Goal: Transaction & Acquisition: Purchase product/service

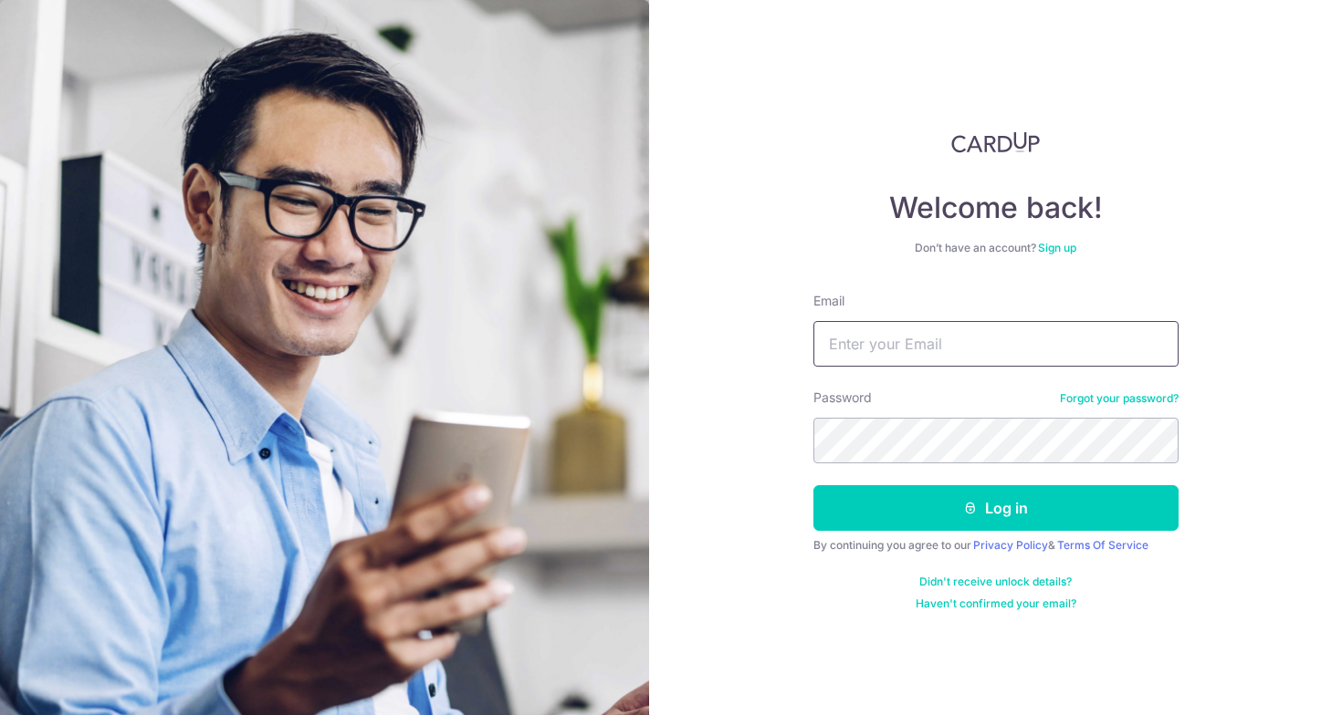
type input "[EMAIL_ADDRESS][DOMAIN_NAME]"
click at [995, 508] on button "Log in" at bounding box center [995, 509] width 365 height 46
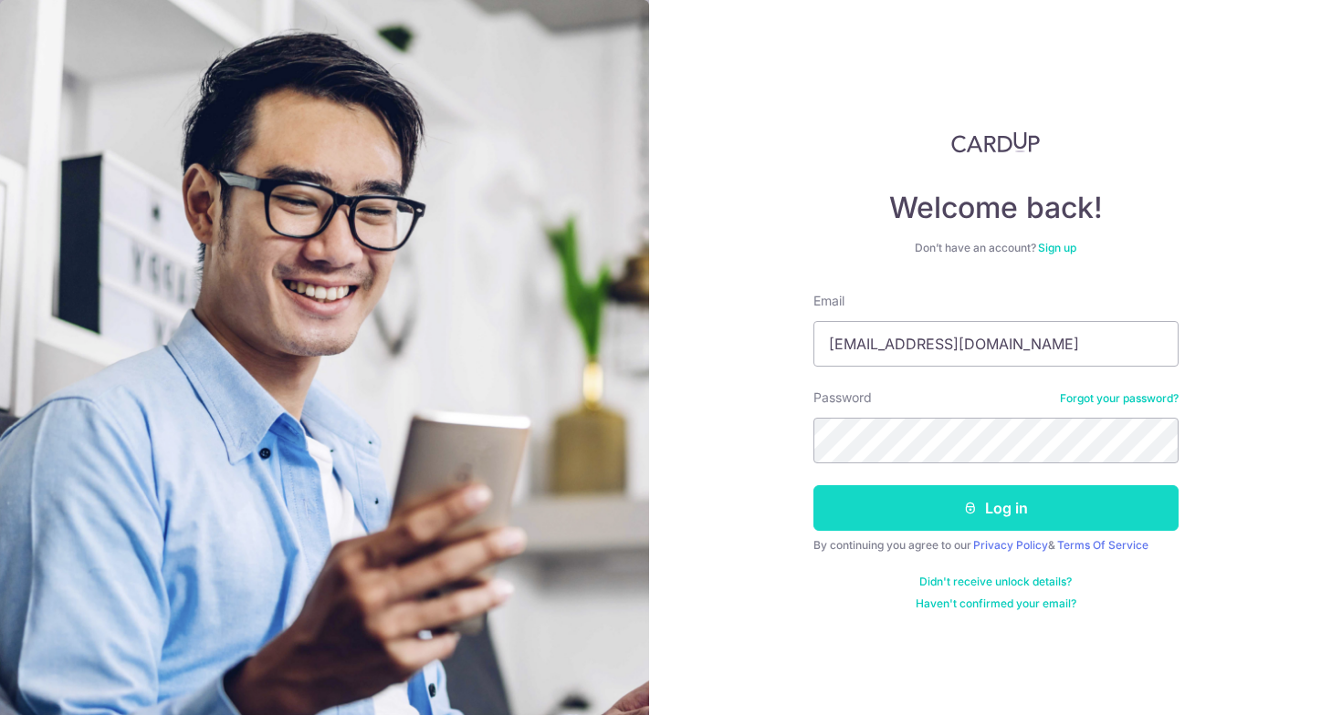
click at [950, 520] on button "Log in" at bounding box center [995, 509] width 365 height 46
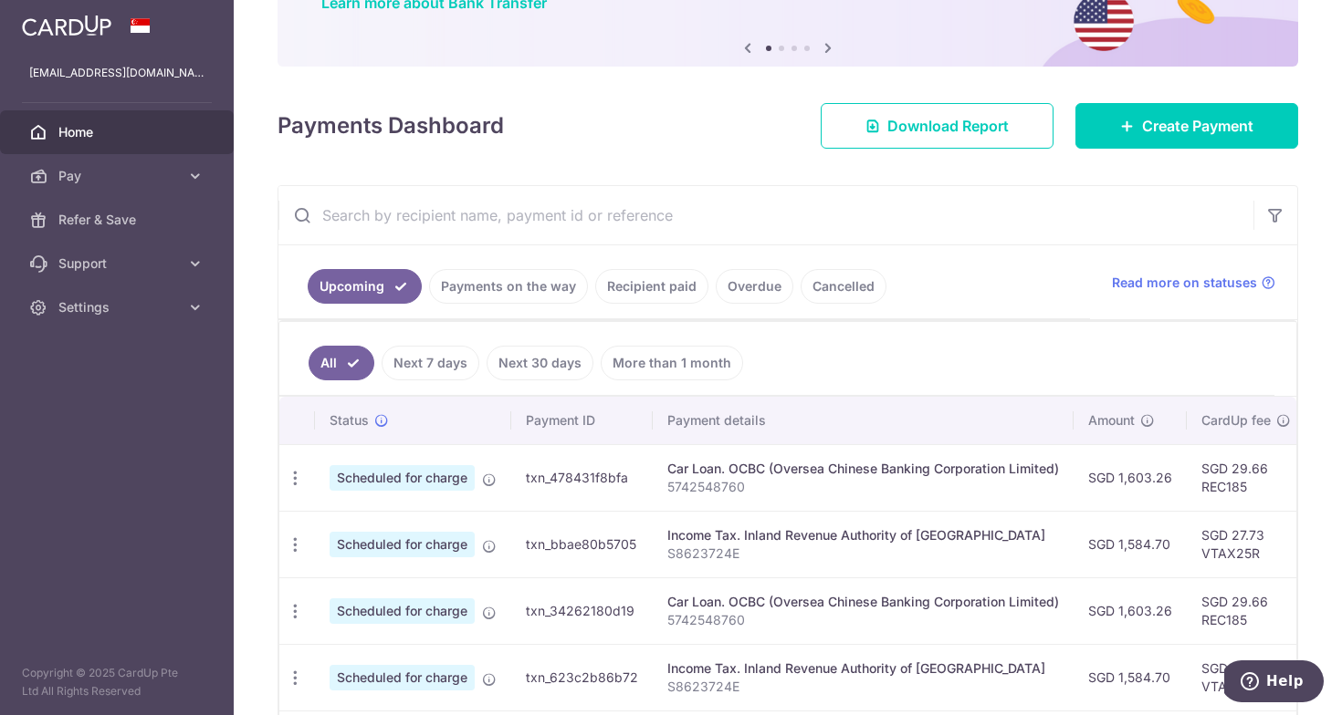
scroll to position [117, 0]
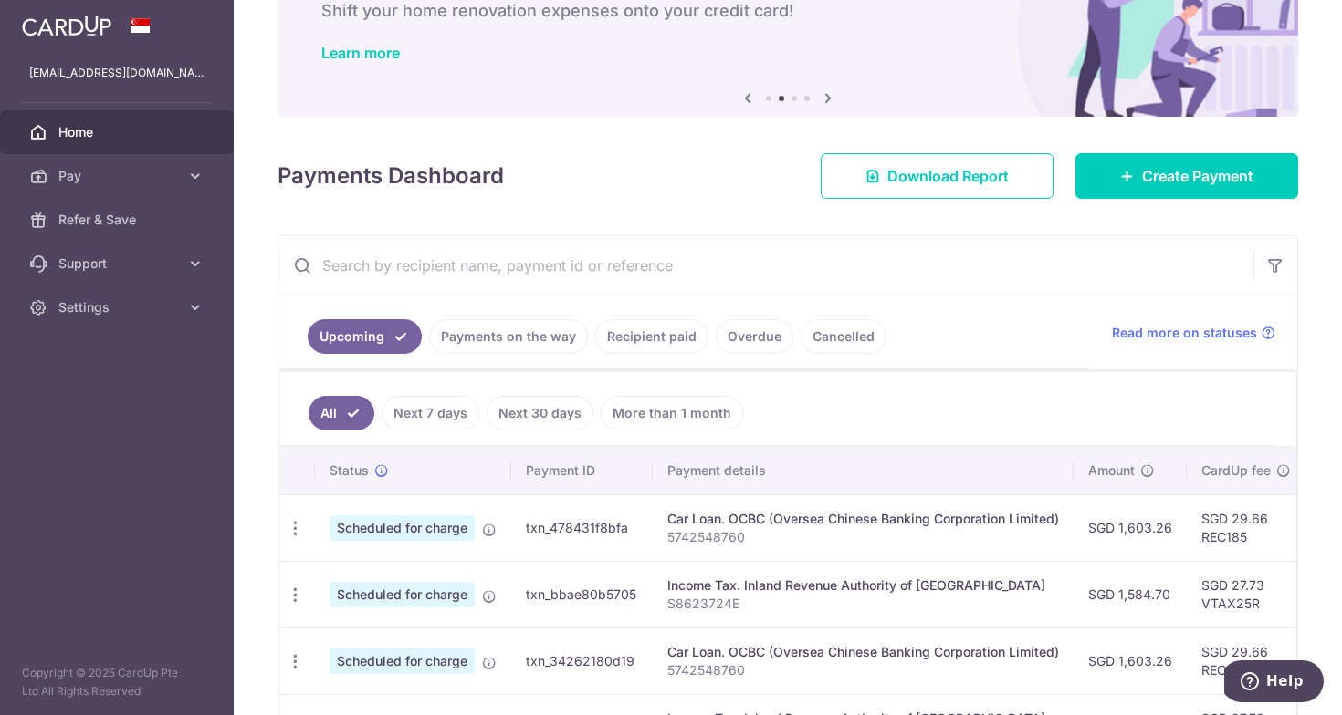
click at [621, 341] on link "Recipient paid" at bounding box center [651, 336] width 113 height 35
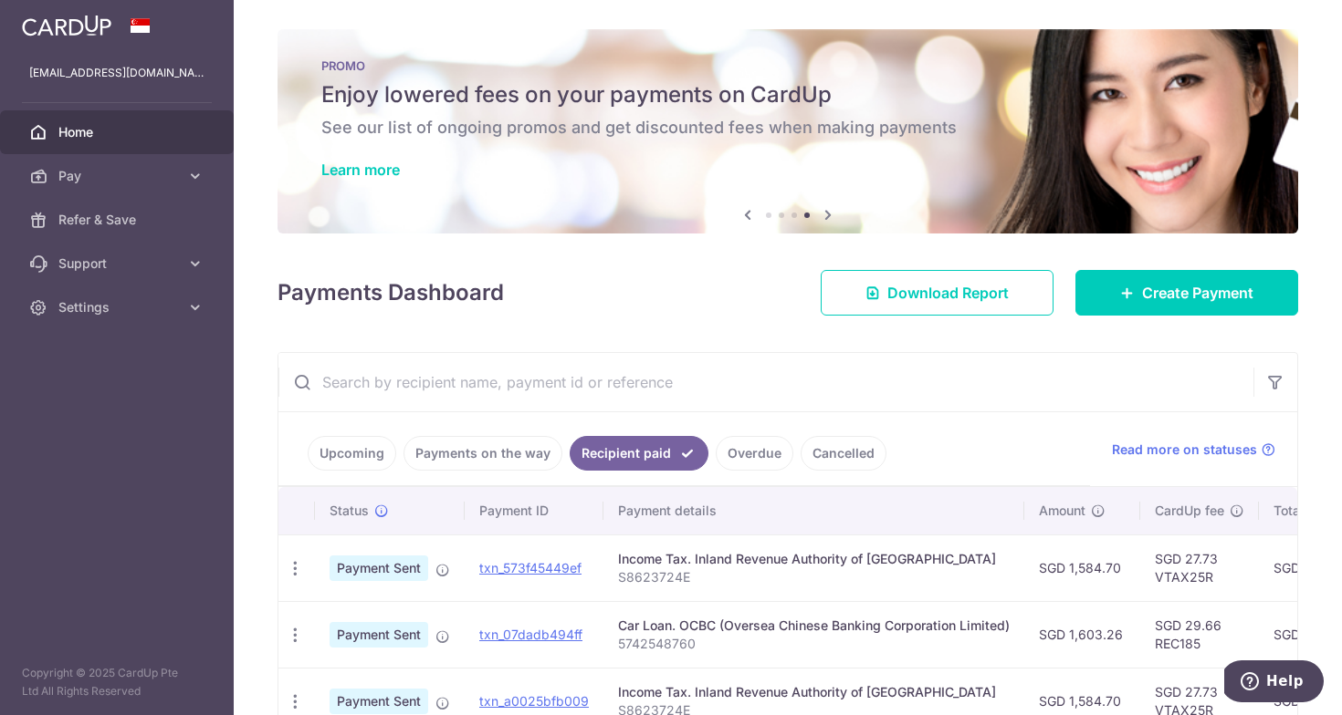
scroll to position [0, 0]
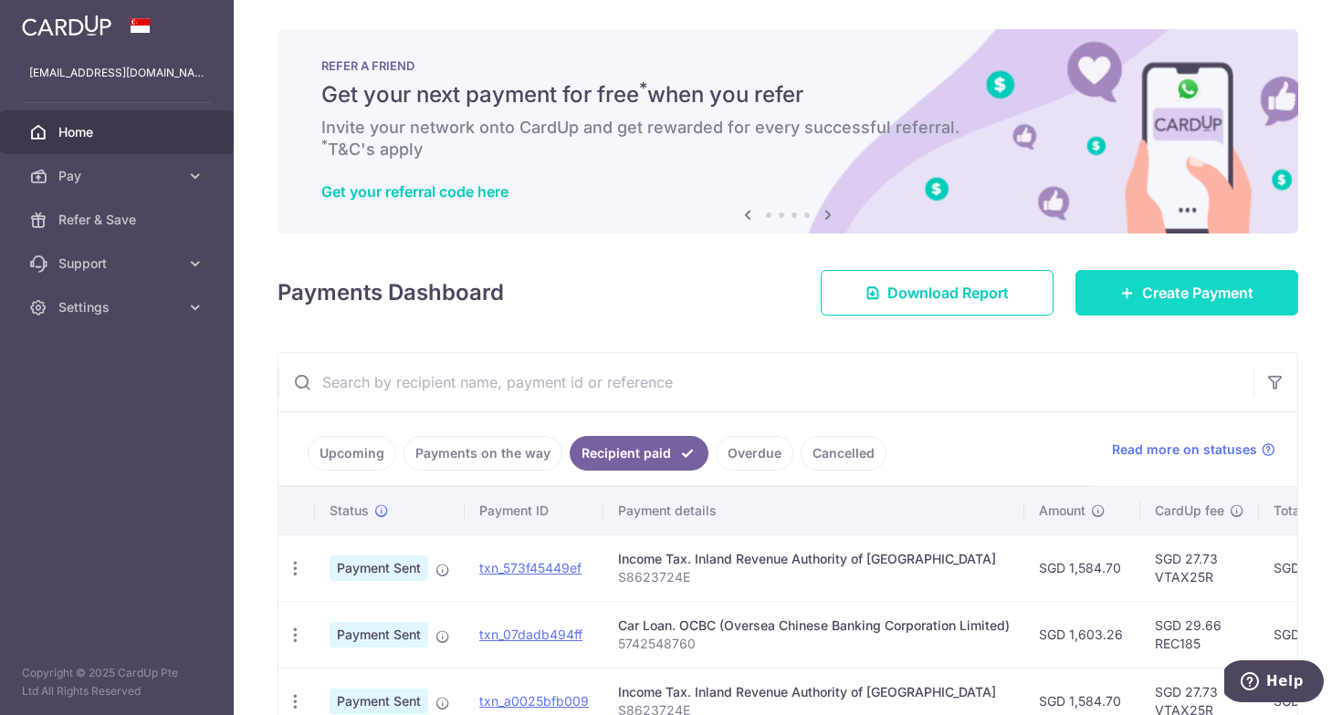
click at [1179, 279] on link "Create Payment" at bounding box center [1186, 293] width 223 height 46
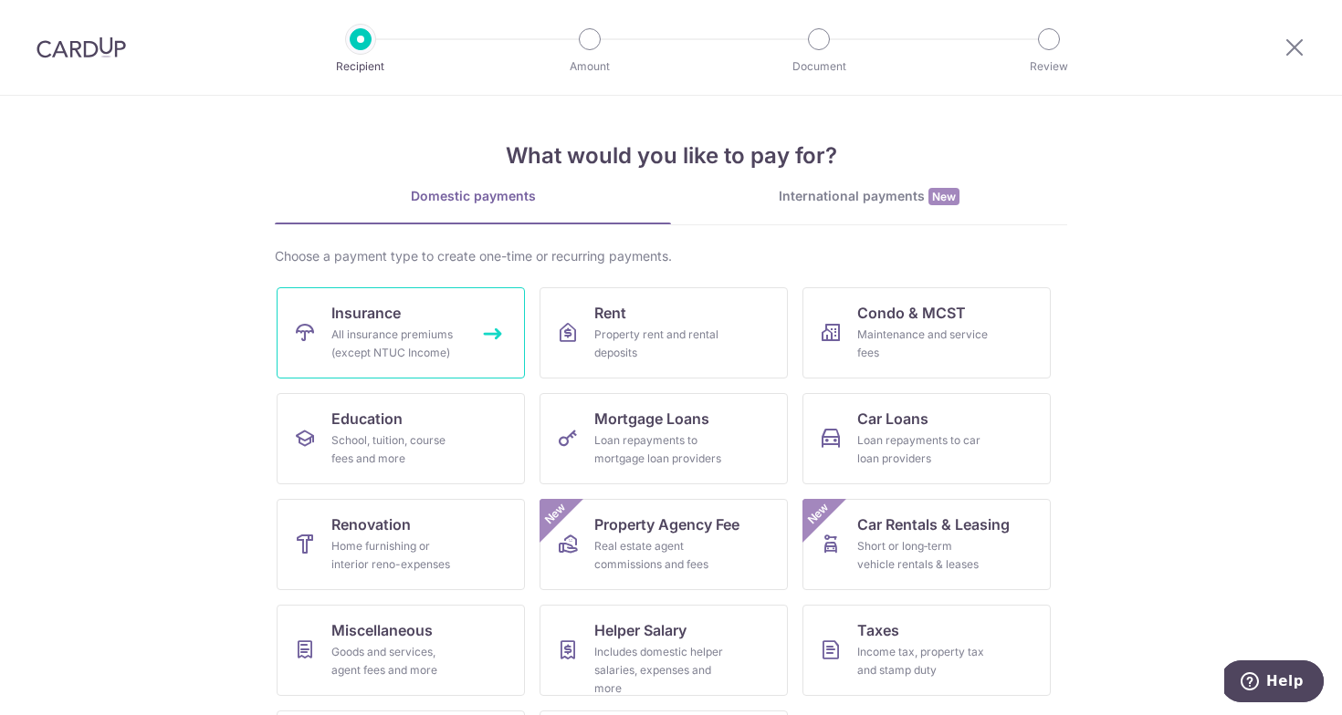
click at [435, 328] on div "All insurance premiums (except NTUC Income)" at bounding box center [396, 344] width 131 height 37
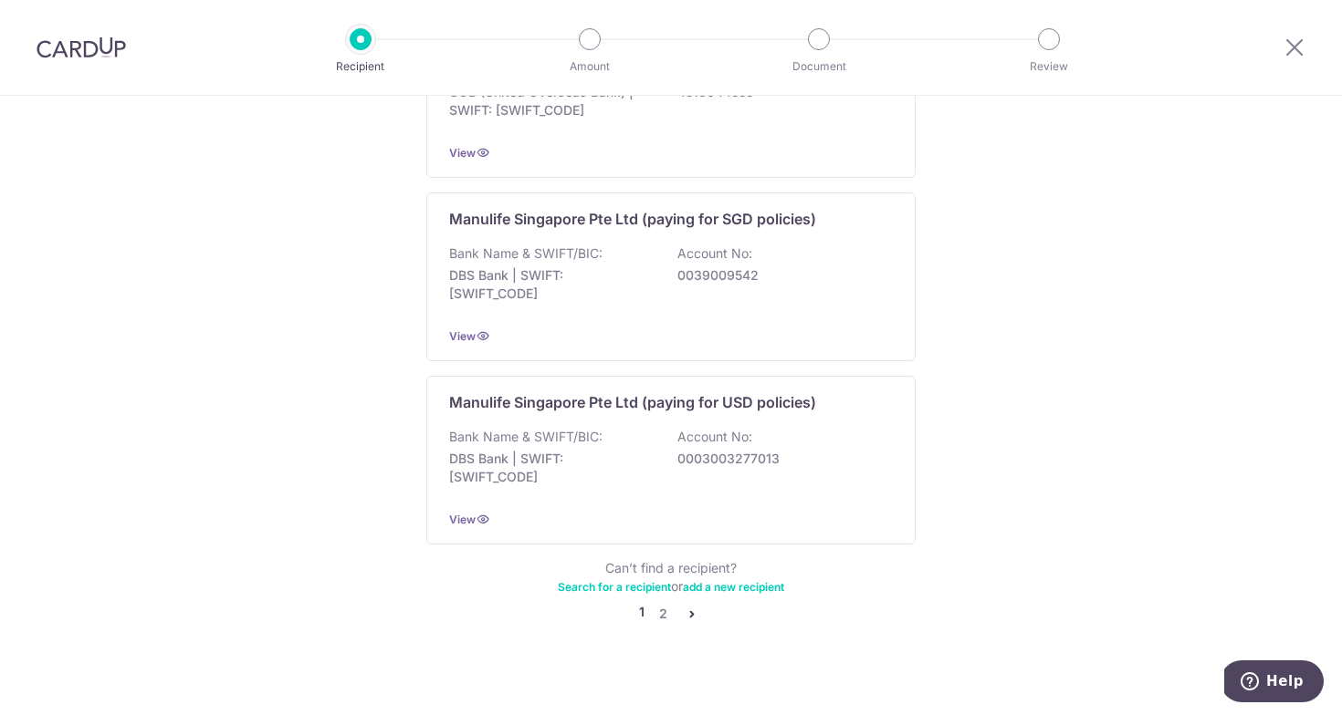
scroll to position [1777, 0]
click at [669, 604] on link "2" at bounding box center [663, 615] width 22 height 22
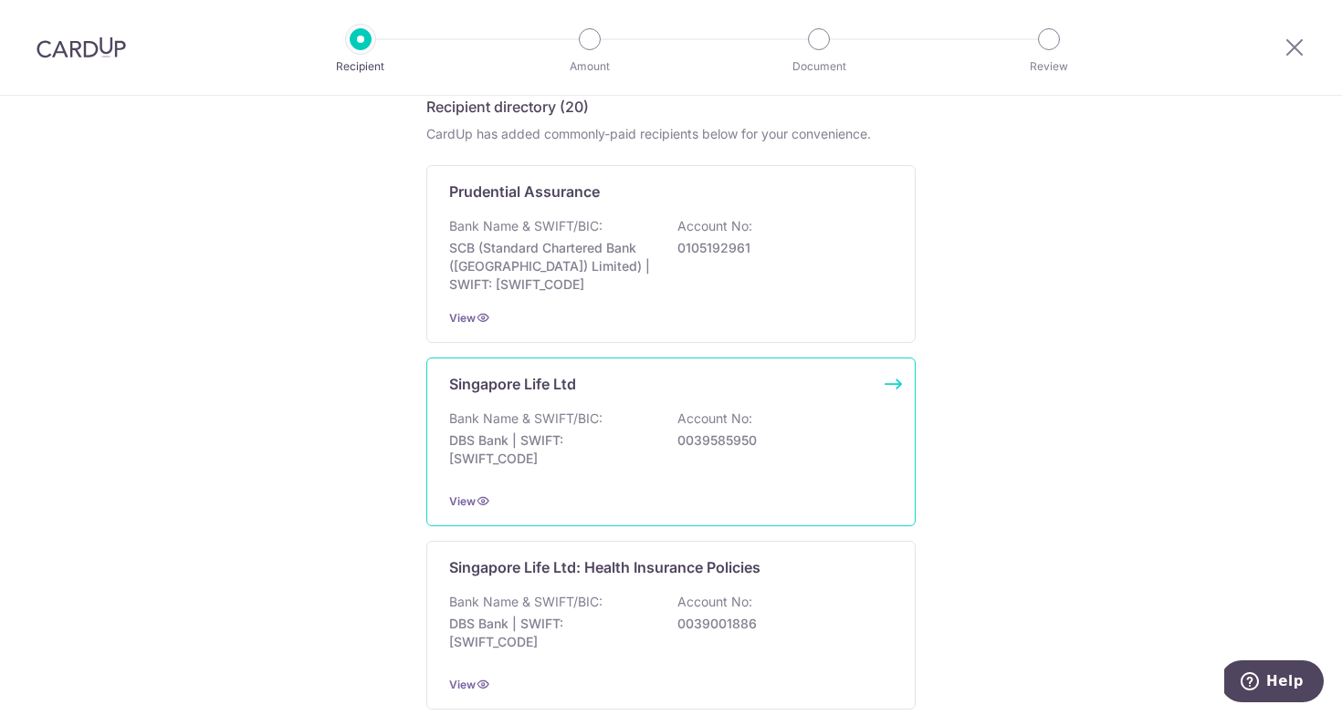
scroll to position [330, 0]
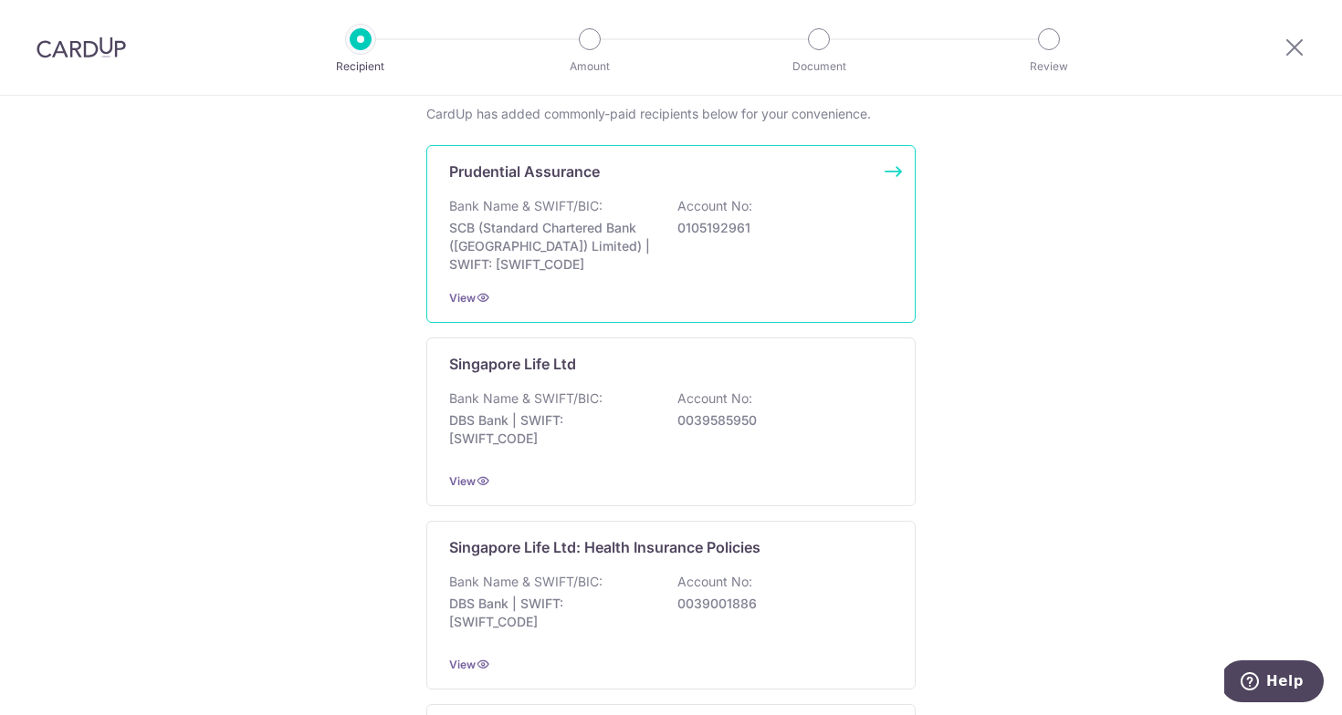
click at [644, 200] on div "Bank Name & SWIFT/BIC: SCB (Standard Chartered Bank (Singapore) Limited) | SWIF…" at bounding box center [671, 235] width 444 height 77
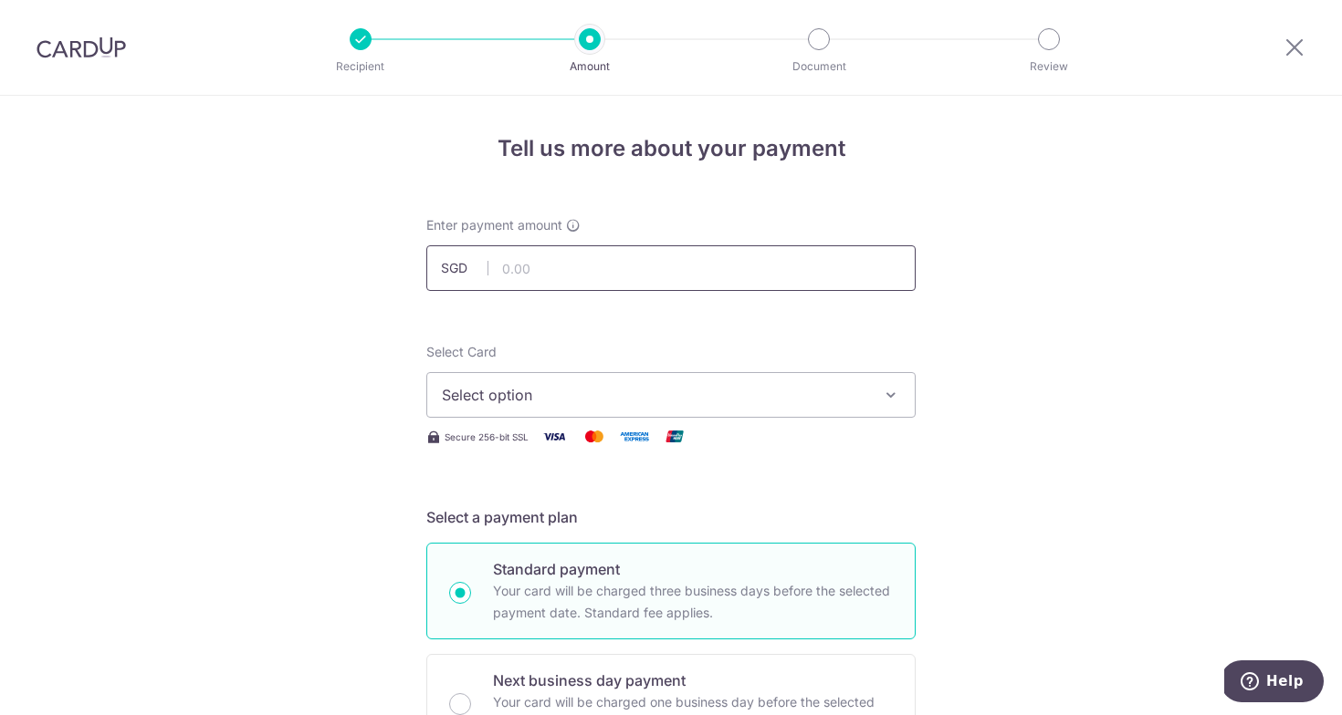
click at [716, 268] on input "text" at bounding box center [670, 268] width 489 height 46
paste input "1,464.80"
type input "1,464.80"
click at [818, 368] on div "Select Card Select option Add credit card Your Cards **** 7828" at bounding box center [670, 380] width 489 height 75
click at [806, 394] on span "Select option" at bounding box center [654, 395] width 425 height 22
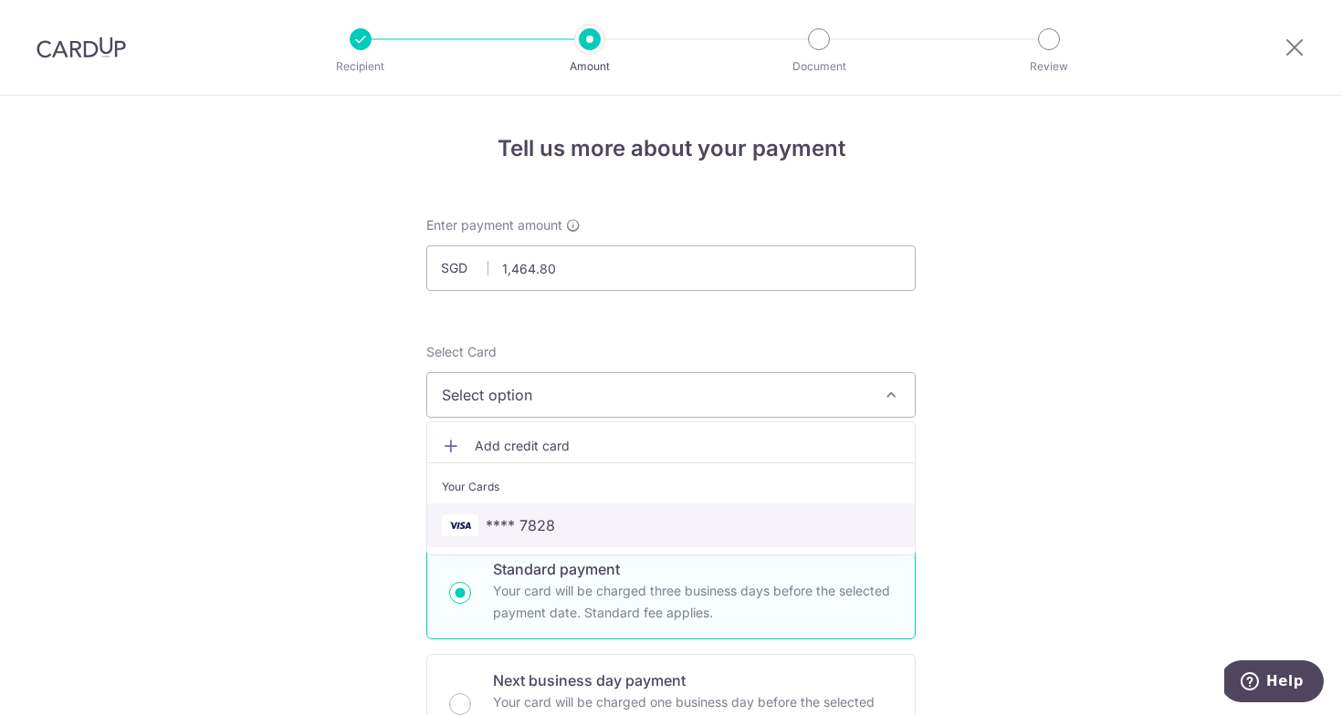
click at [653, 517] on span "**** 7828" at bounding box center [671, 526] width 458 height 22
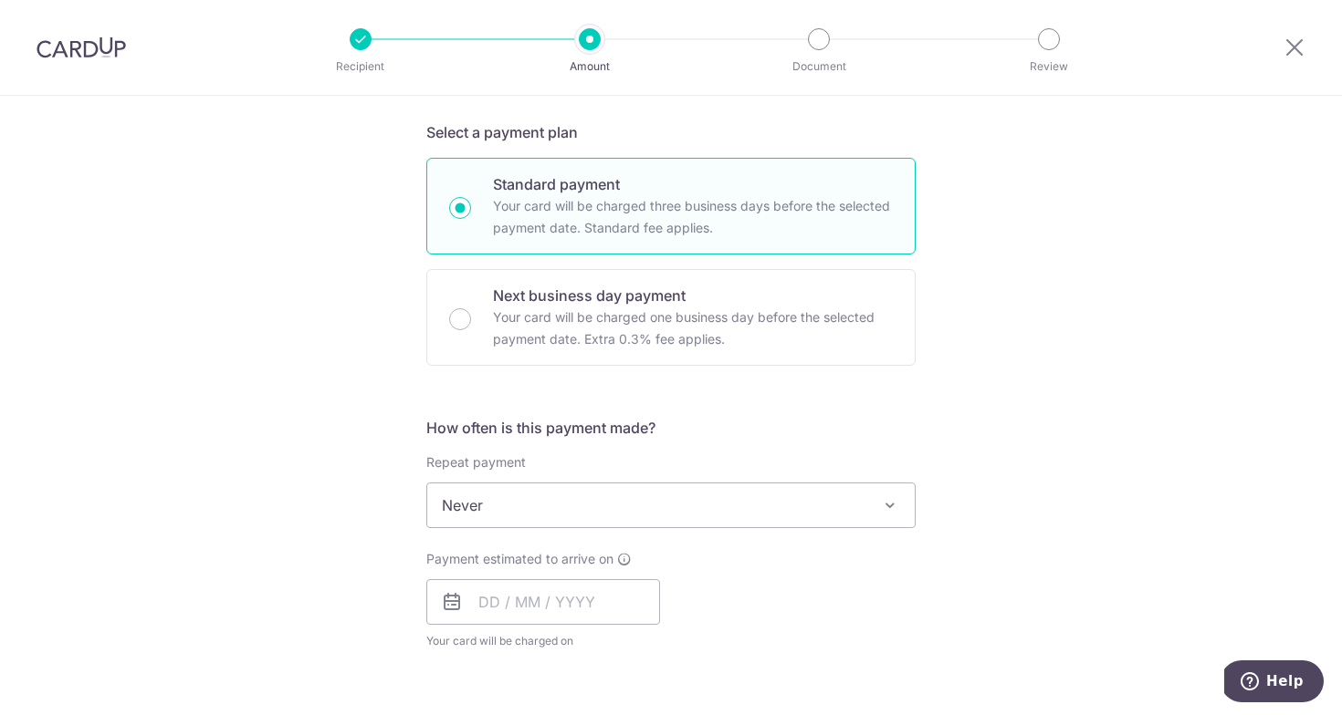
scroll to position [387, 0]
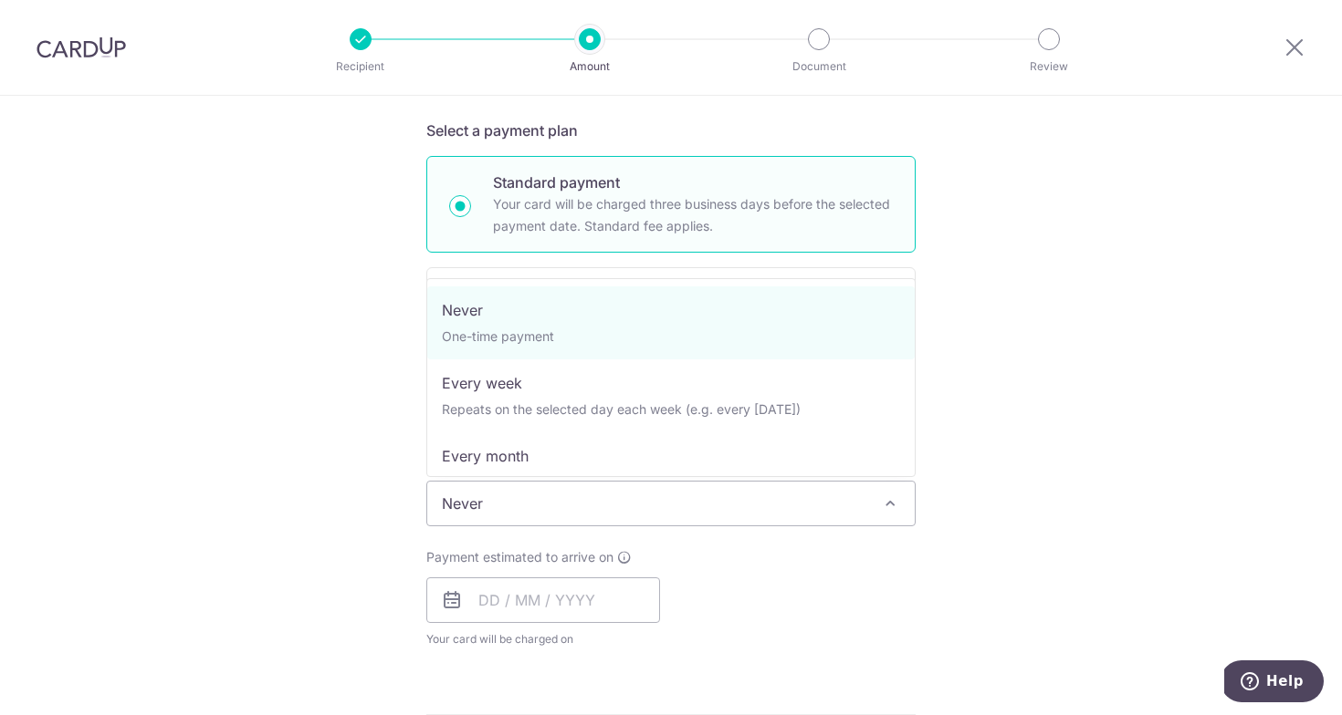
click at [640, 504] on span "Never" at bounding box center [670, 504] width 487 height 44
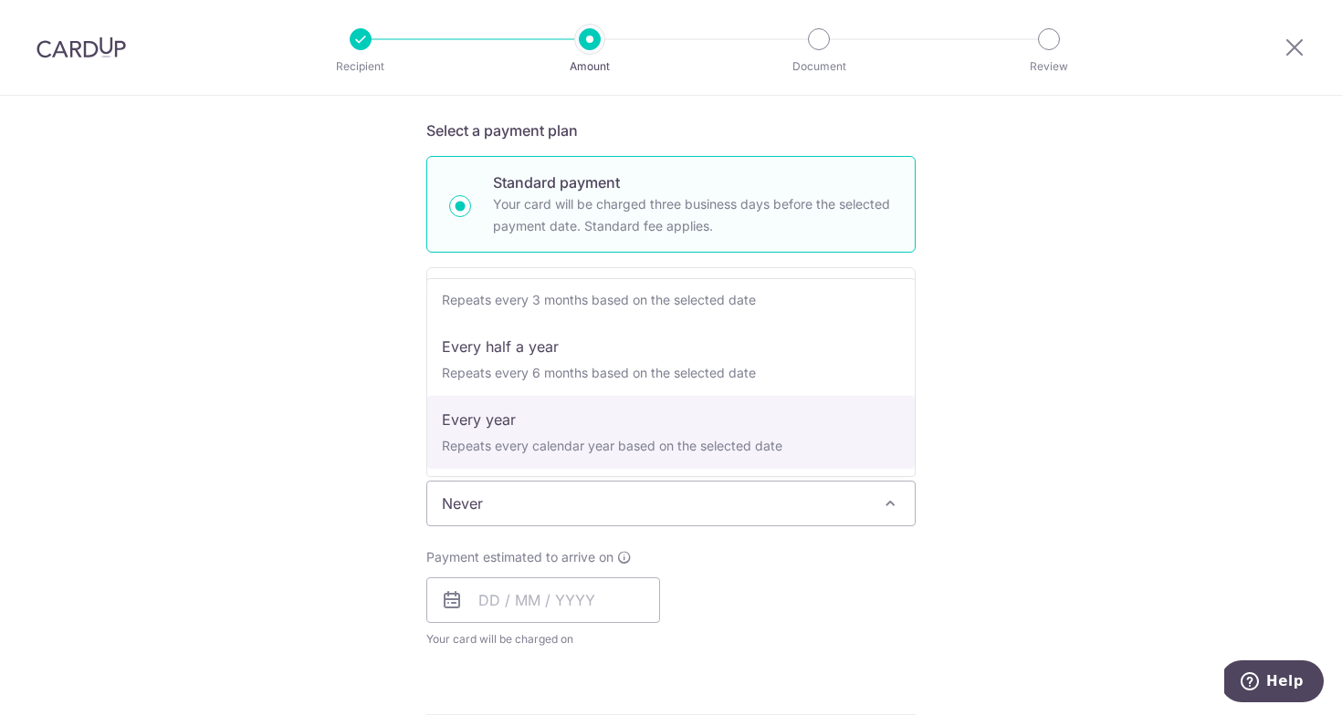
scroll to position [256, 0]
select select "6"
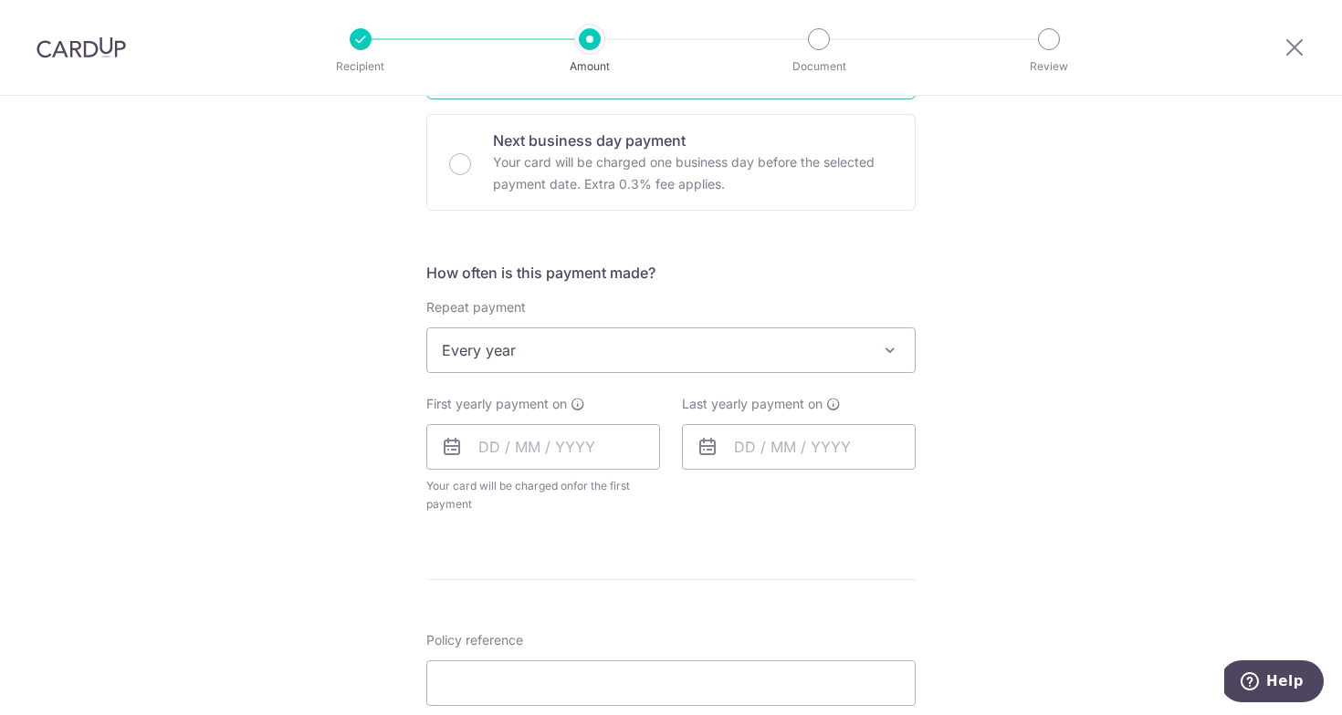
scroll to position [589, 0]
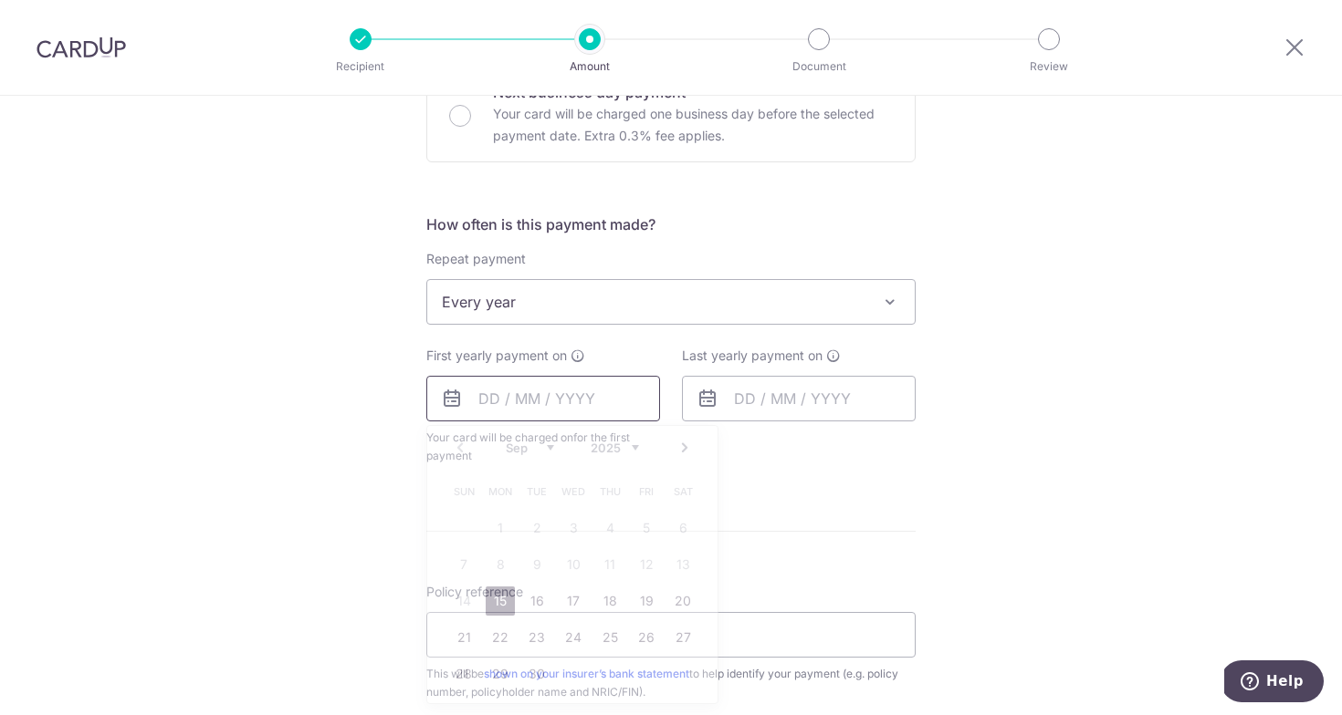
click at [537, 420] on input "text" at bounding box center [543, 399] width 234 height 46
click at [525, 671] on link "30" at bounding box center [536, 674] width 29 height 29
type input "30/09/2025"
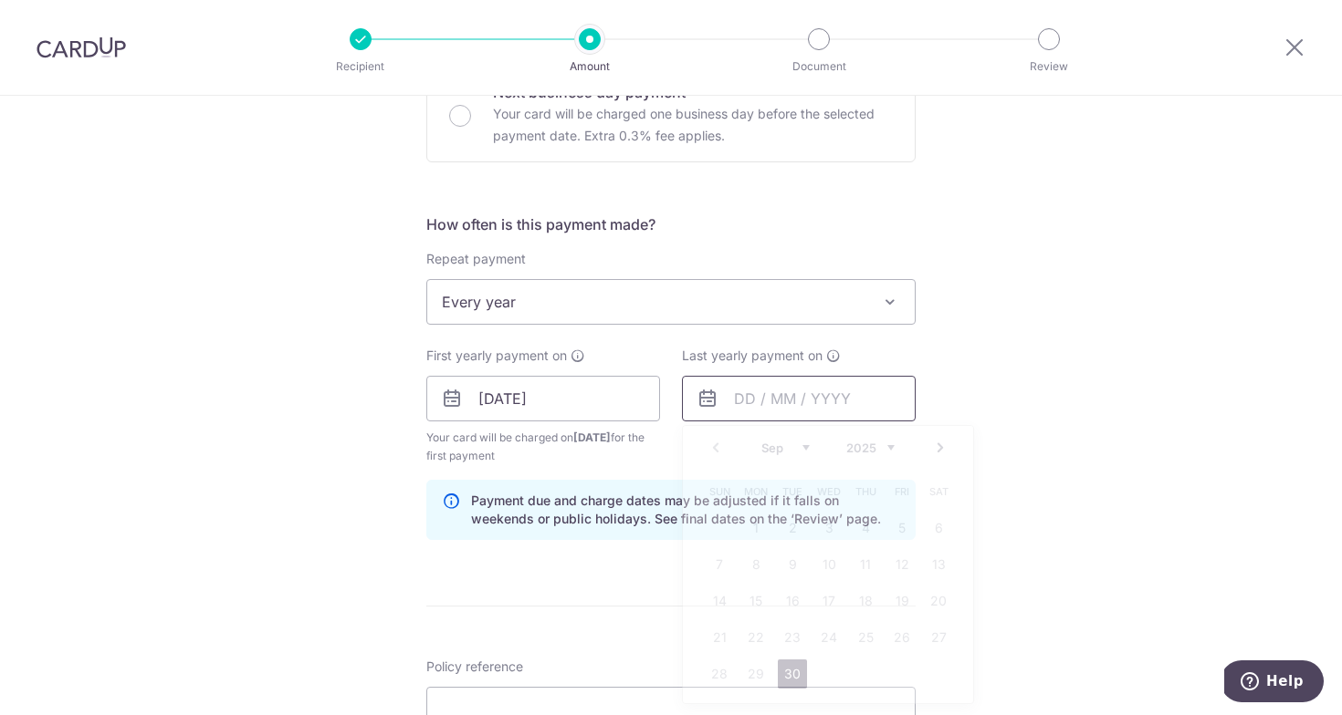
click at [820, 412] on input "text" at bounding box center [799, 399] width 234 height 46
click at [945, 444] on link "Next" at bounding box center [940, 448] width 22 height 22
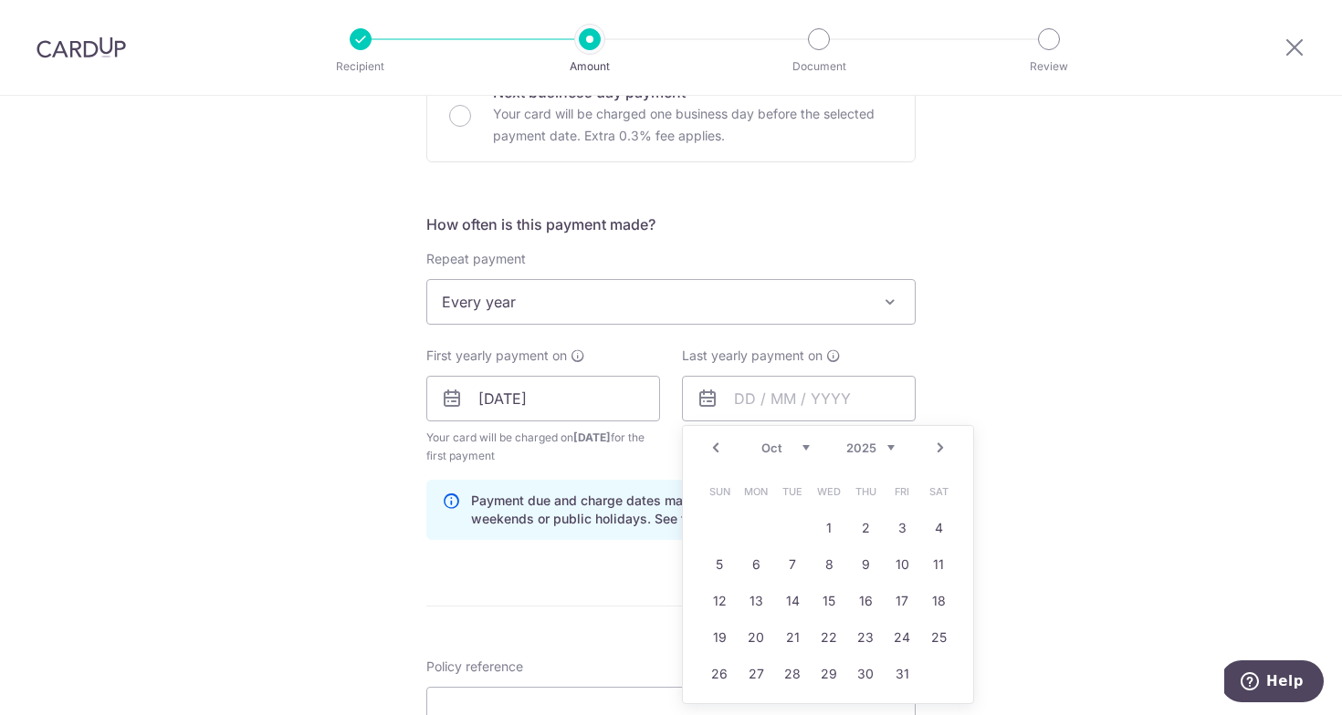
click at [945, 444] on link "Next" at bounding box center [940, 448] width 22 height 22
click at [728, 443] on div "Prev Next Sep Oct Nov Dec 2025 2026 2027 2028 2029 2030 2031 2032 2033 2034 2035" at bounding box center [828, 448] width 290 height 44
click at [716, 446] on link "Prev" at bounding box center [716, 448] width 22 height 22
click at [719, 446] on link "Prev" at bounding box center [716, 448] width 22 height 22
click at [831, 677] on link "30" at bounding box center [828, 674] width 29 height 29
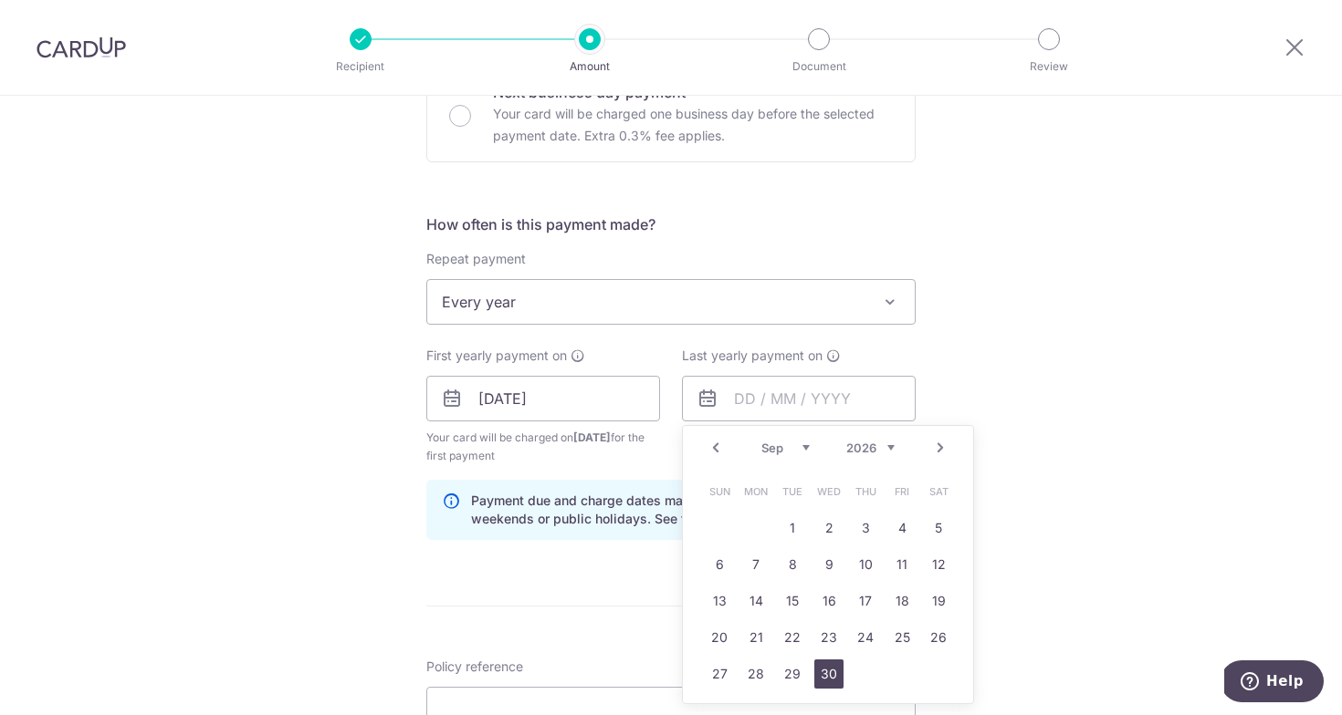
type input "30/09/2026"
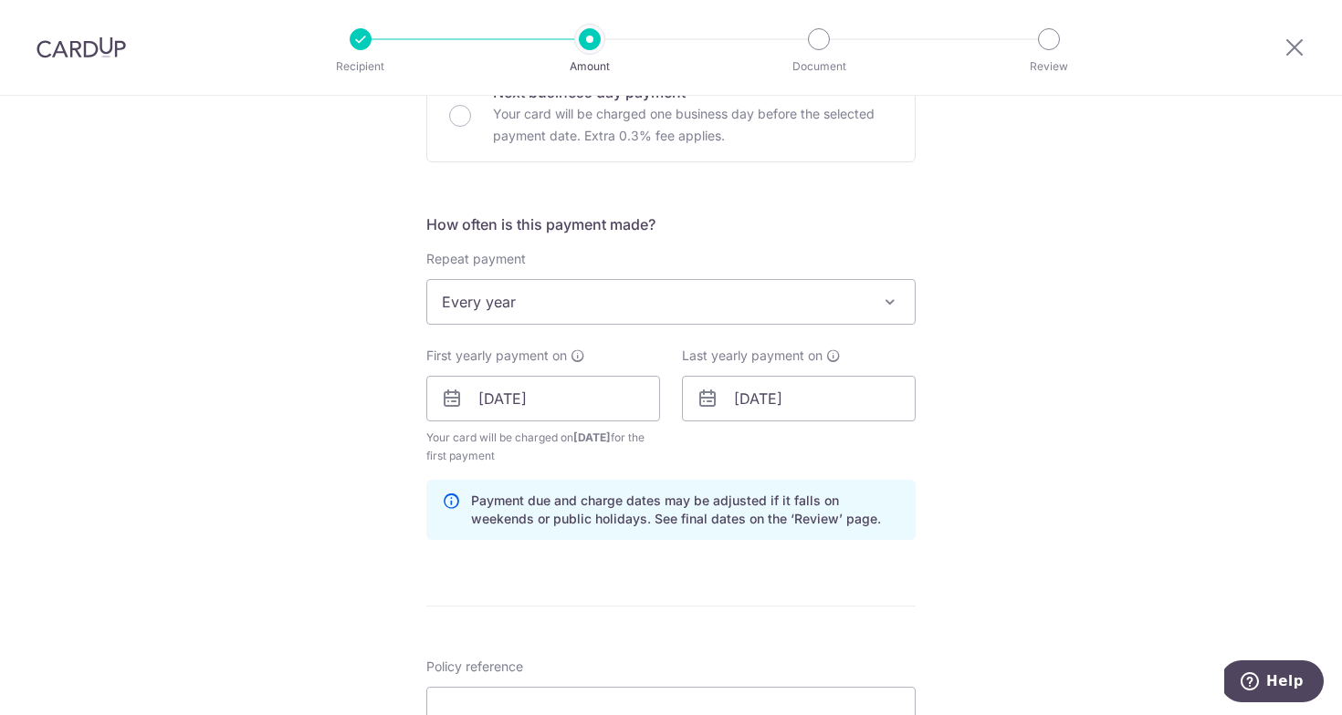
click at [997, 536] on div "Tell us more about your payment Enter payment amount SGD 1,464.80 1464.80 Selec…" at bounding box center [671, 379] width 1342 height 1744
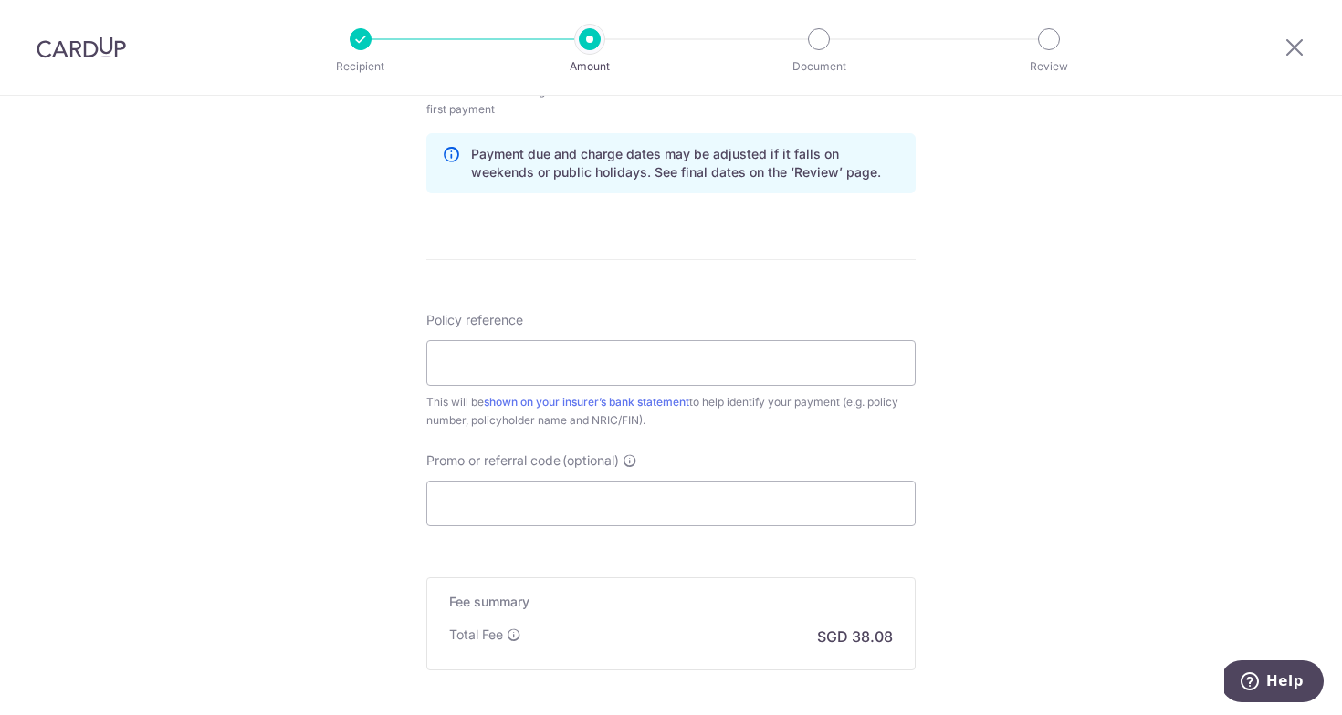
scroll to position [956, 0]
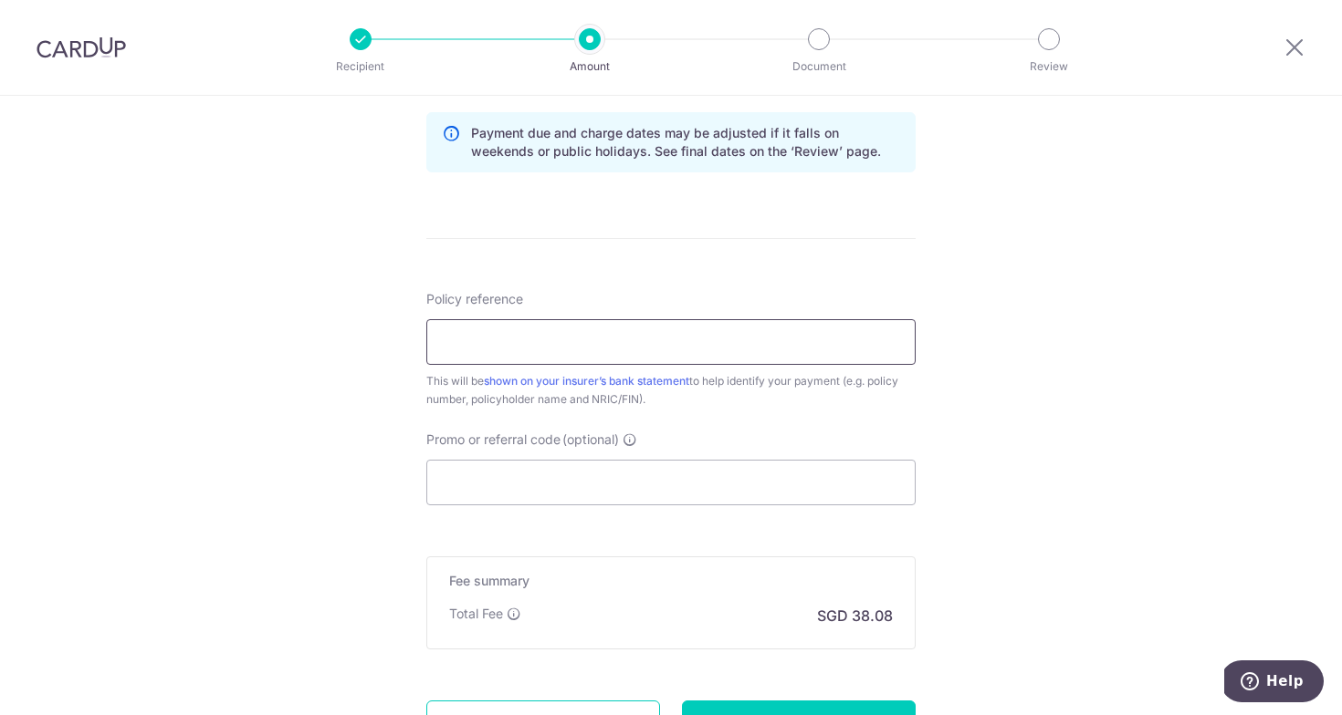
click at [844, 349] on input "Policy reference" at bounding box center [670, 342] width 489 height 46
click at [616, 484] on input "Promo or referral code (optional)" at bounding box center [670, 483] width 489 height 46
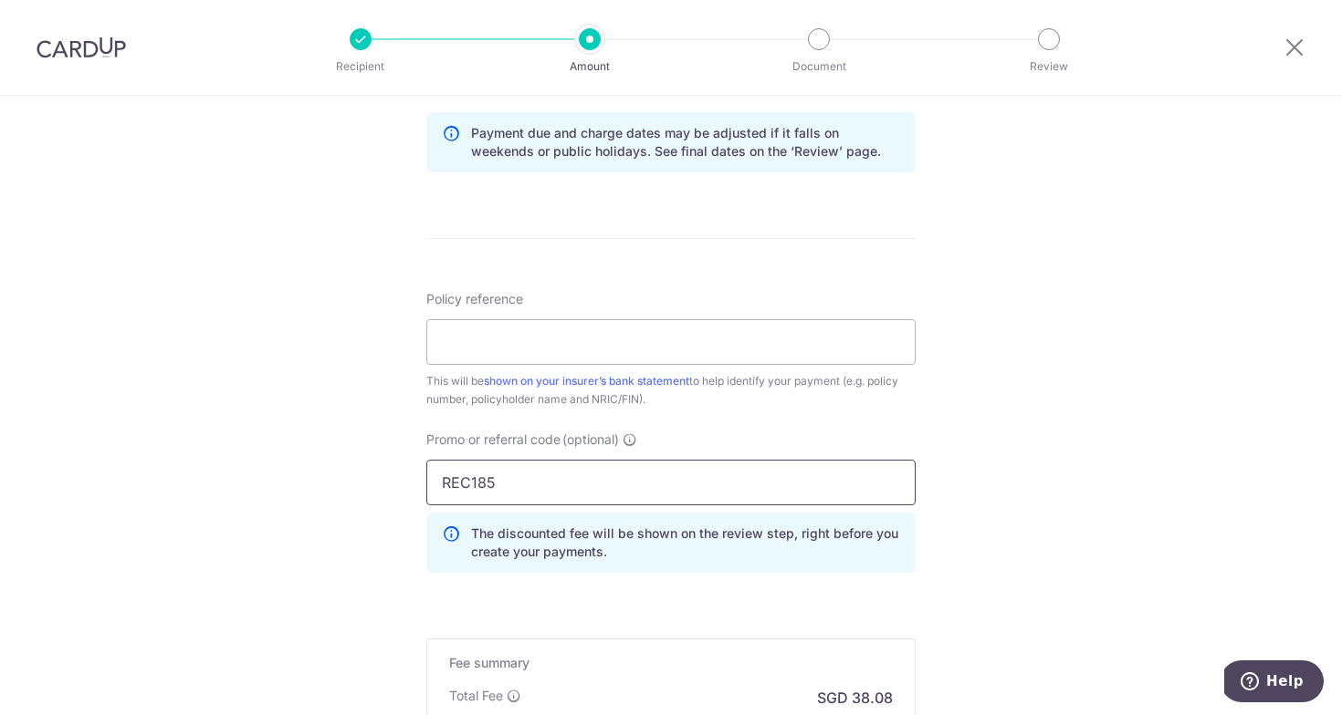
click at [805, 484] on input "REC185" at bounding box center [670, 483] width 489 height 46
type input "REC185"
click at [1018, 449] on div "Tell us more about your payment Enter payment amount SGD 1,464.80 1464.80 Selec…" at bounding box center [671, 52] width 1342 height 1826
click at [738, 332] on input "Policy reference" at bounding box center [670, 342] width 489 height 46
paste input "64563536"
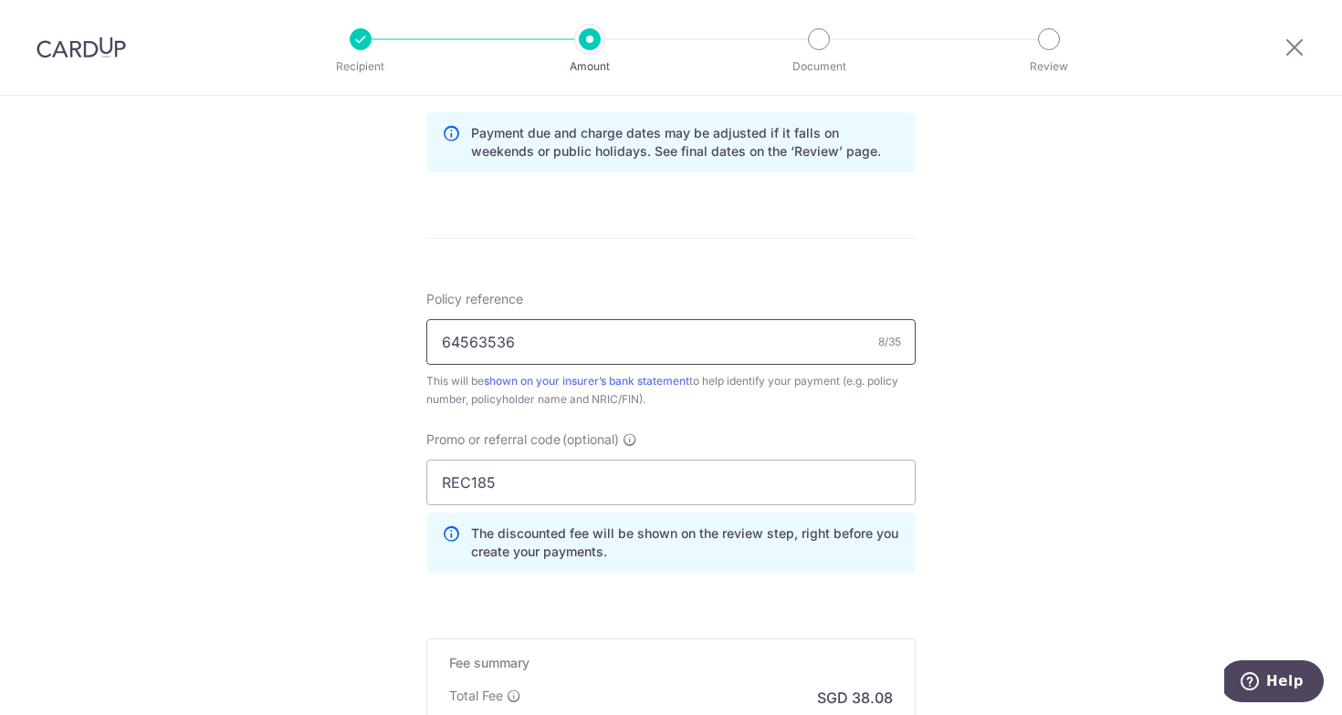
type input "64563536"
click at [991, 457] on div "Tell us more about your payment Enter payment amount SGD 1,464.80 1464.80 Selec…" at bounding box center [671, 52] width 1342 height 1826
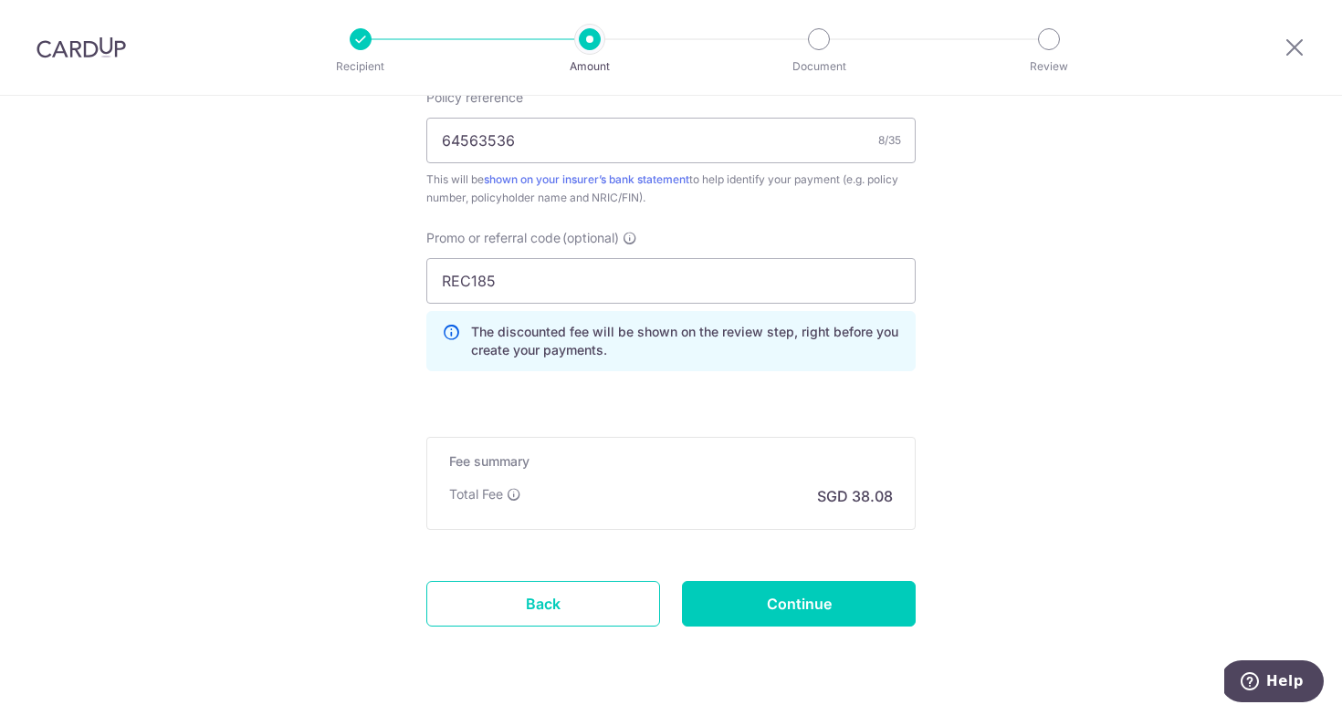
scroll to position [1153, 0]
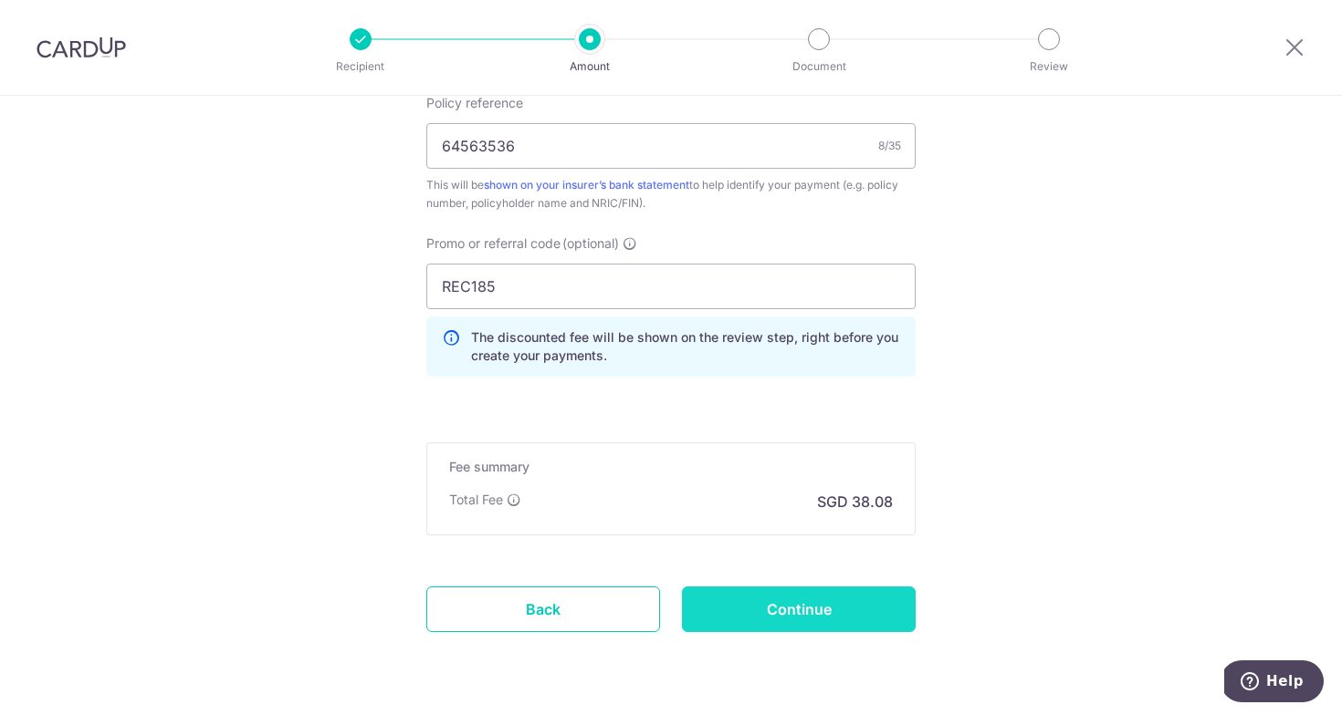
click at [798, 610] on input "Continue" at bounding box center [799, 610] width 234 height 46
type input "Create Schedule"
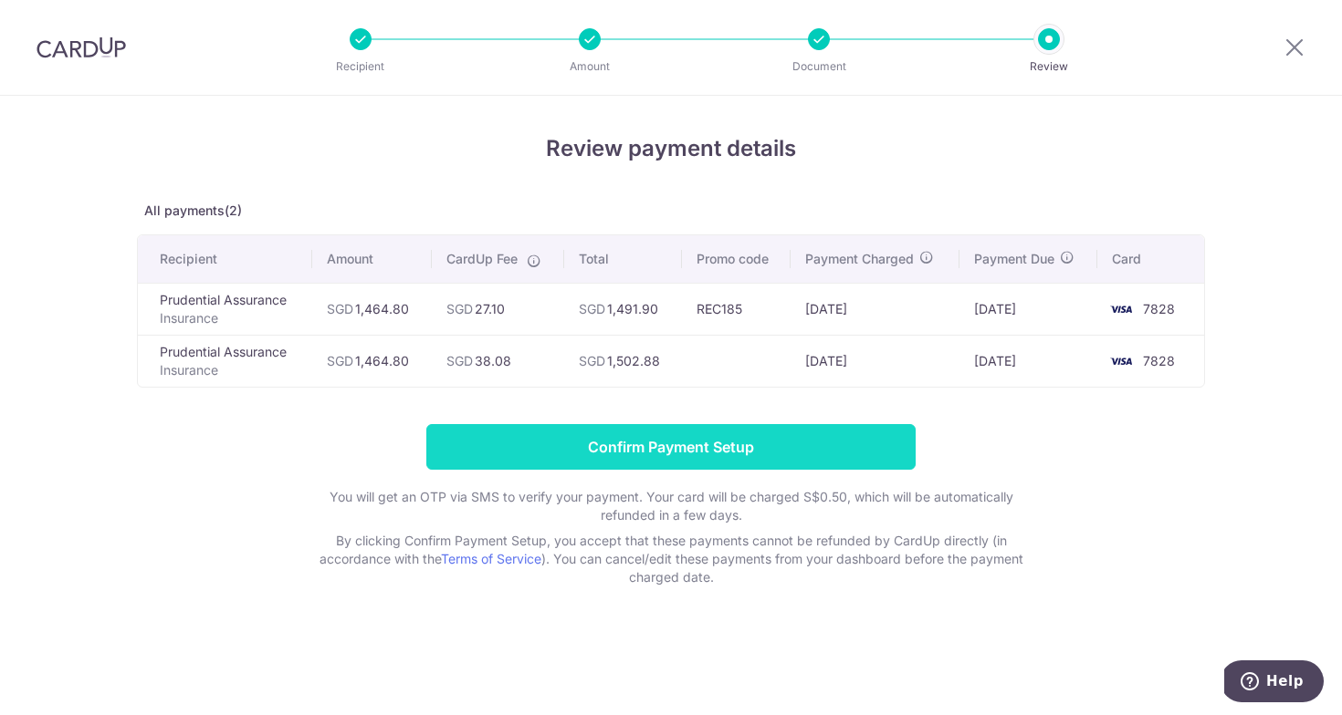
click at [728, 442] on input "Confirm Payment Setup" at bounding box center [670, 447] width 489 height 46
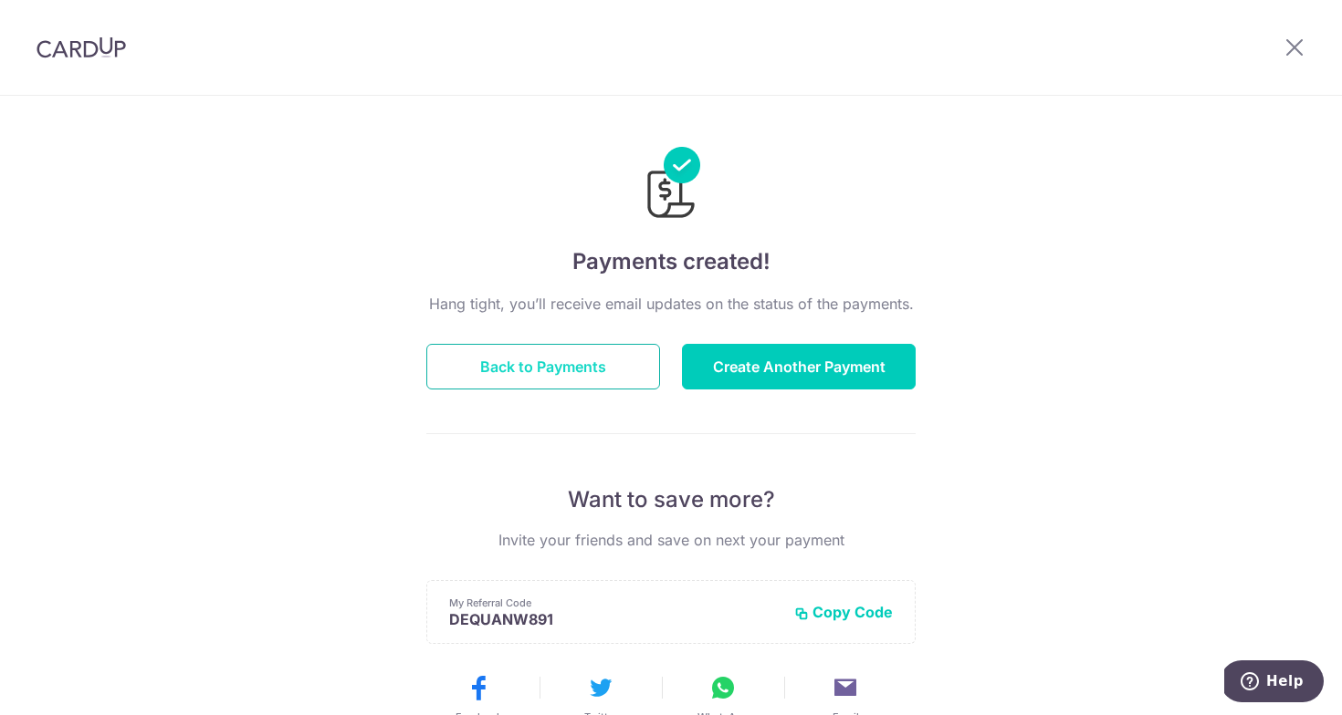
click at [587, 363] on button "Back to Payments" at bounding box center [543, 367] width 234 height 46
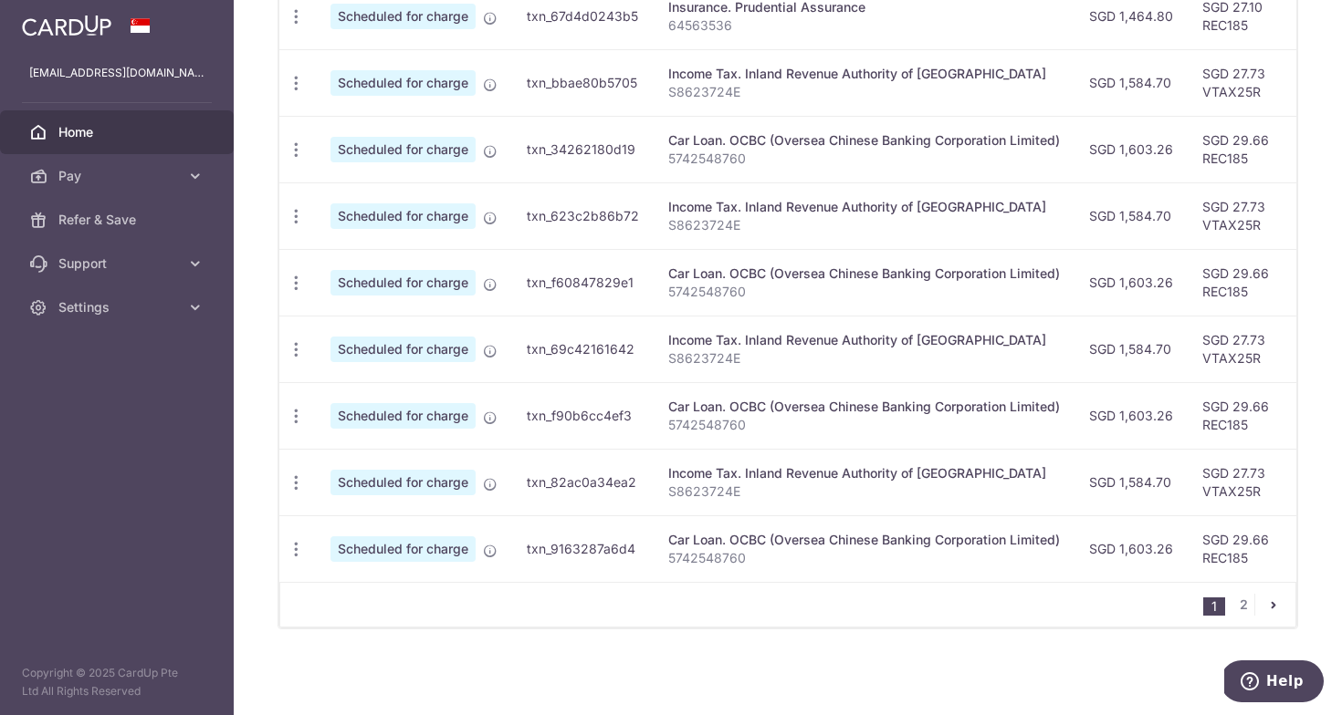
scroll to position [695, 0]
click at [1250, 599] on link "2" at bounding box center [1243, 605] width 22 height 22
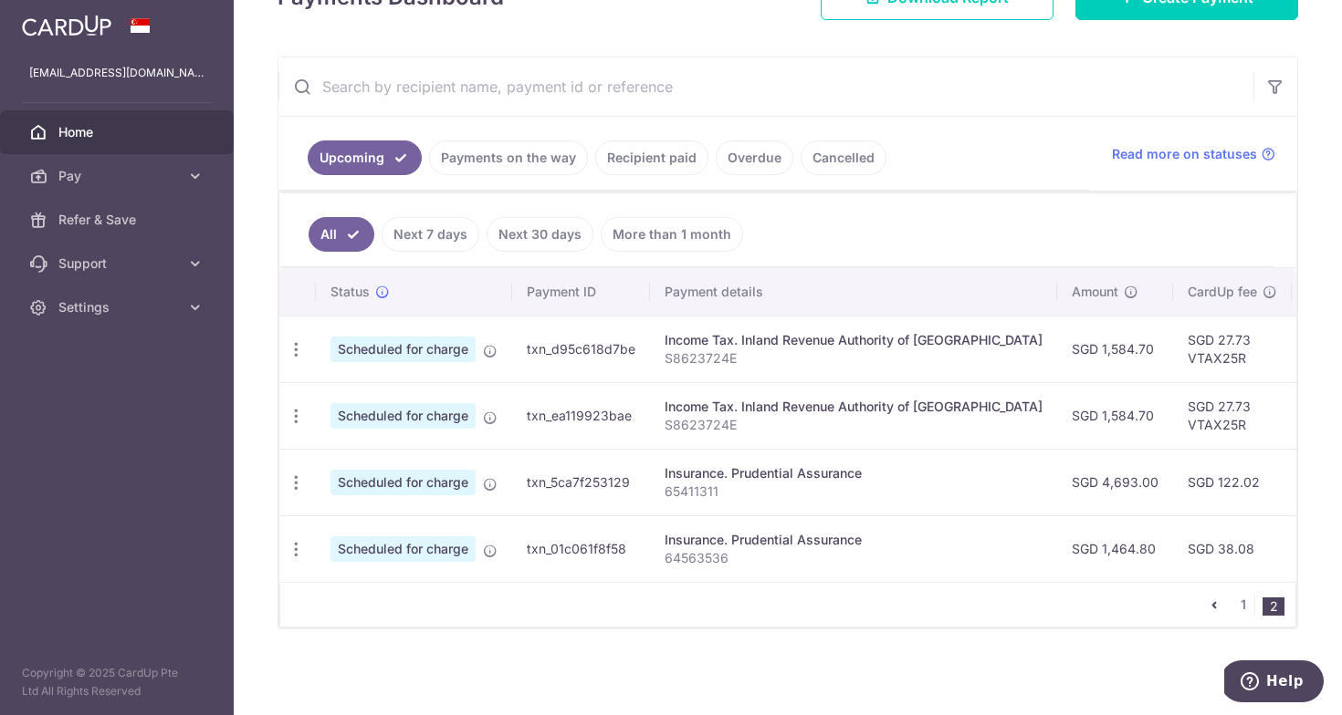
scroll to position [0, 0]
click at [289, 489] on icon "button" at bounding box center [296, 483] width 19 height 19
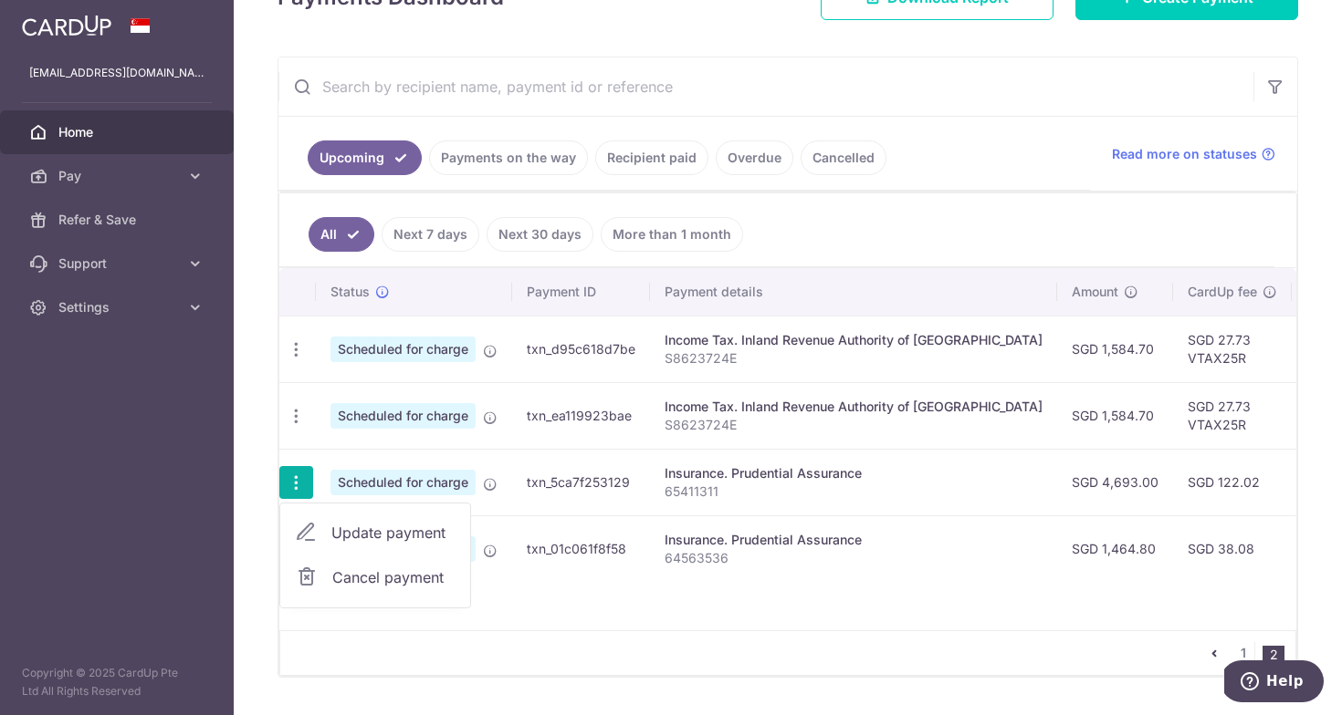
click at [338, 562] on link "Cancel payment" at bounding box center [375, 578] width 190 height 46
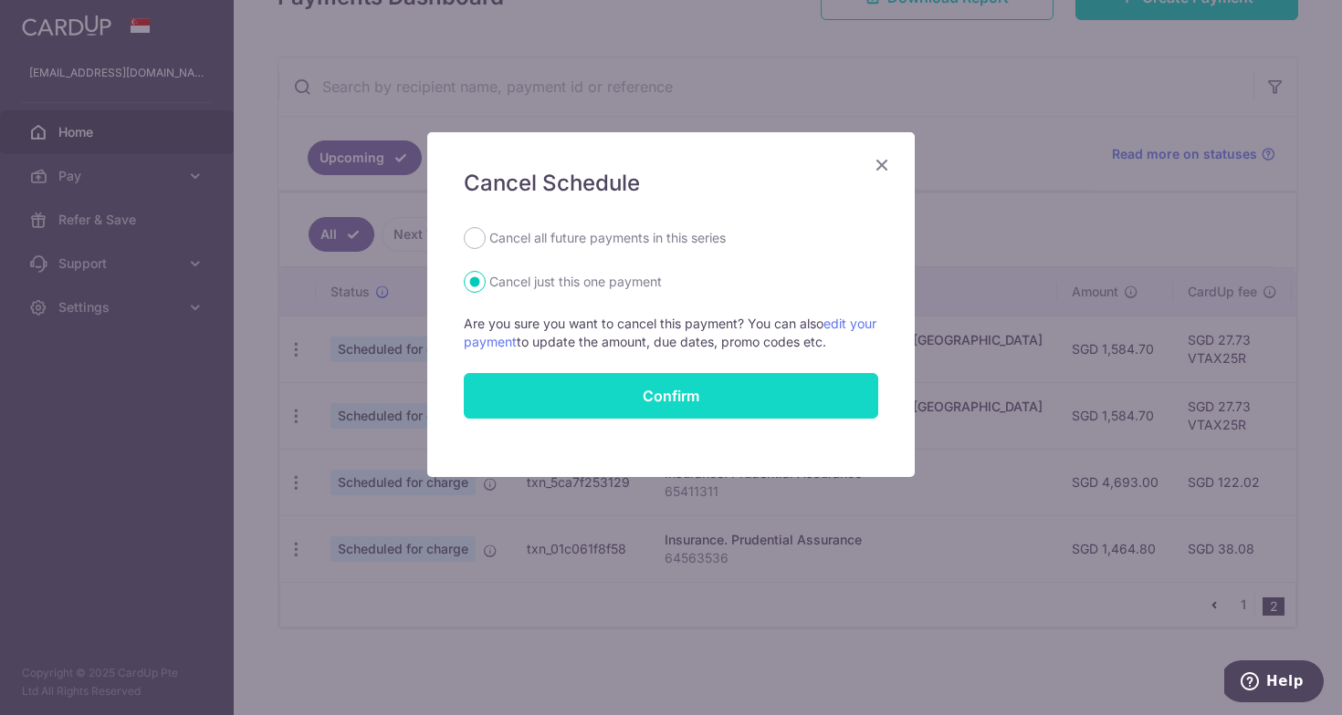
click at [788, 407] on button "Confirm" at bounding box center [671, 396] width 414 height 46
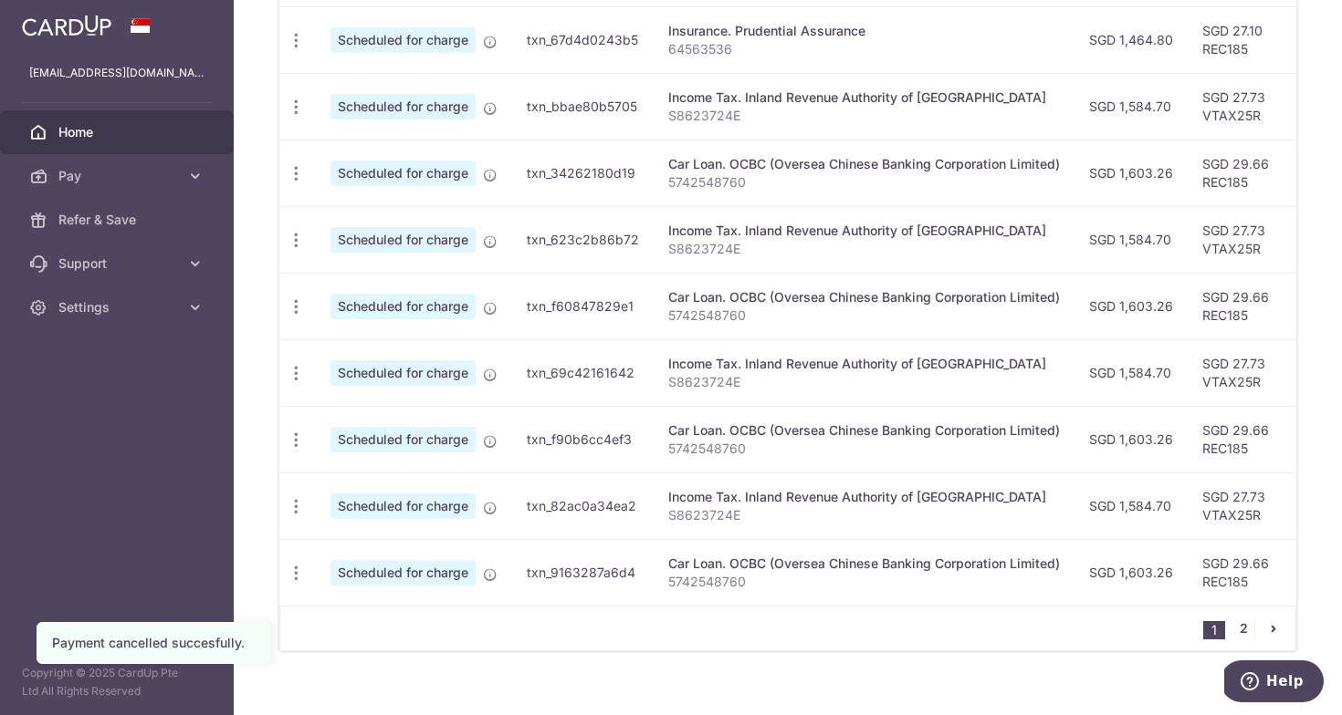
click at [1244, 621] on link "2" at bounding box center [1243, 629] width 22 height 22
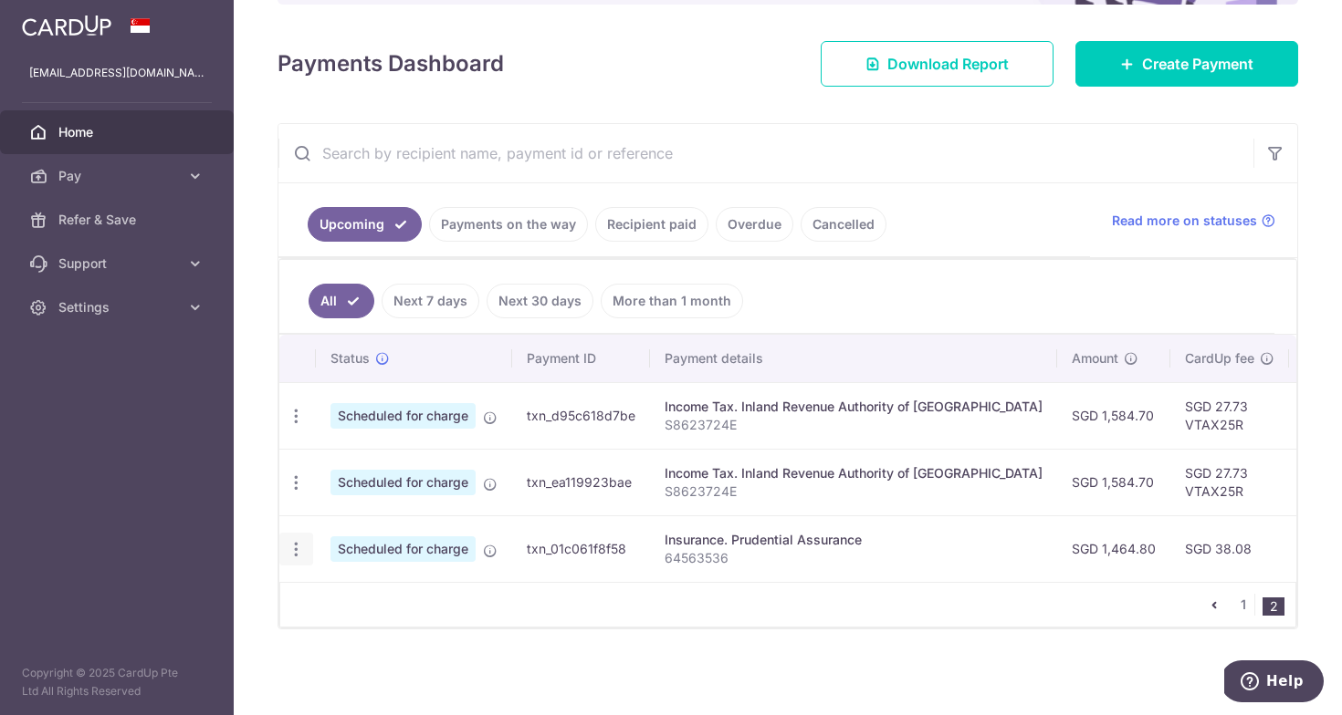
click at [301, 549] on icon "button" at bounding box center [296, 549] width 19 height 19
click at [381, 642] on span "Cancel payment" at bounding box center [393, 644] width 122 height 22
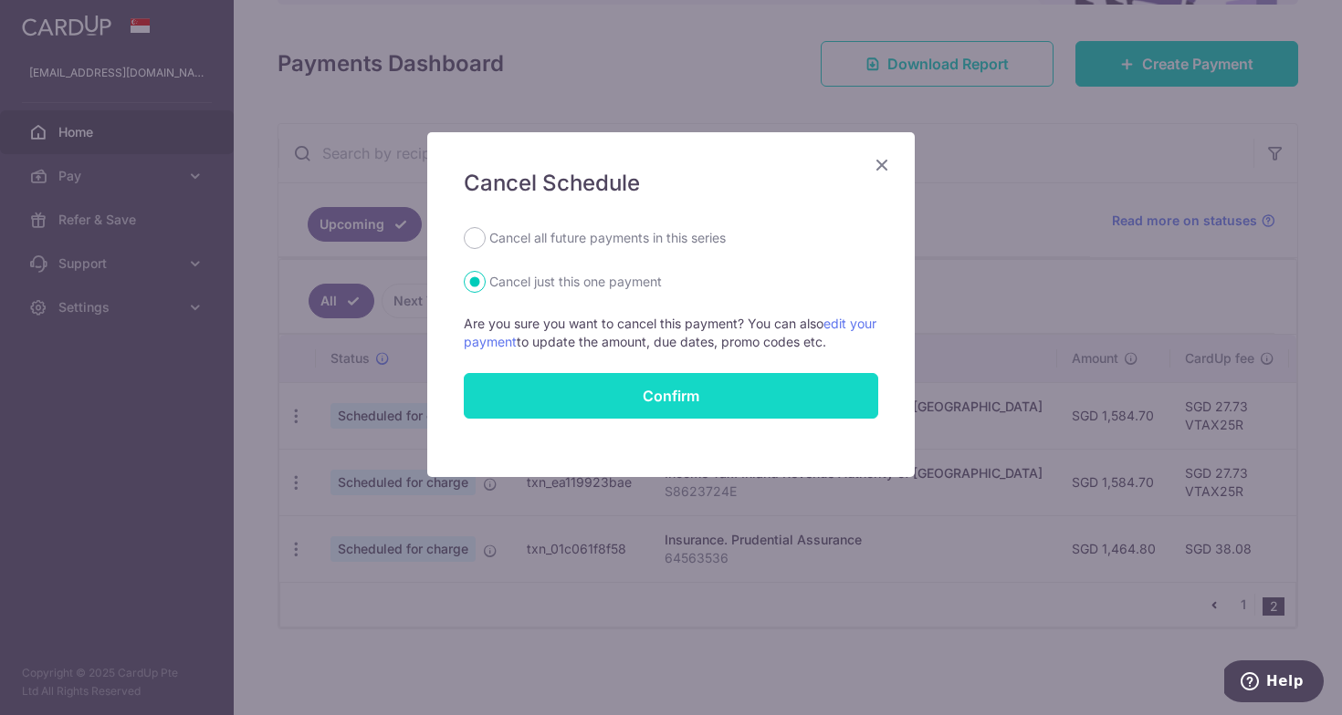
click at [828, 382] on button "Confirm" at bounding box center [671, 396] width 414 height 46
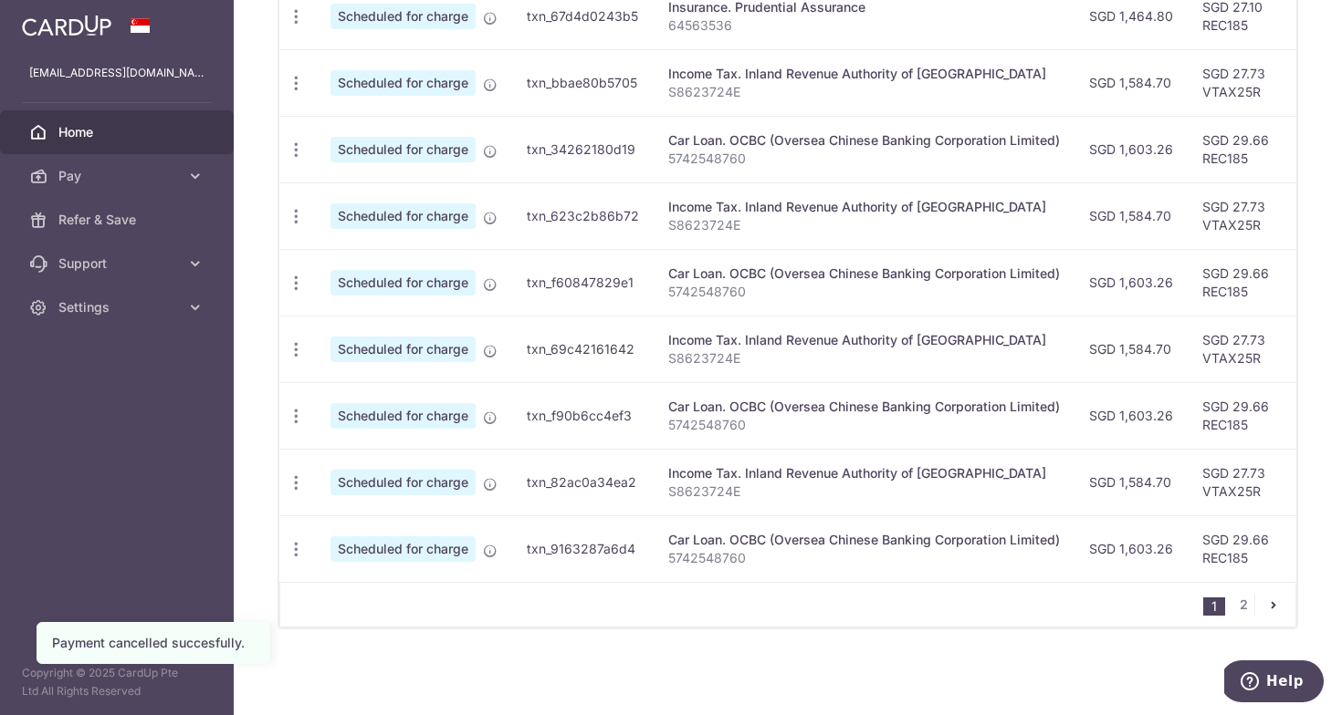
scroll to position [695, 0]
click at [1243, 611] on link "2" at bounding box center [1243, 605] width 22 height 22
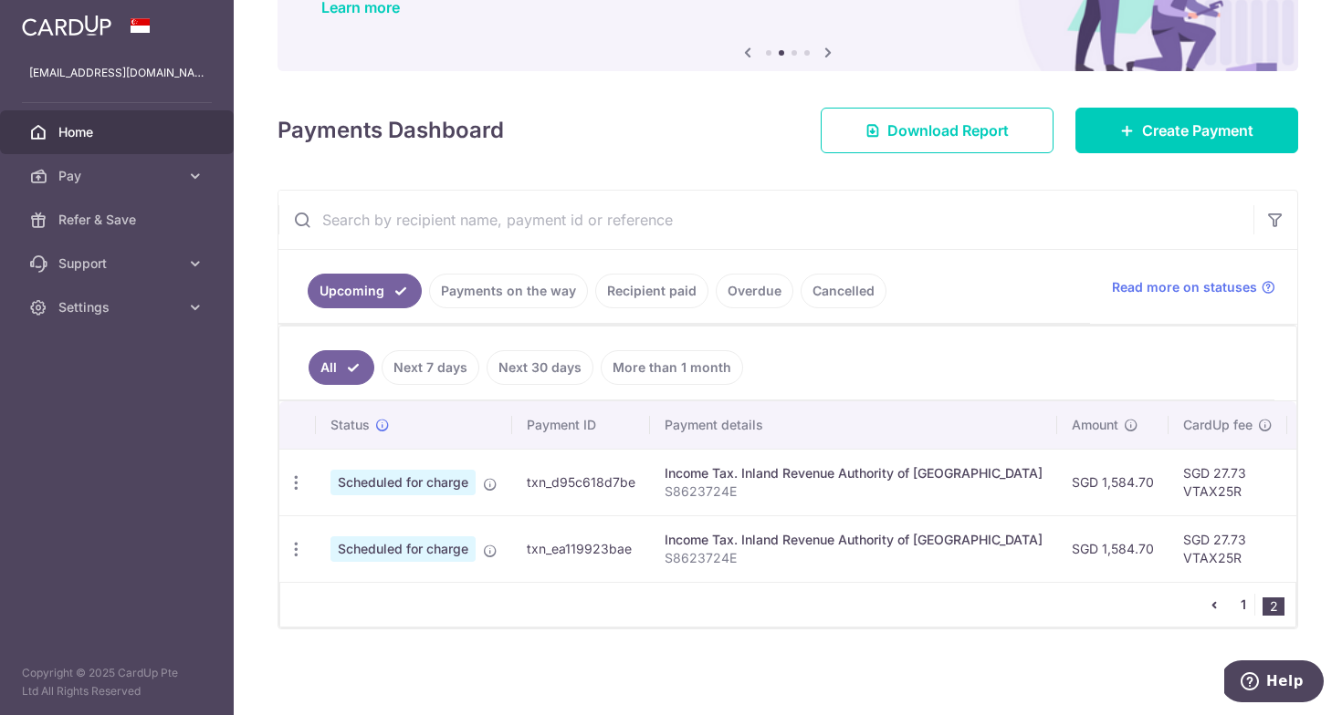
click at [1245, 601] on link "1" at bounding box center [1243, 605] width 22 height 22
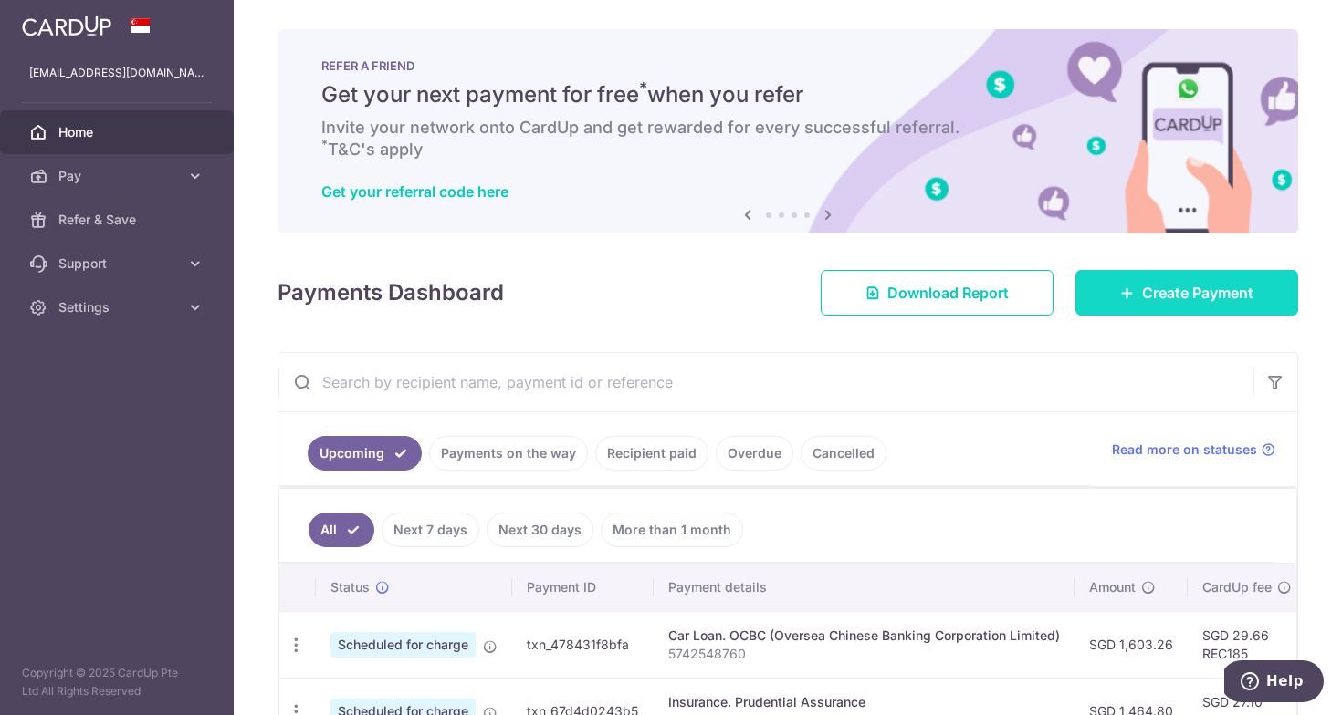
scroll to position [0, 0]
click at [1174, 281] on link "Create Payment" at bounding box center [1186, 293] width 223 height 46
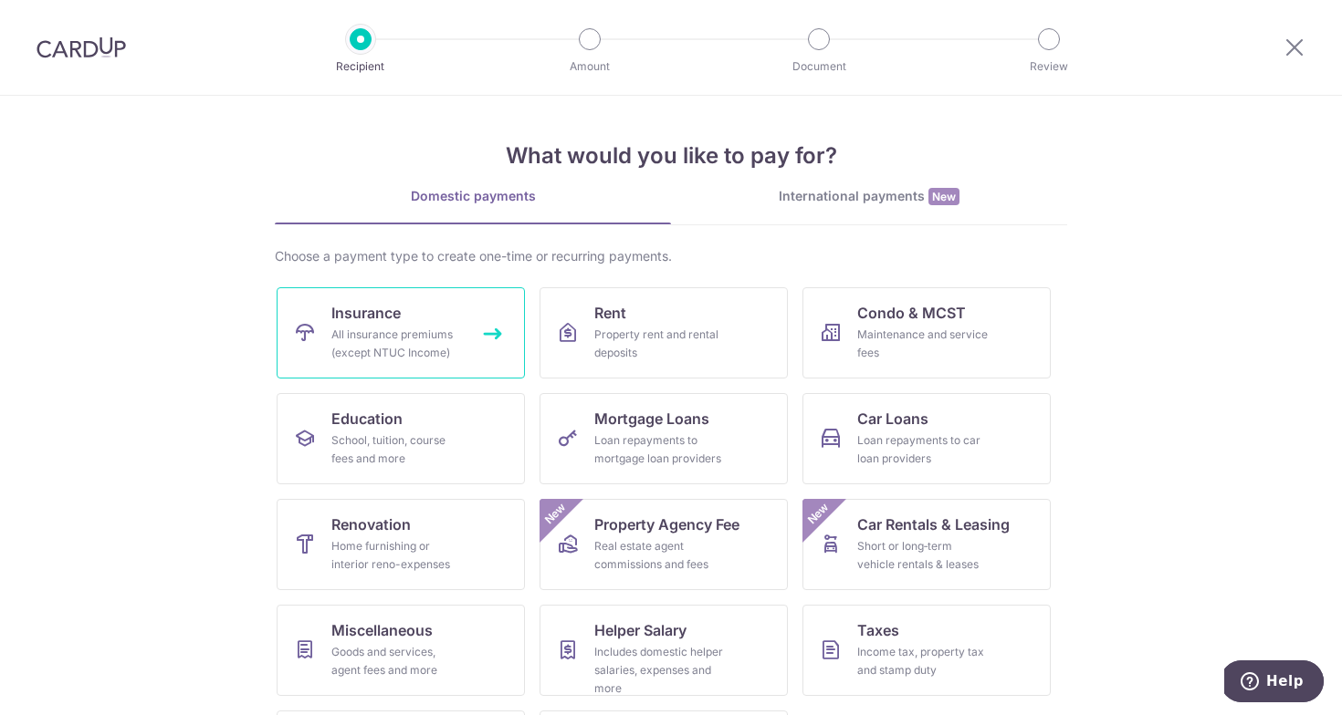
click at [432, 337] on div "All insurance premiums (except NTUC Income)" at bounding box center [396, 344] width 131 height 37
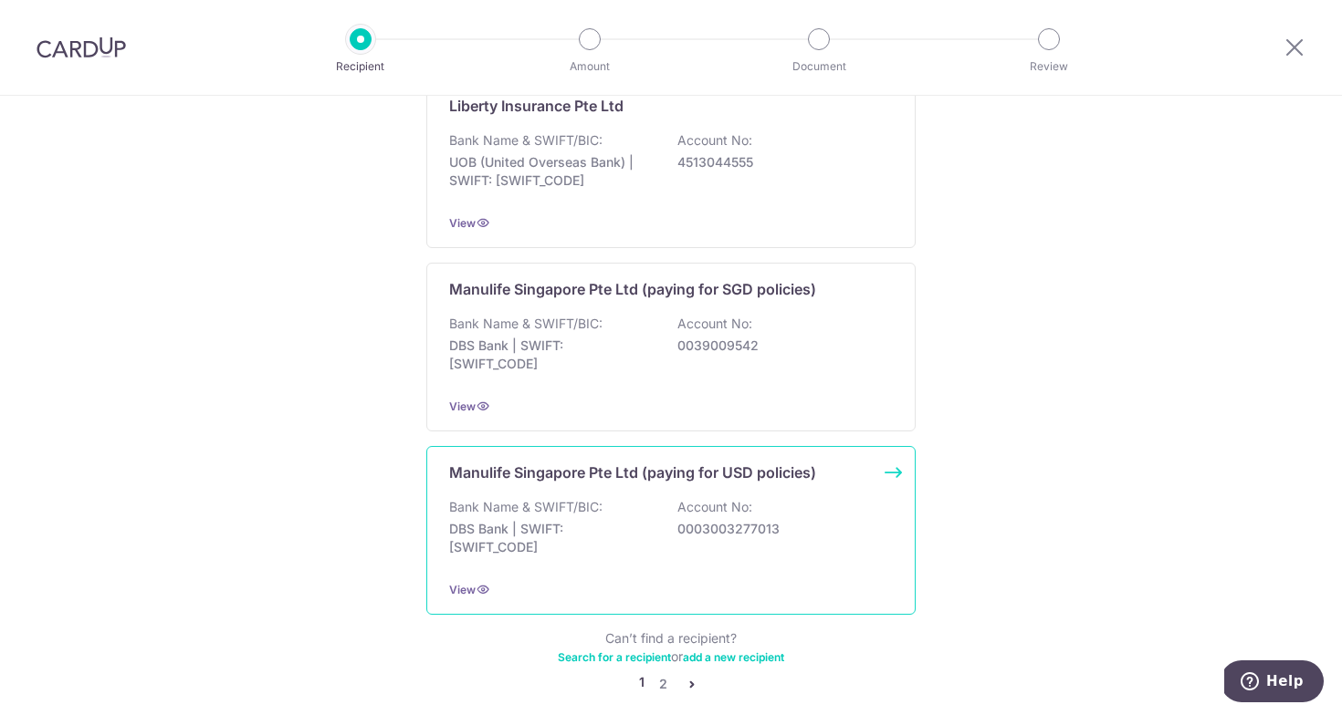
scroll to position [1732, 0]
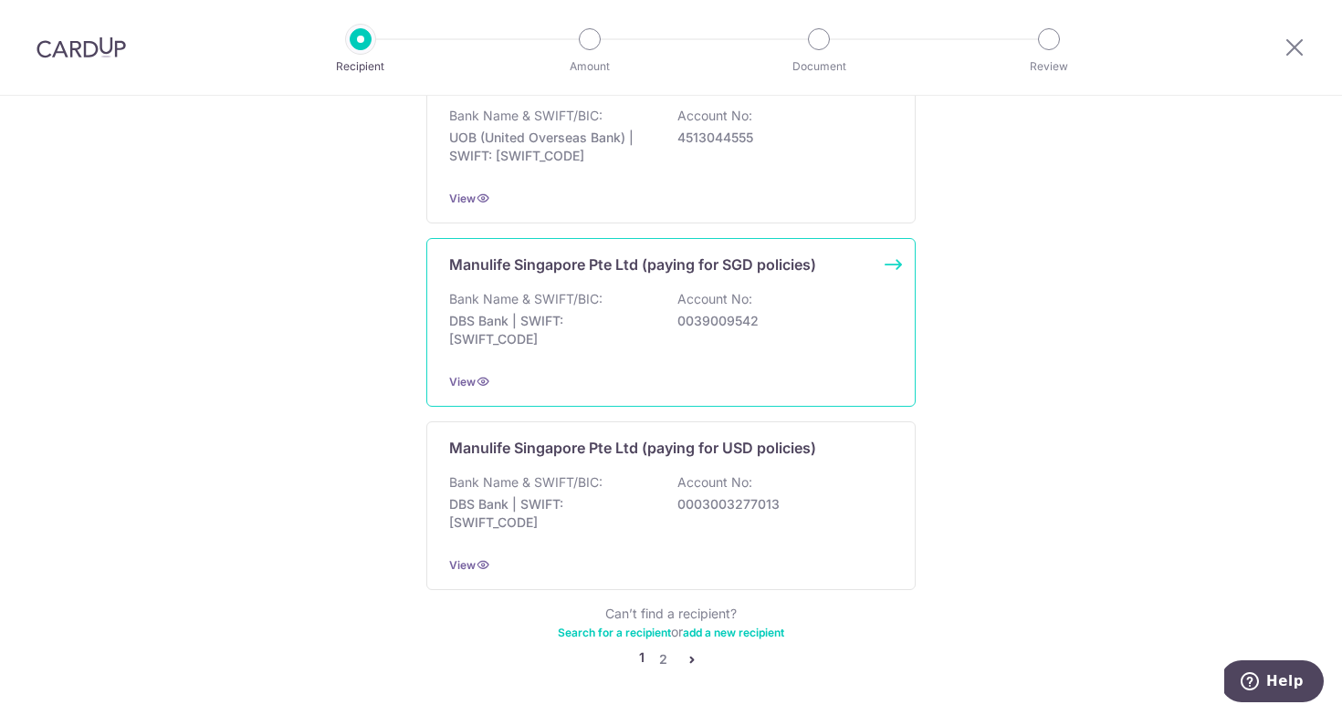
click at [682, 344] on div "Manulife Singapore Pte Ltd (paying for SGD policies) Bank Name & SWIFT/BIC: DBS…" at bounding box center [670, 322] width 489 height 169
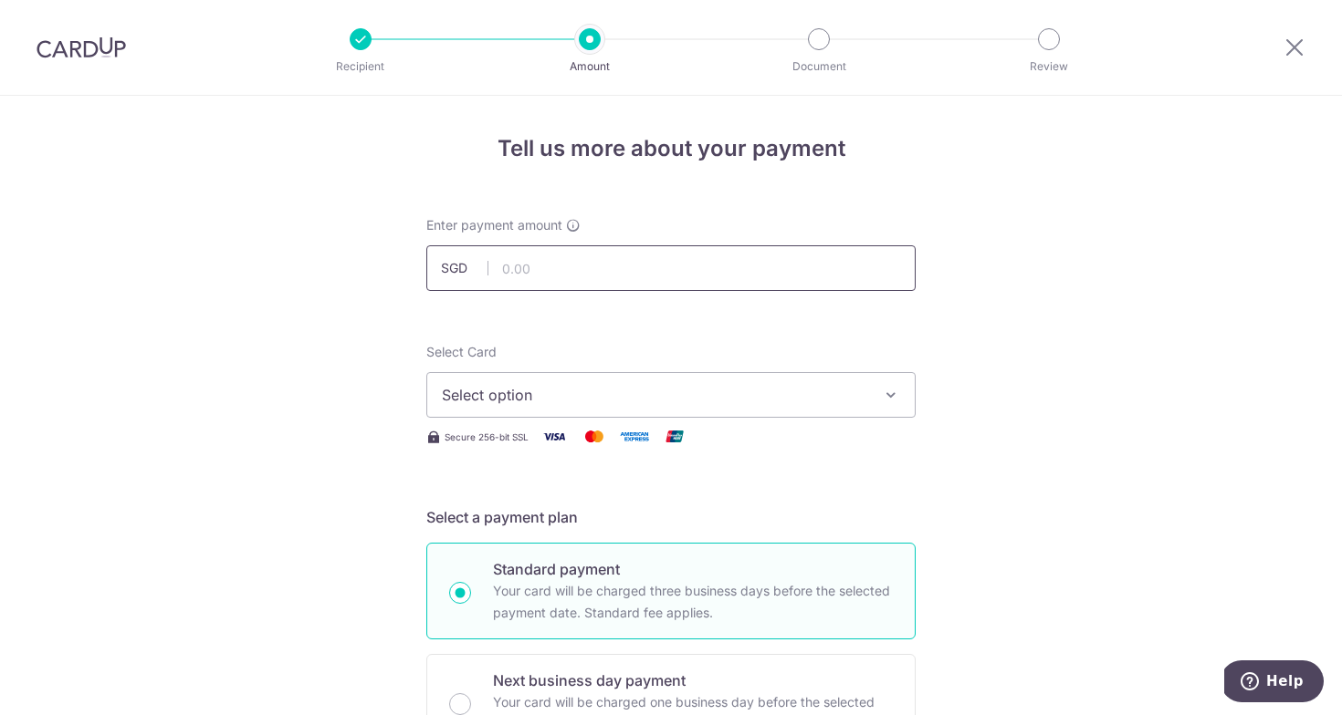
click at [617, 285] on input "text" at bounding box center [670, 268] width 489 height 46
type input "1,240.00"
click at [531, 381] on button "Select option" at bounding box center [670, 395] width 489 height 46
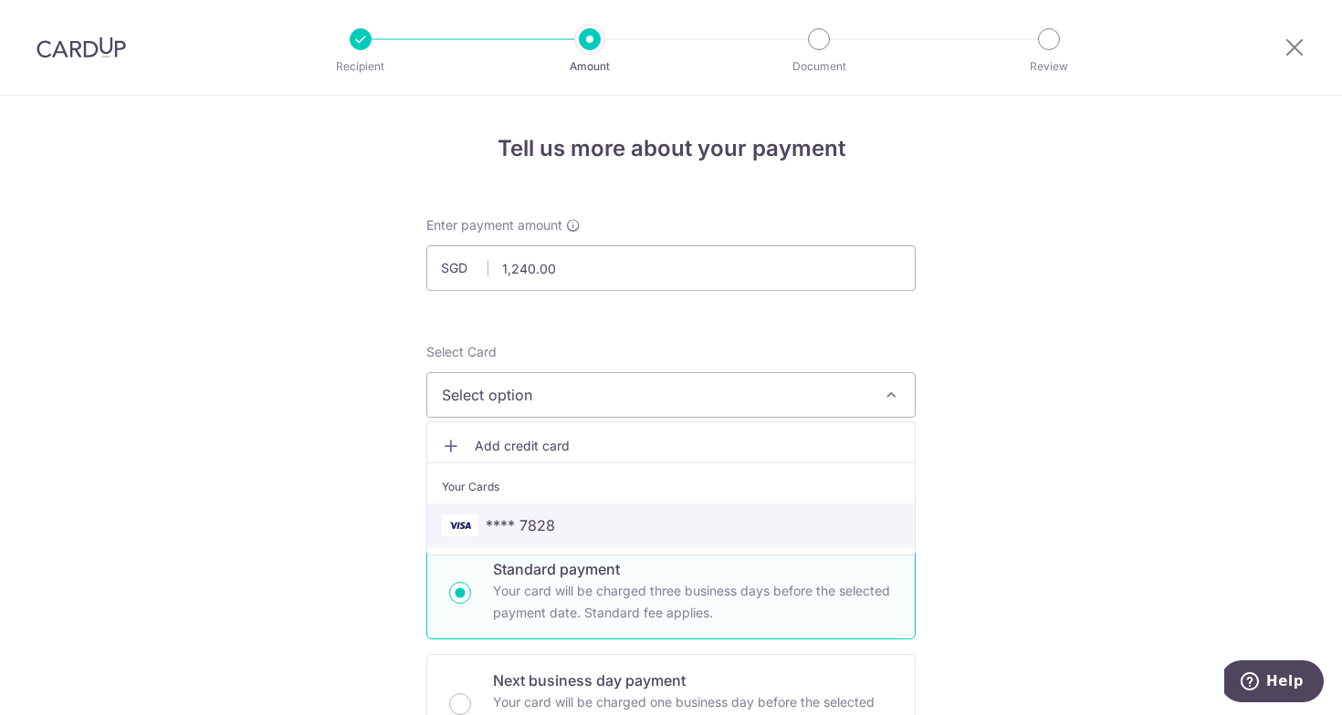
click at [519, 509] on link "**** 7828" at bounding box center [670, 526] width 487 height 44
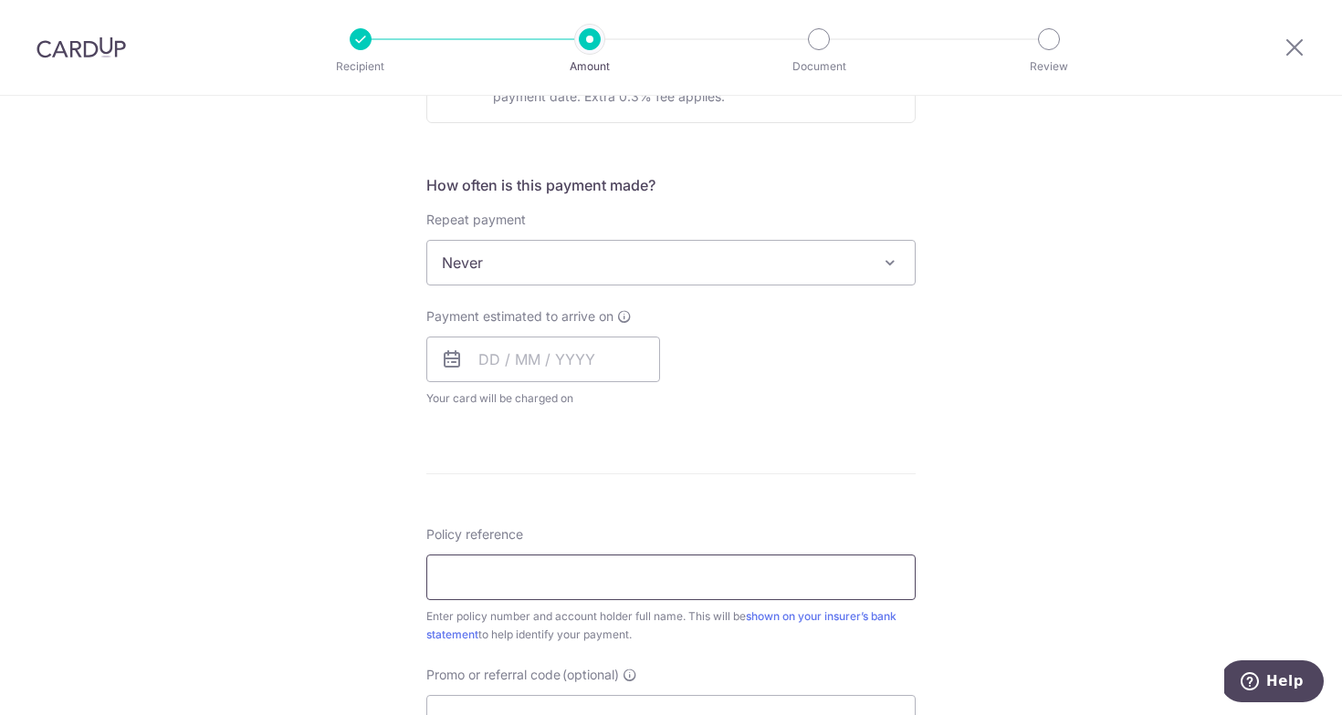
scroll to position [582, 0]
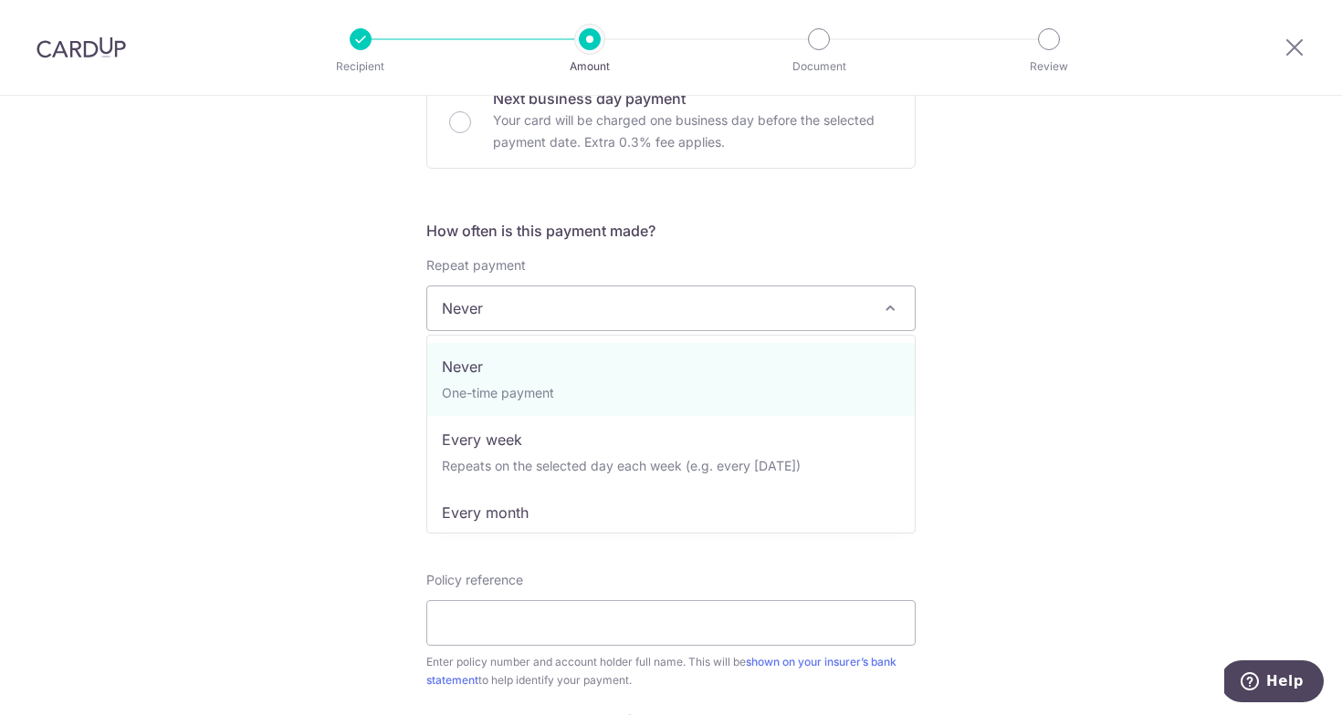
click at [604, 322] on span "Never" at bounding box center [670, 309] width 487 height 44
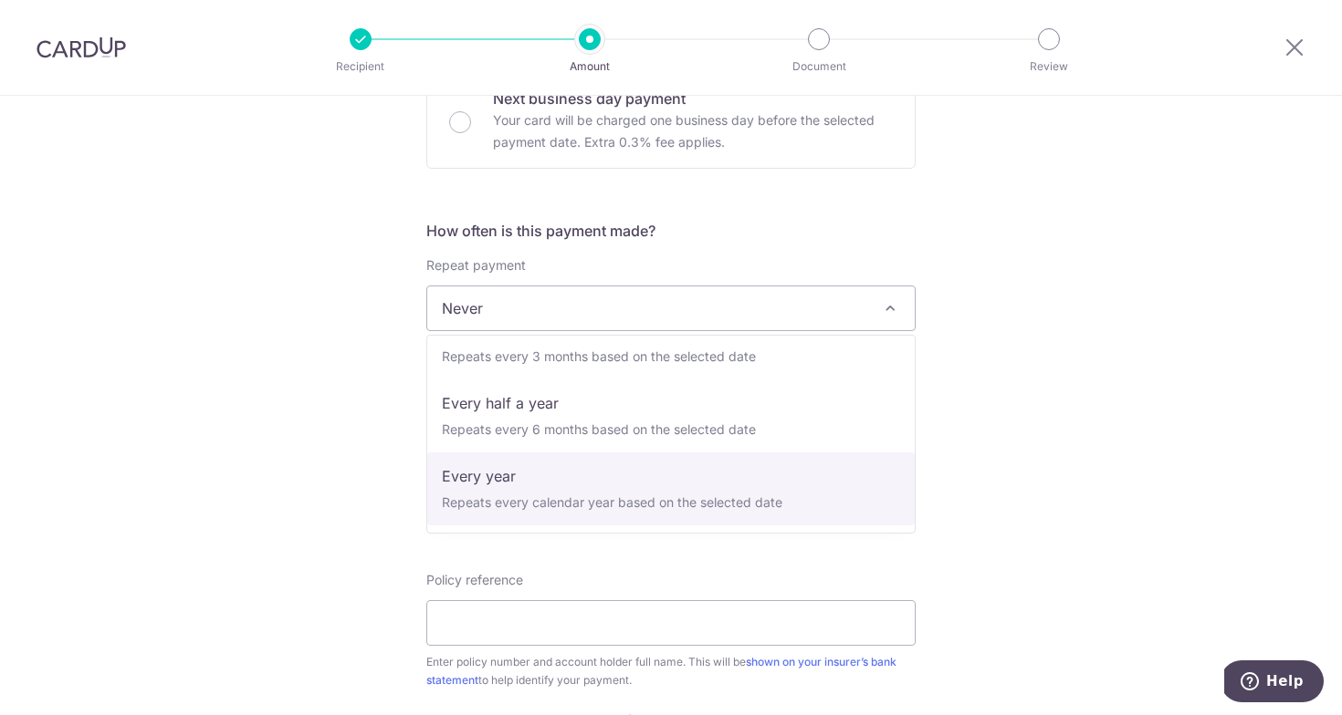
scroll to position [256, 0]
select select "6"
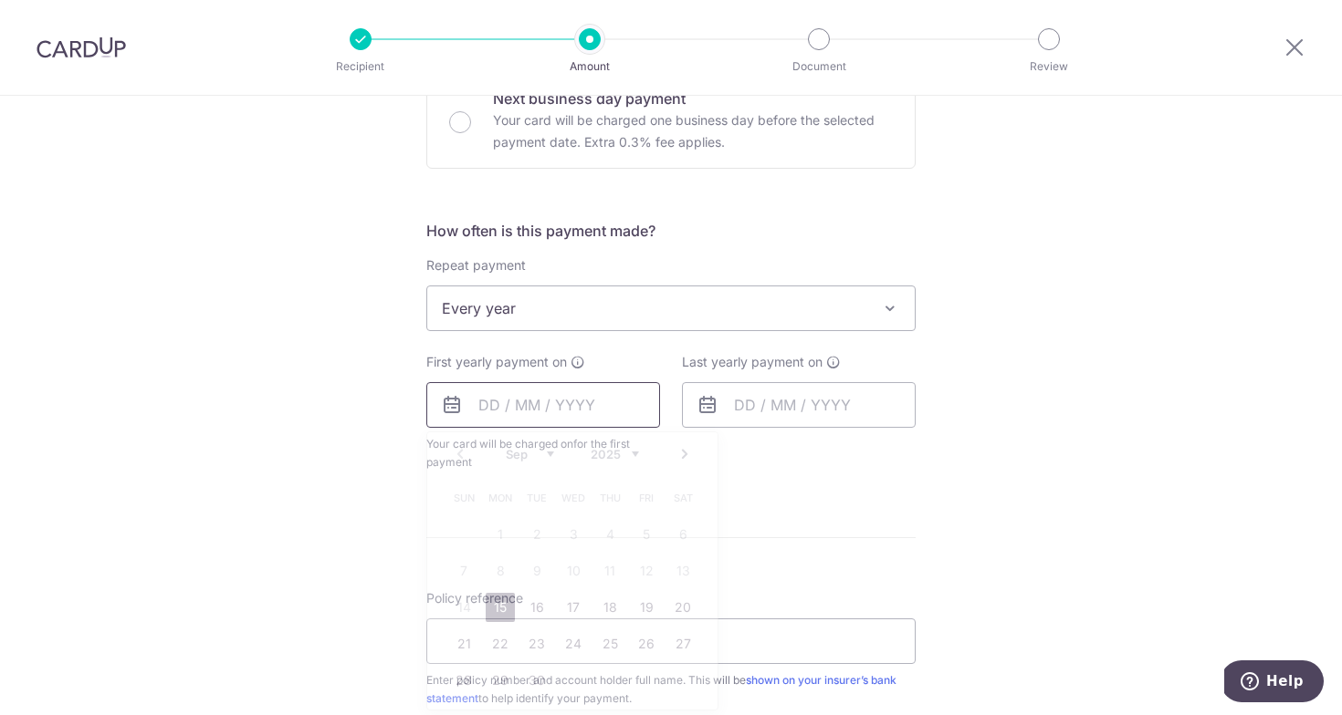
click at [559, 418] on input "text" at bounding box center [543, 405] width 234 height 46
click at [675, 460] on link "Next" at bounding box center [685, 455] width 22 height 22
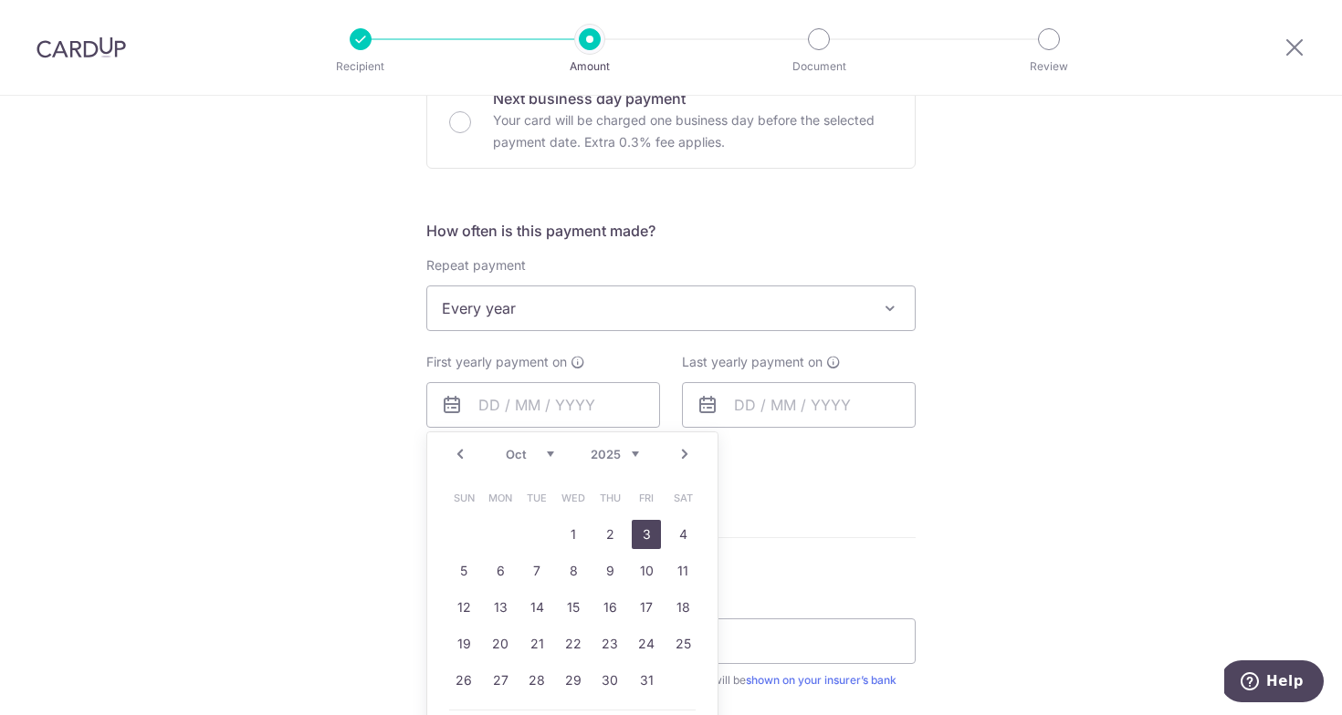
click at [644, 538] on link "3" at bounding box center [646, 534] width 29 height 29
type input "03/10/2025"
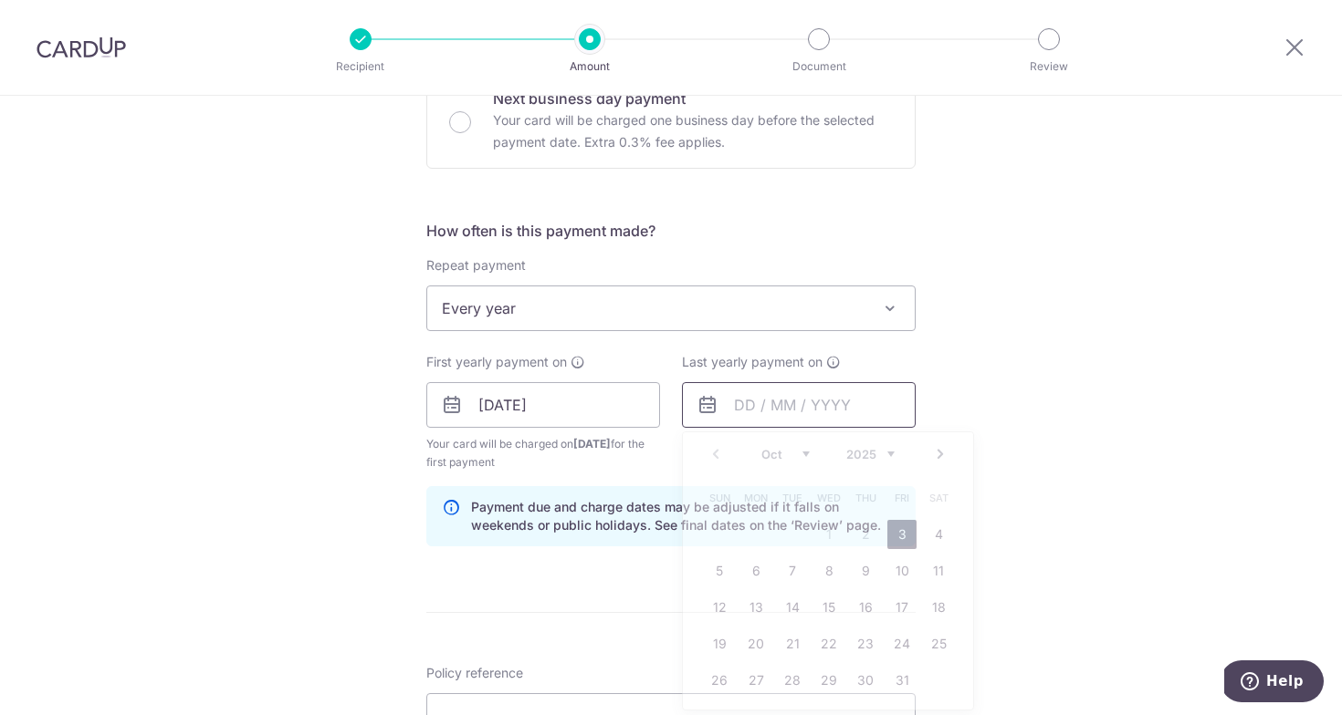
click at [726, 391] on input "text" at bounding box center [799, 405] width 234 height 46
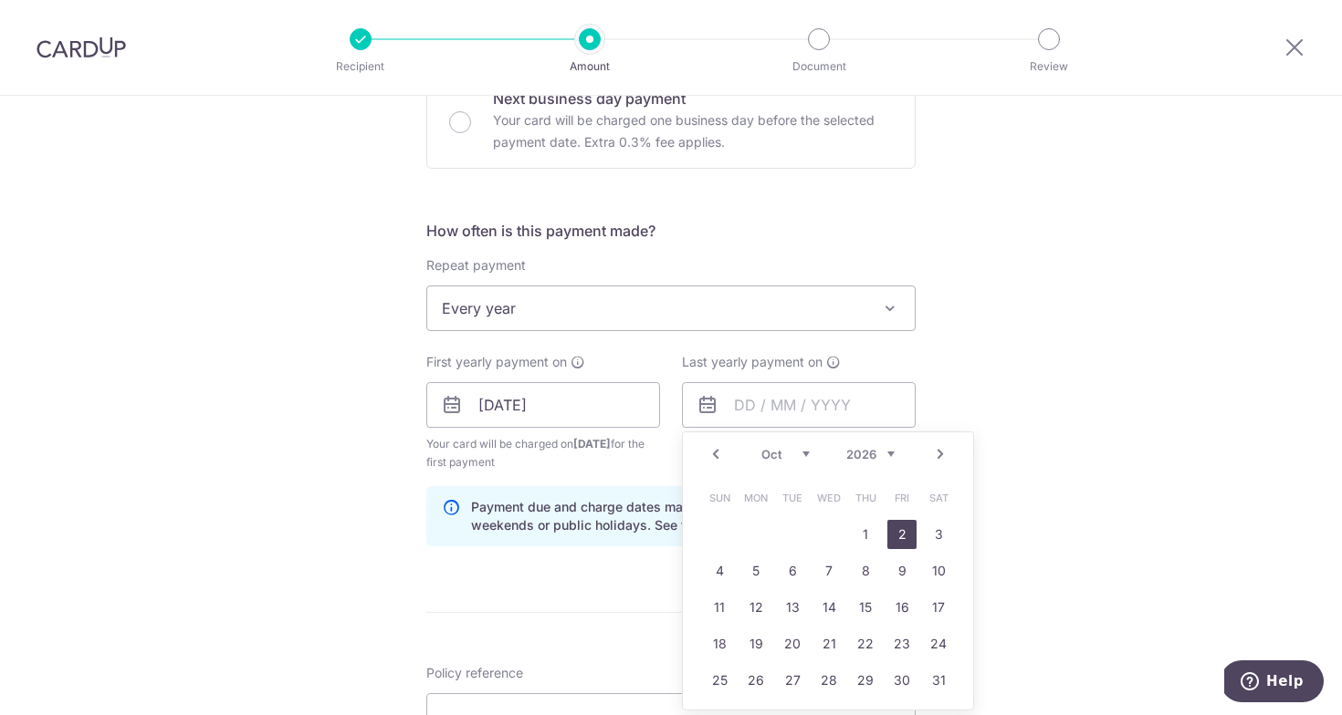
click at [909, 533] on link "2" at bounding box center [901, 534] width 29 height 29
type input "02/10/2026"
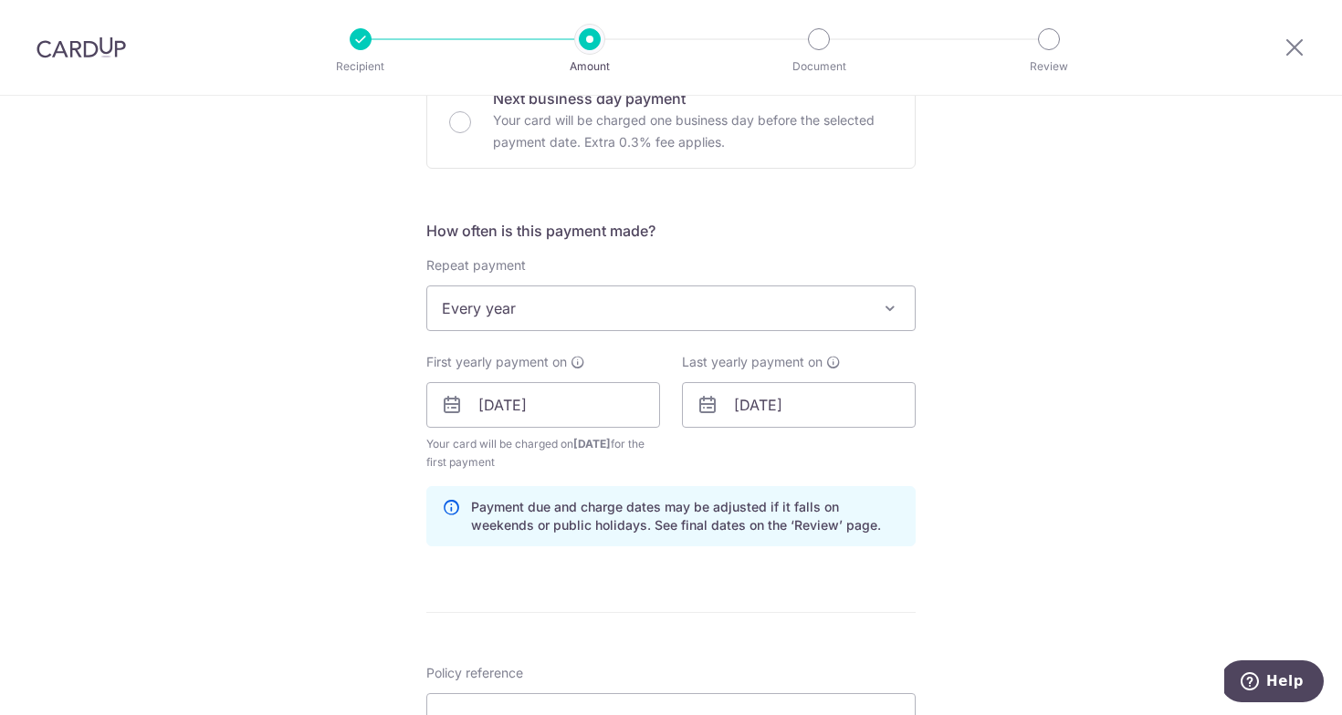
click at [1049, 526] on div "Tell us more about your payment Enter payment amount SGD 1,240.00 1240.00 Selec…" at bounding box center [671, 386] width 1342 height 1744
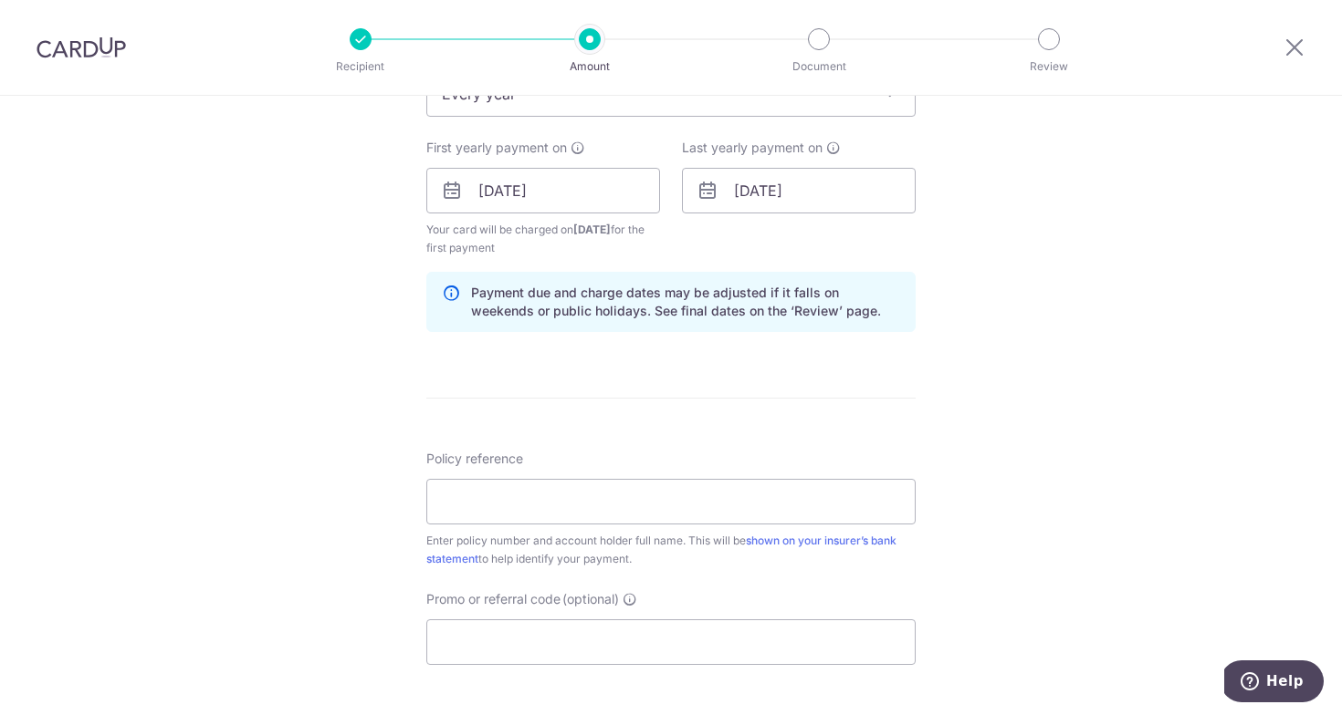
scroll to position [885, 0]
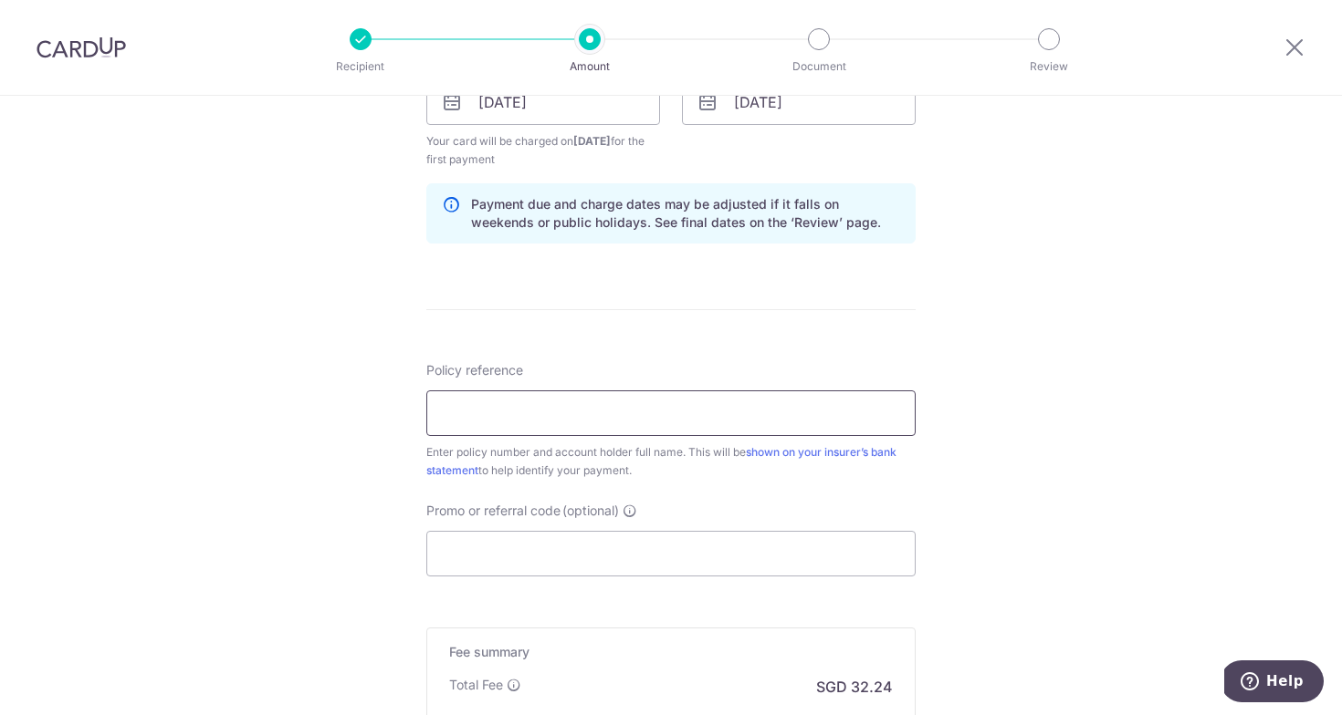
click at [778, 408] on input "Policy reference" at bounding box center [670, 414] width 489 height 46
type input "1451424448"
click at [625, 554] on input "Promo or referral code (optional) Enter either a promo code or a referral code …" at bounding box center [670, 554] width 489 height 46
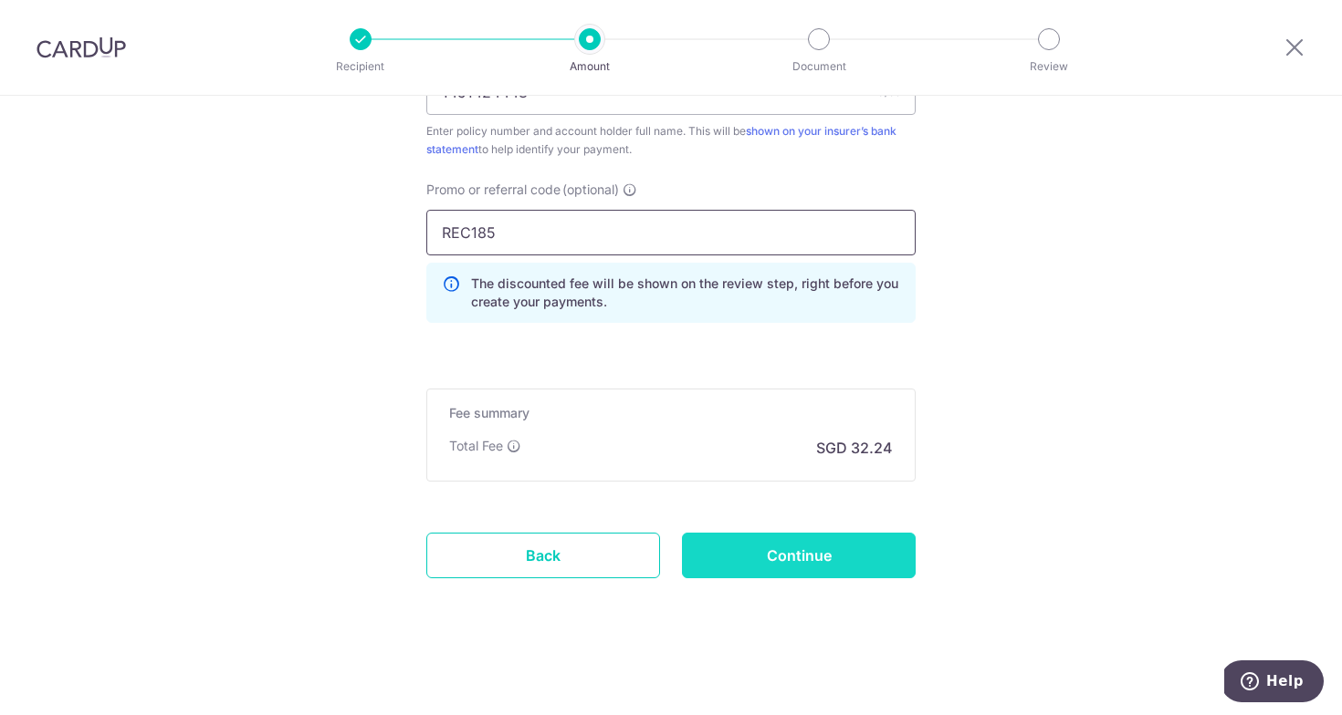
scroll to position [1206, 0]
type input "REC185"
click at [736, 538] on input "Continue" at bounding box center [799, 556] width 234 height 46
type input "Create Schedule"
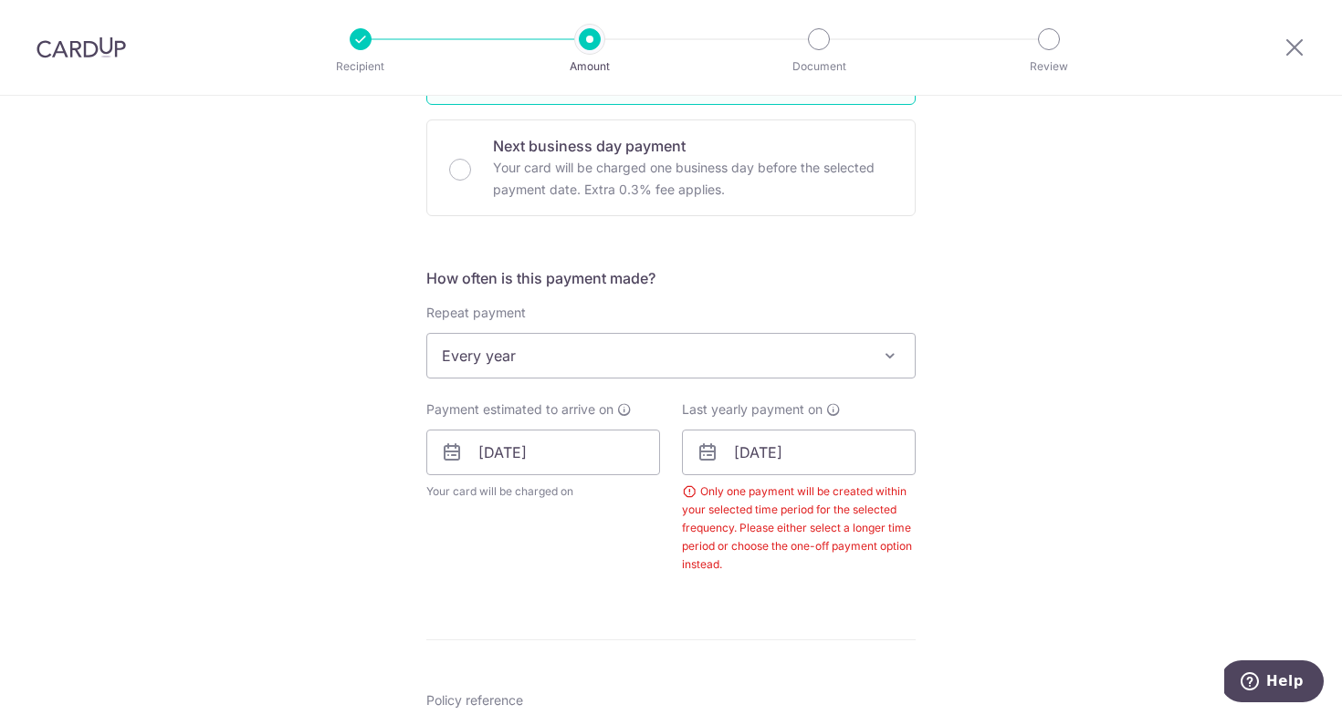
scroll to position [571, 0]
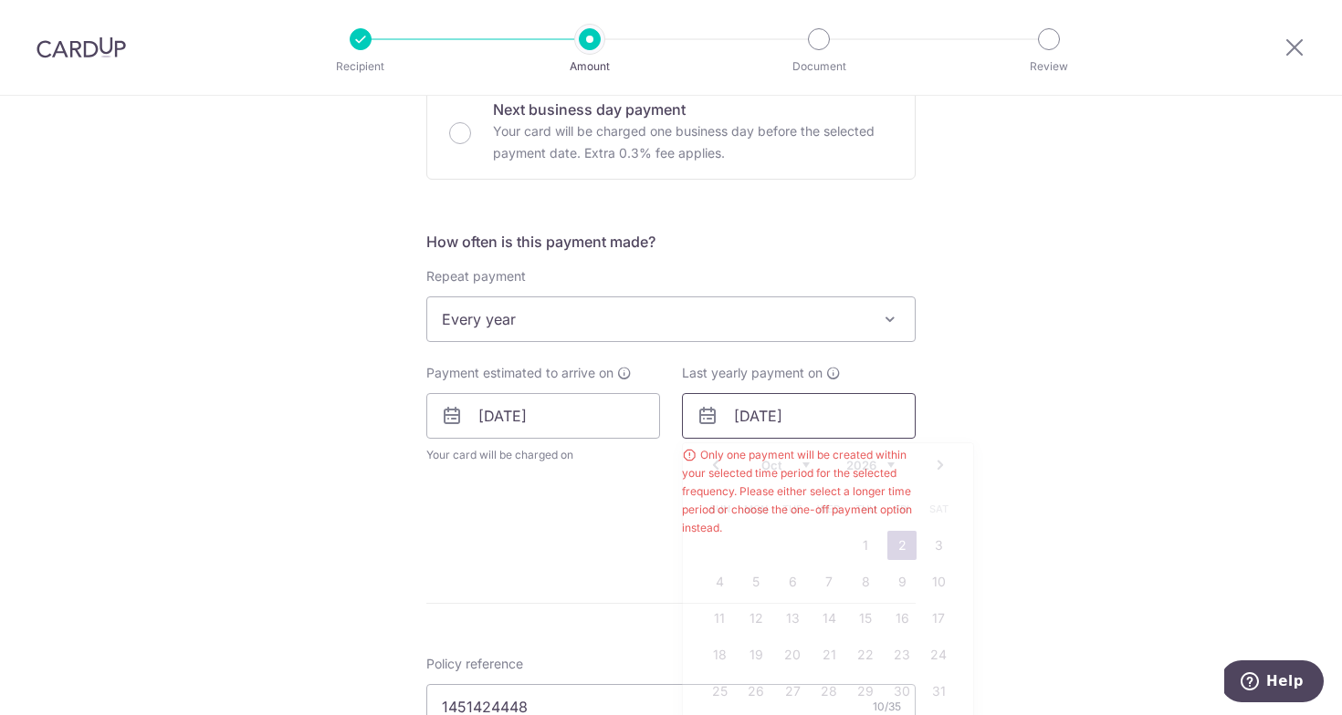
click at [831, 411] on input "02/10/2026" at bounding box center [799, 416] width 234 height 46
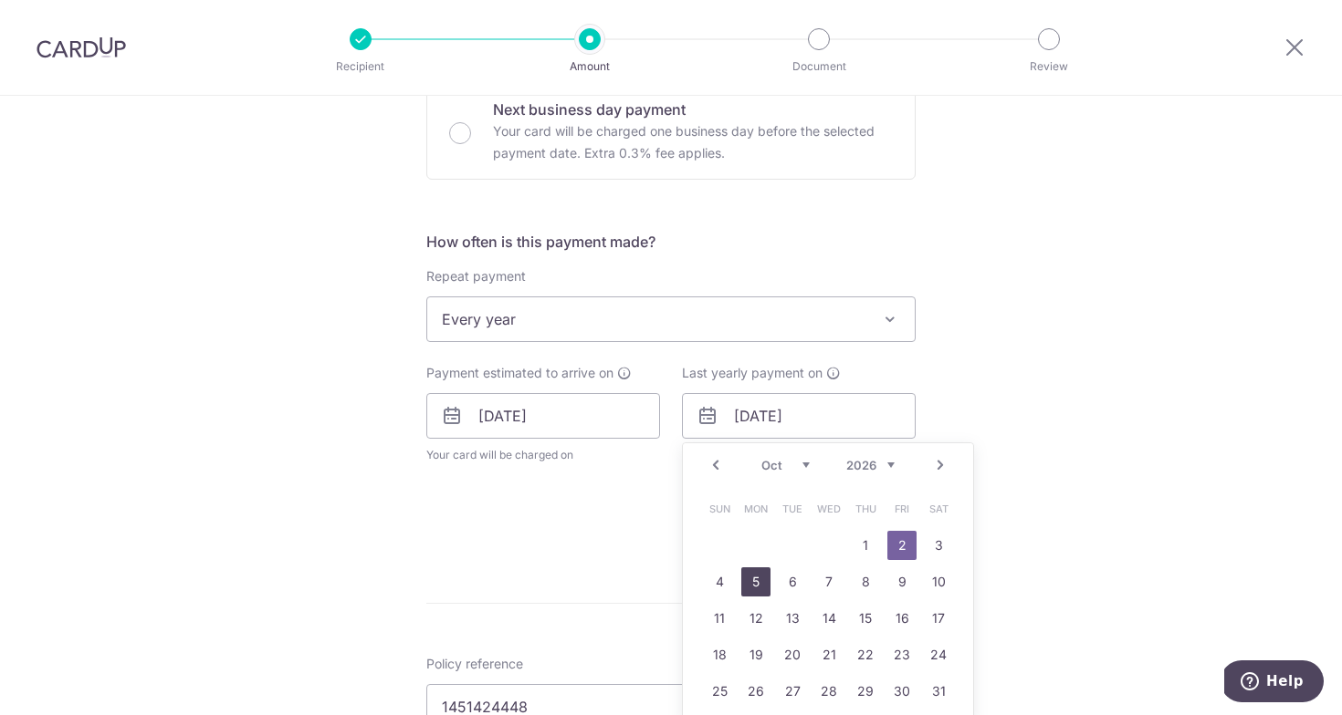
click at [750, 581] on link "5" at bounding box center [755, 582] width 29 height 29
type input "05/10/2026"
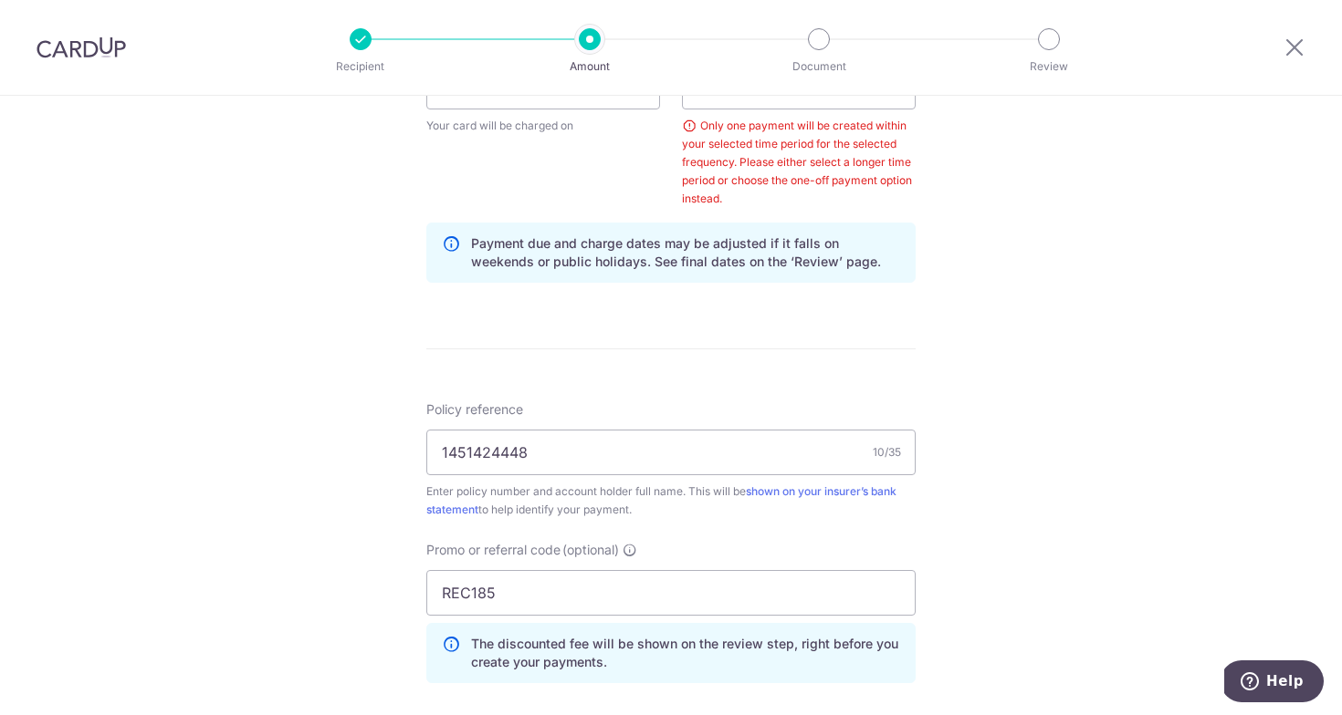
scroll to position [564, 0]
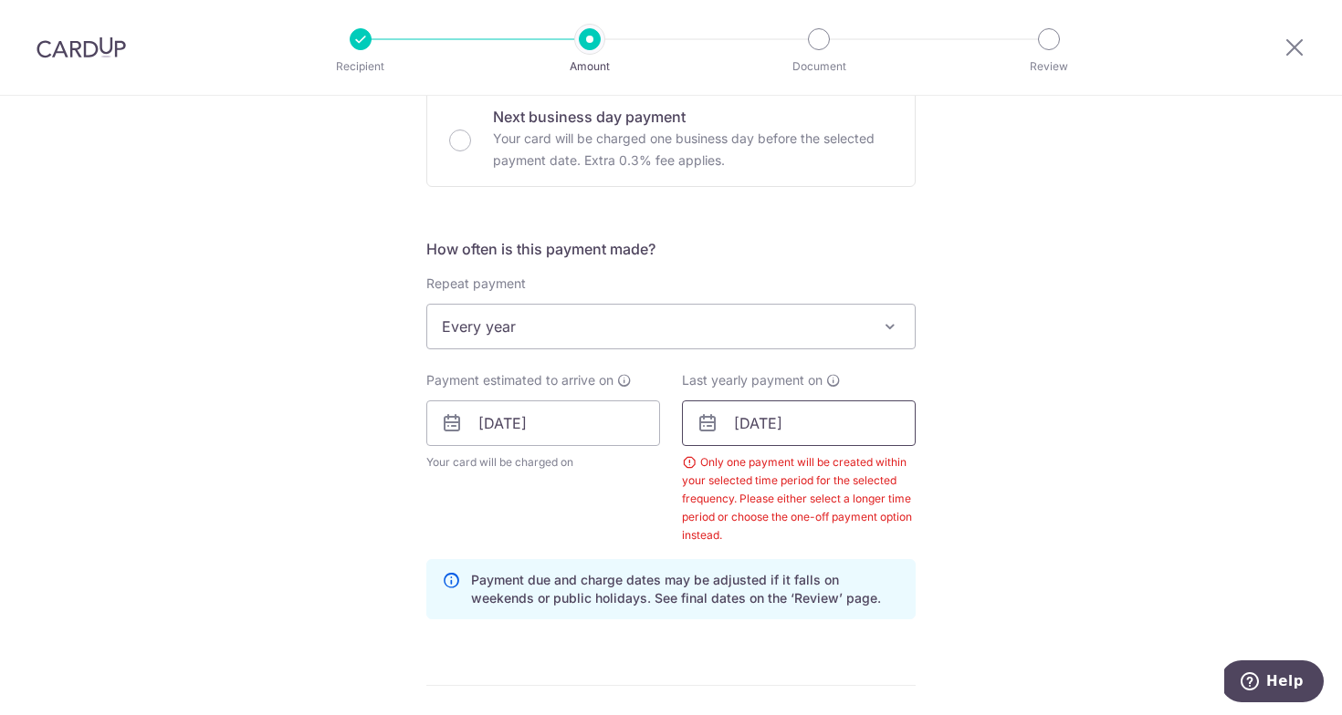
click at [820, 424] on input "05/10/2026" at bounding box center [799, 424] width 234 height 46
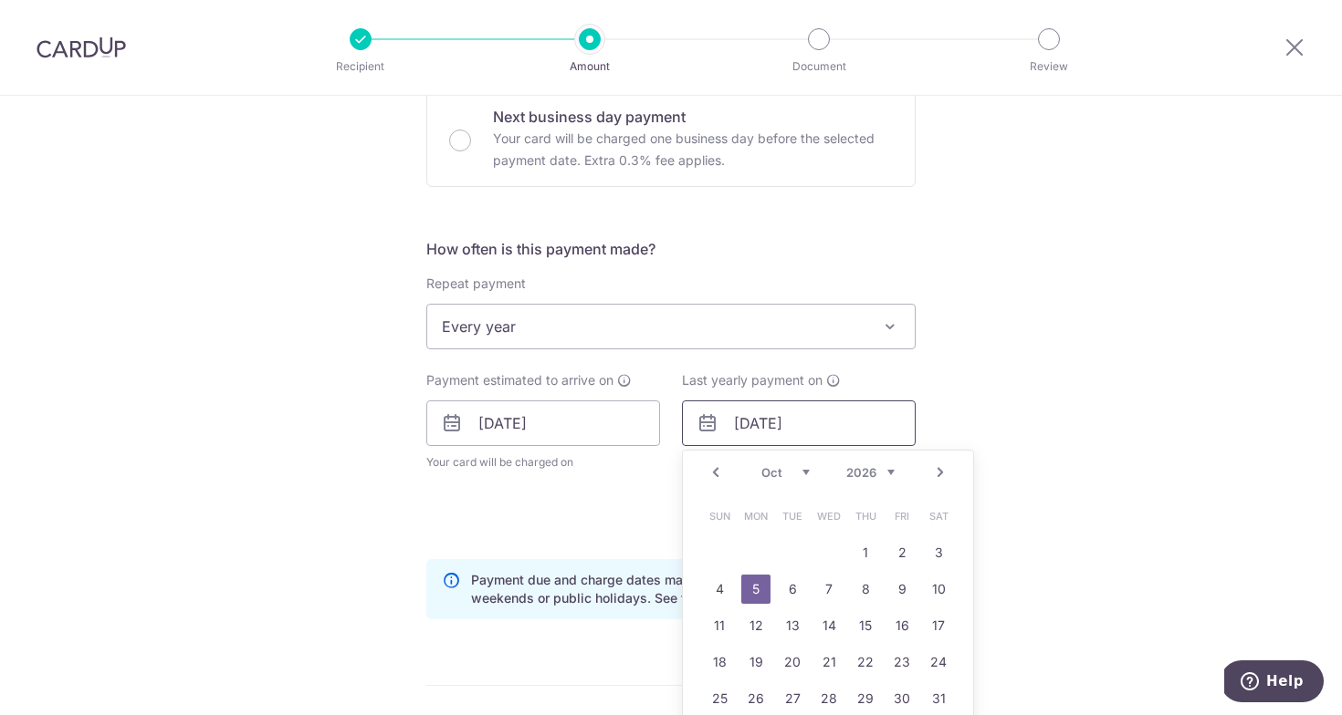
click at [830, 440] on input "05/10/2026" at bounding box center [799, 424] width 234 height 46
click at [1008, 411] on div "Tell us more about your payment Enter payment amount SGD 1,240.00 1240.00 Selec…" at bounding box center [671, 472] width 1342 height 1881
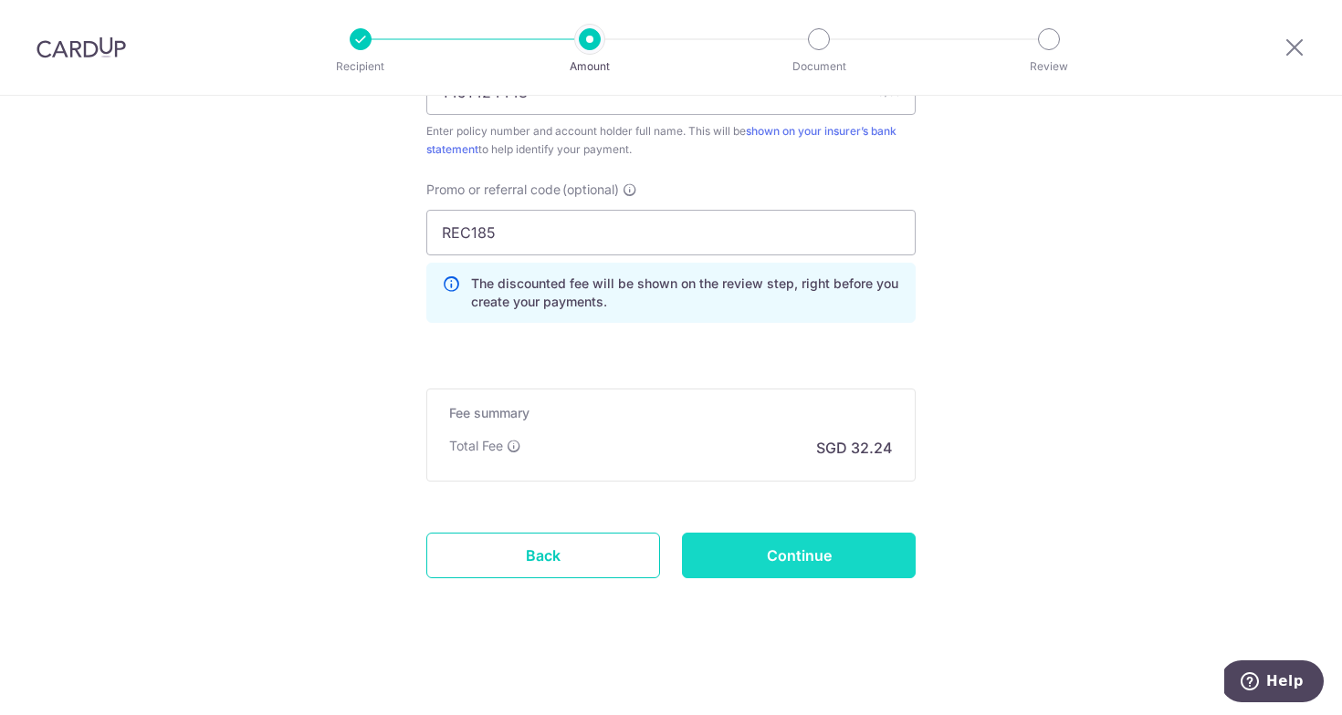
scroll to position [1261, 0]
click at [838, 558] on input "Continue" at bounding box center [799, 556] width 234 height 46
type input "Create Schedule"
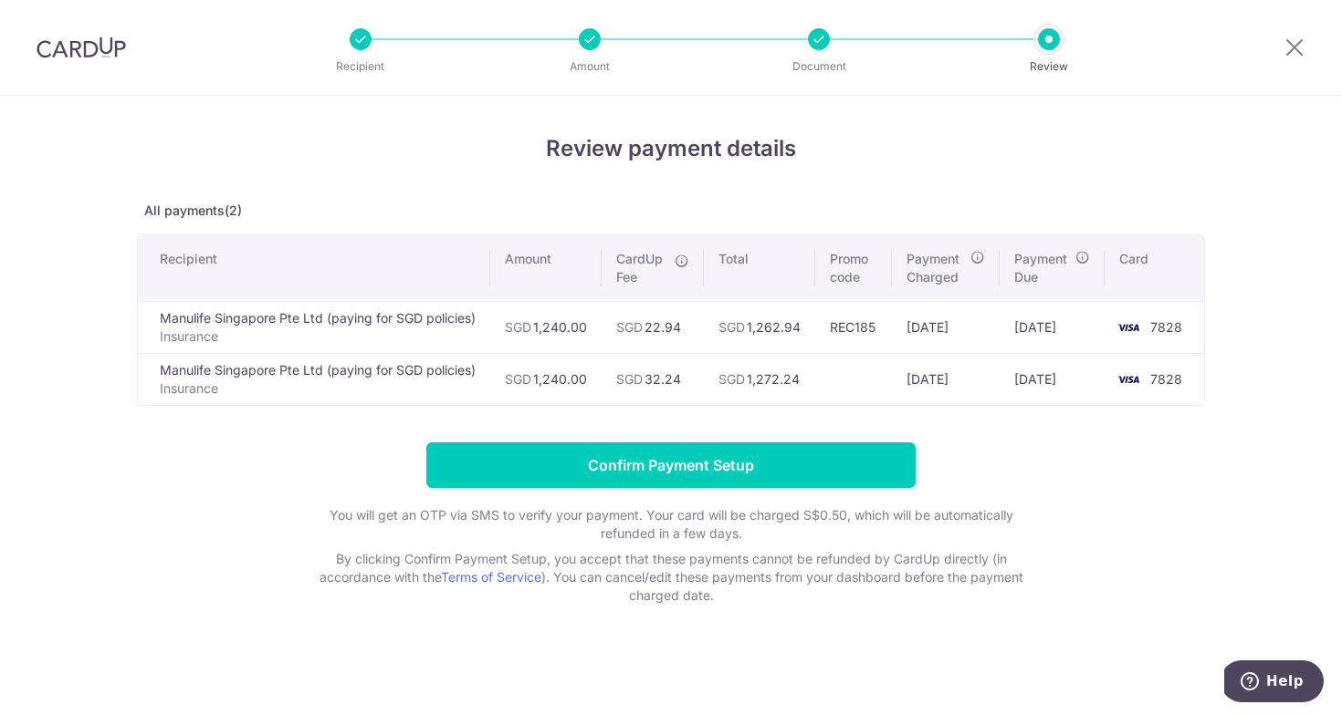
click at [811, 42] on div at bounding box center [819, 39] width 22 height 22
click at [1300, 37] on icon at bounding box center [1294, 47] width 22 height 23
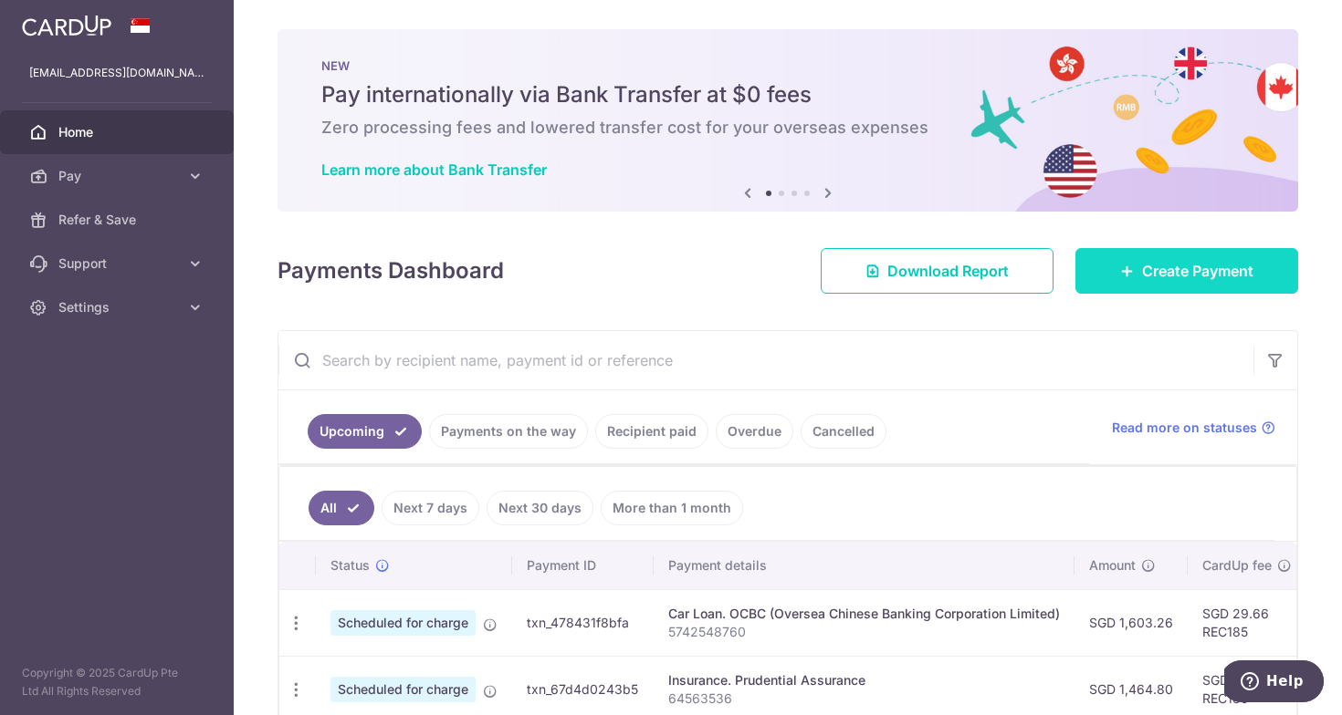
click at [1133, 267] on link "Create Payment" at bounding box center [1186, 271] width 223 height 46
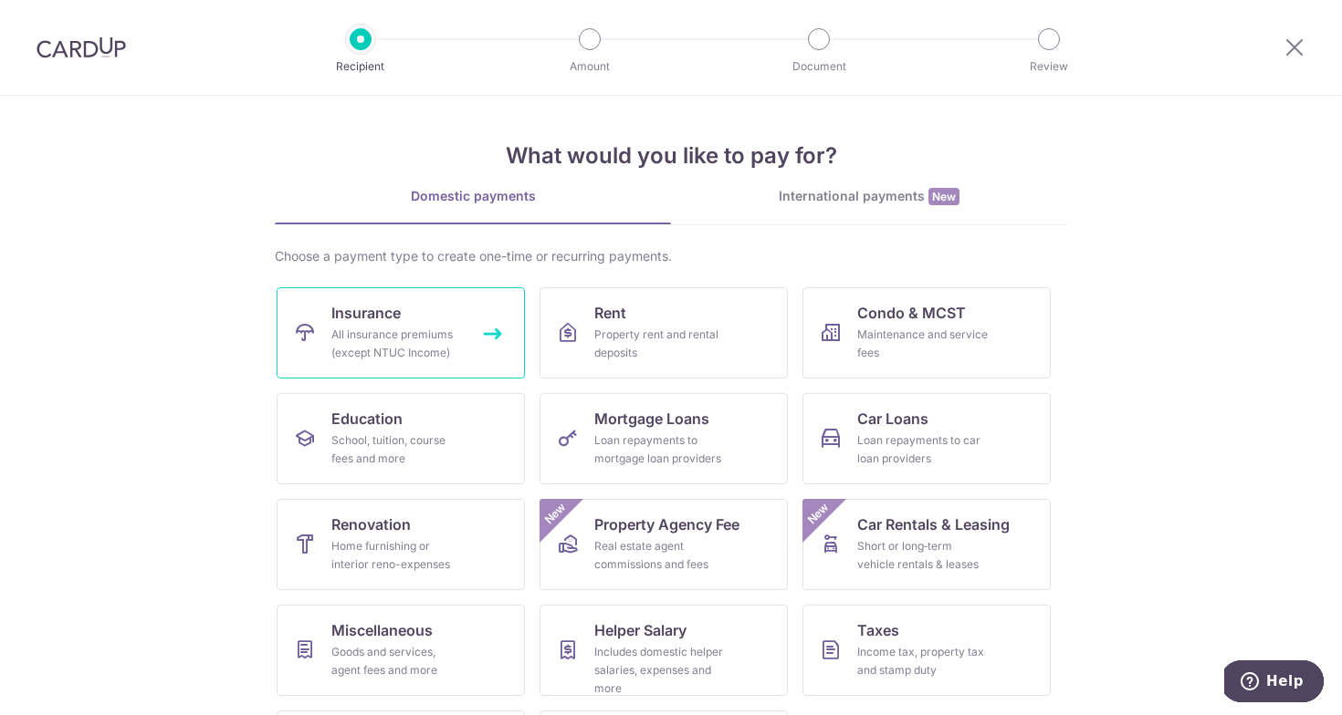
click at [431, 310] on link "Insurance All insurance premiums (except NTUC Income)" at bounding box center [401, 332] width 248 height 91
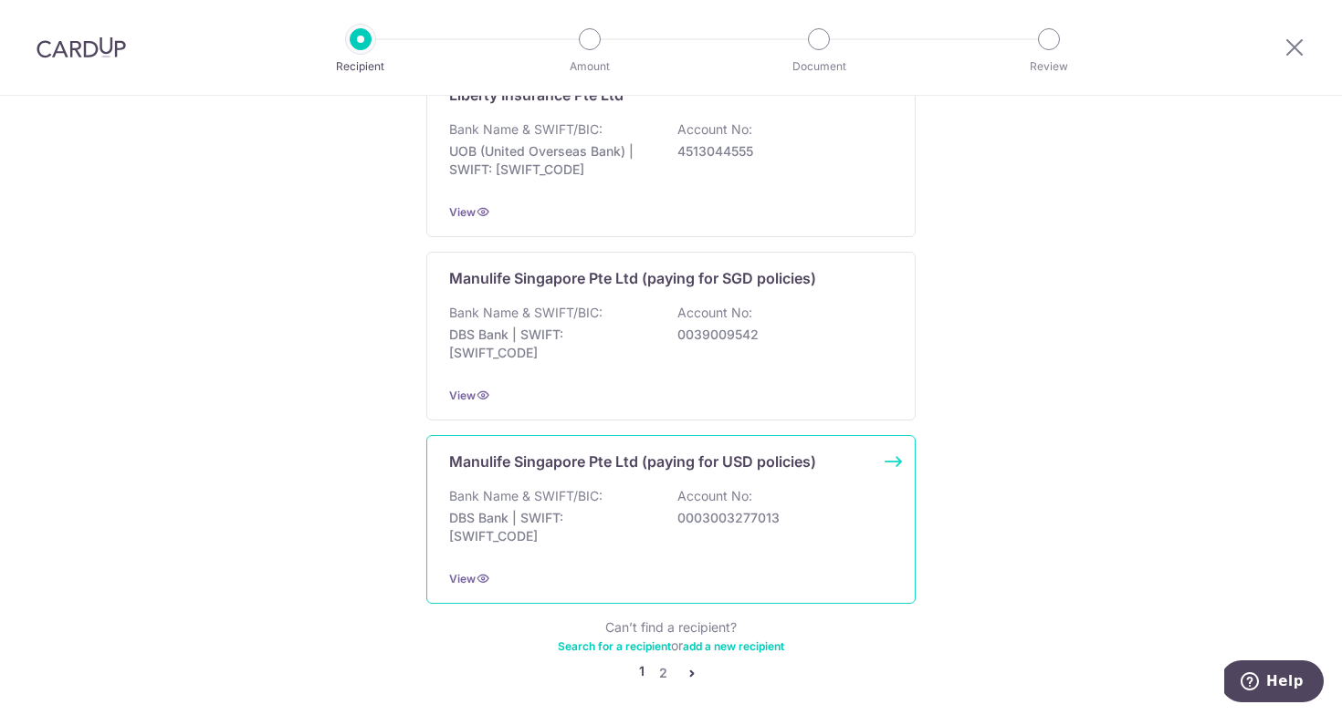
scroll to position [1721, 0]
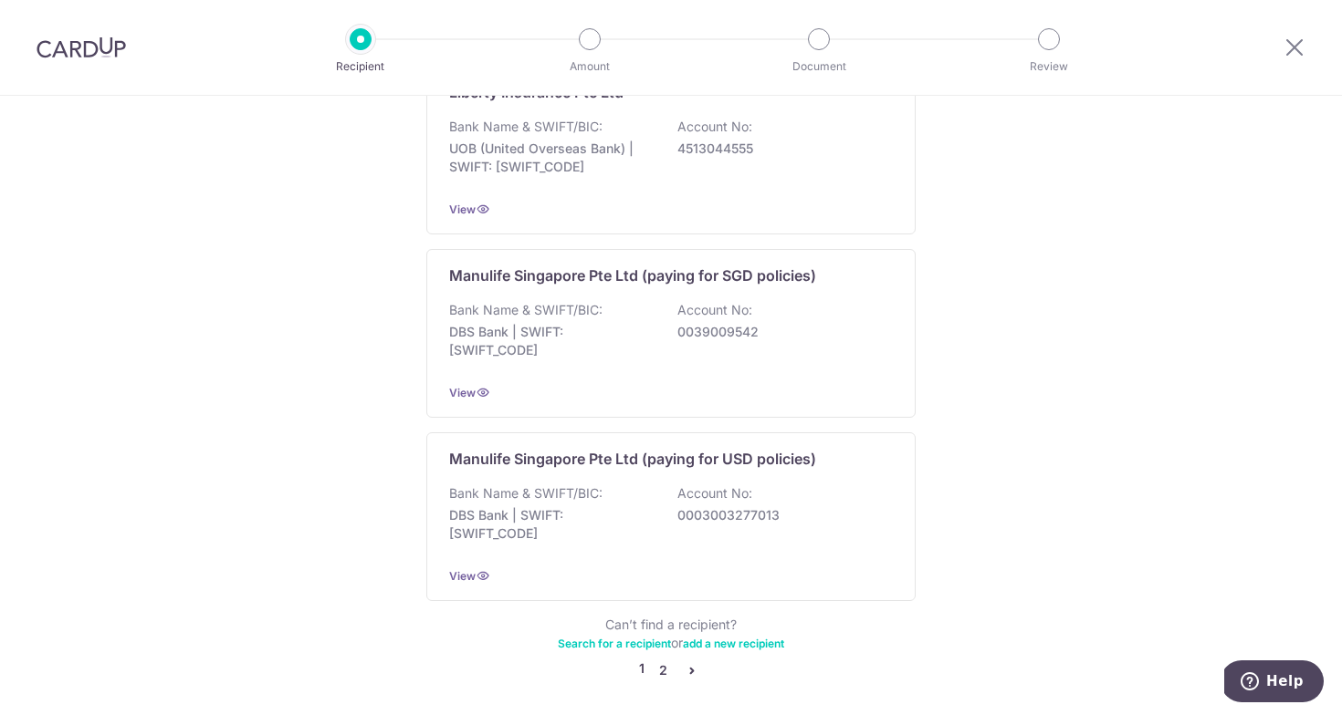
click at [656, 660] on link "2" at bounding box center [663, 671] width 22 height 22
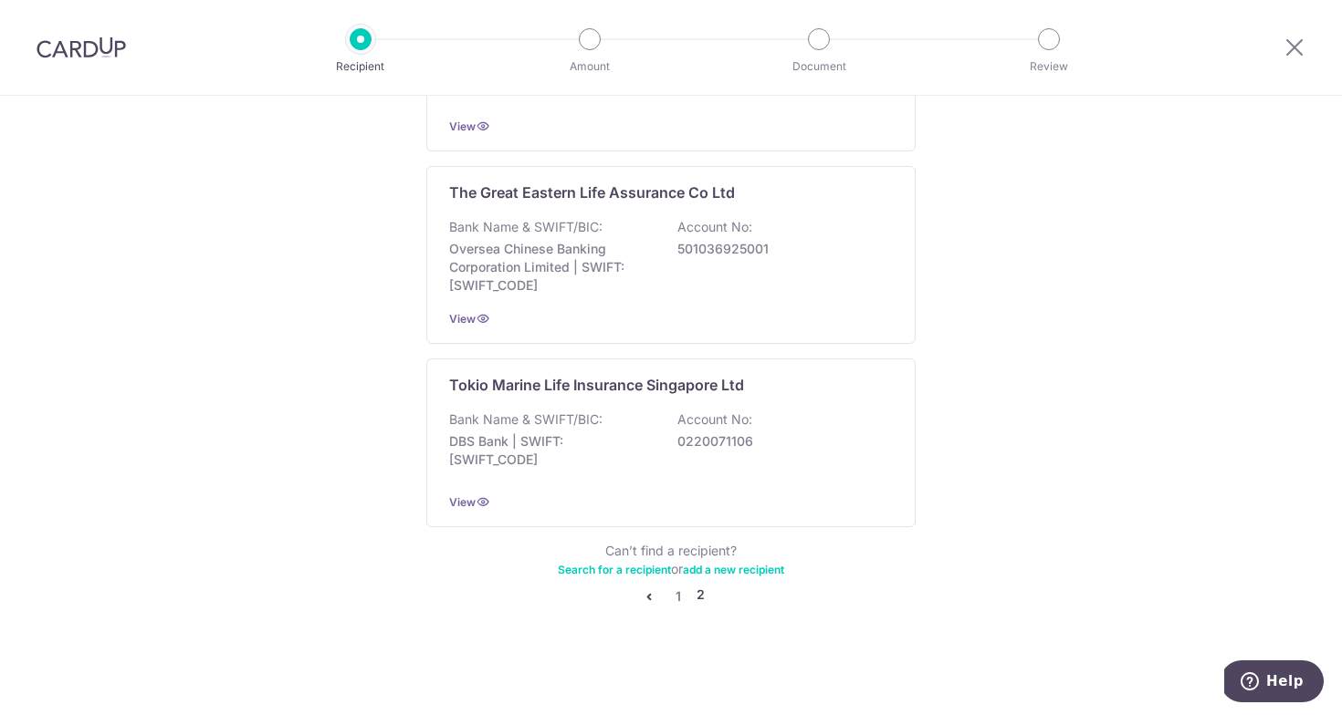
scroll to position [1786, 0]
click at [683, 603] on link "1" at bounding box center [678, 597] width 22 height 22
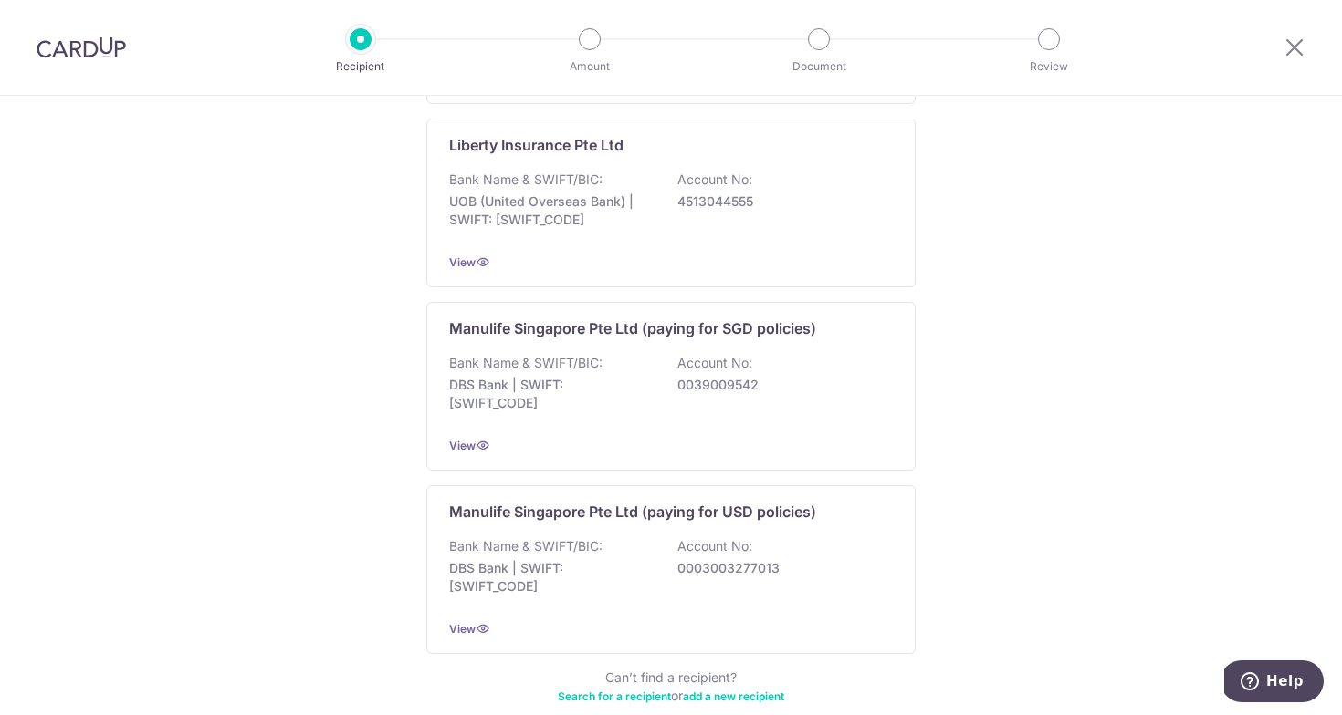
scroll to position [1666, 0]
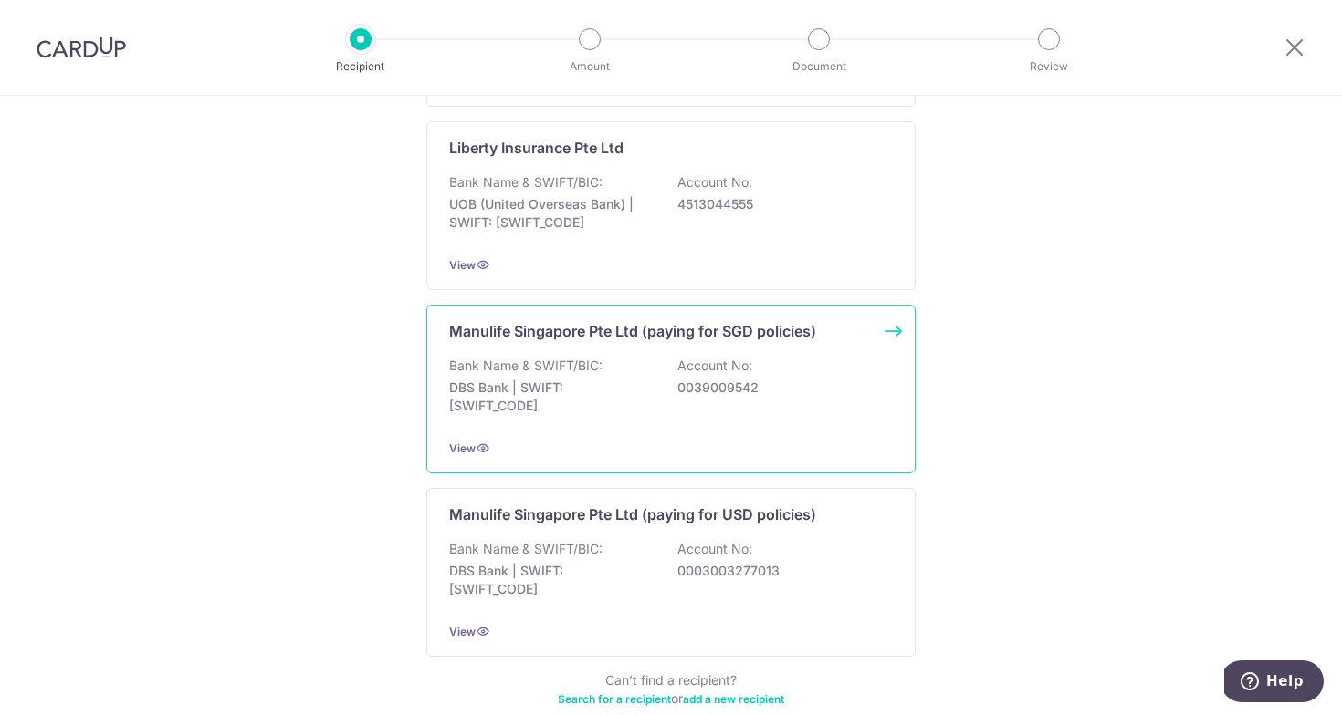
click at [665, 439] on div "View" at bounding box center [671, 448] width 444 height 19
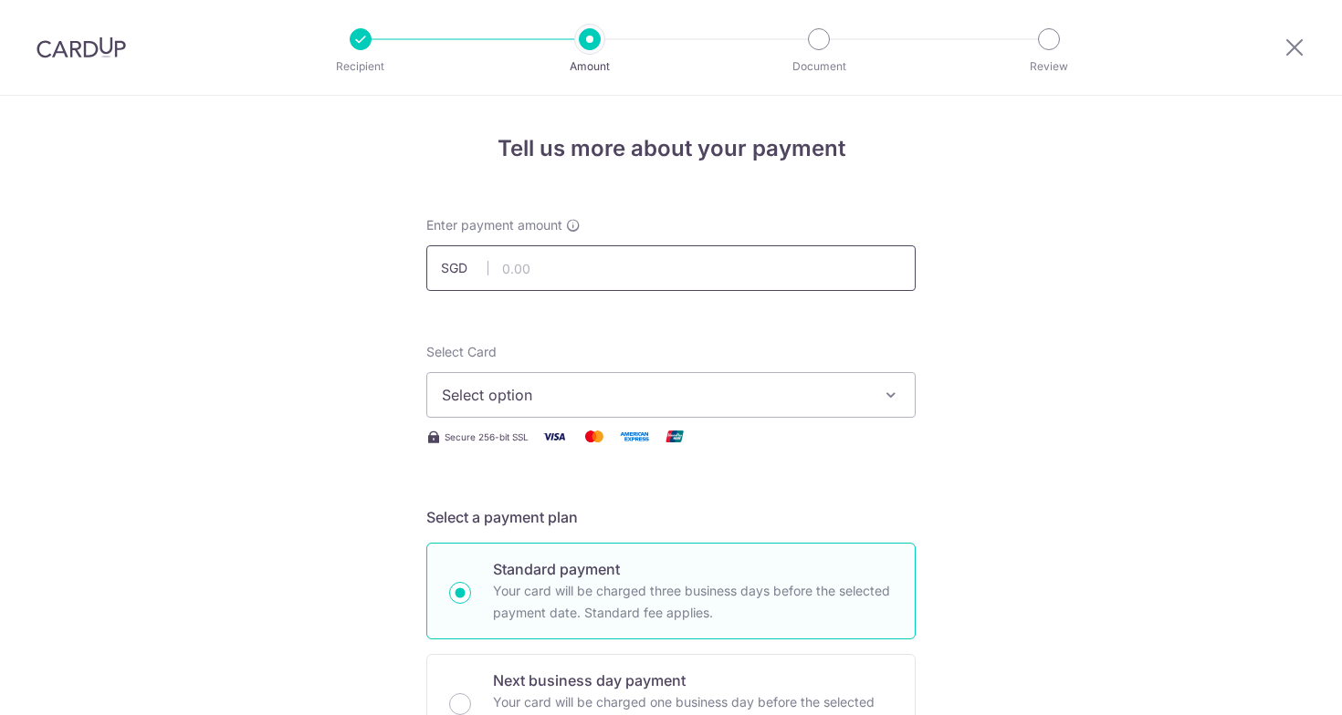
click at [600, 285] on input "text" at bounding box center [670, 268] width 489 height 46
type input "1,240.68"
click at [540, 402] on span "Select option" at bounding box center [654, 395] width 425 height 22
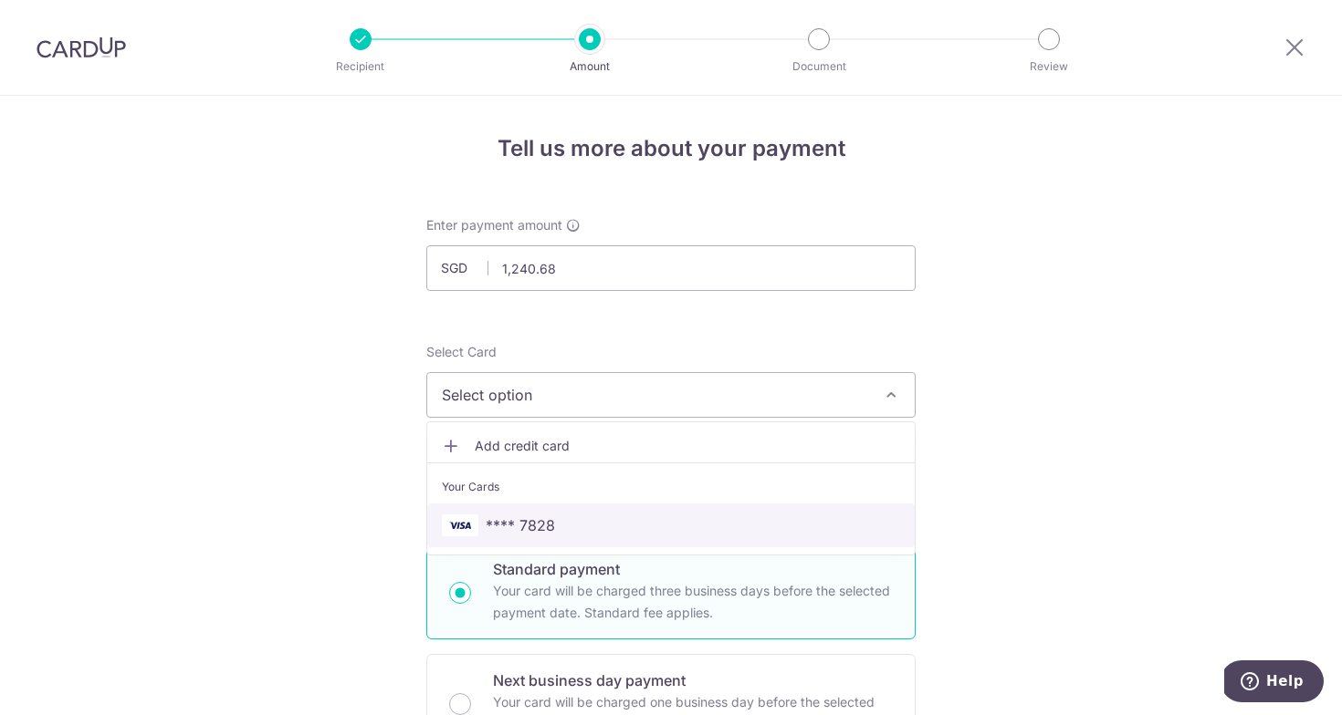
click at [529, 520] on span "**** 7828" at bounding box center [520, 526] width 69 height 22
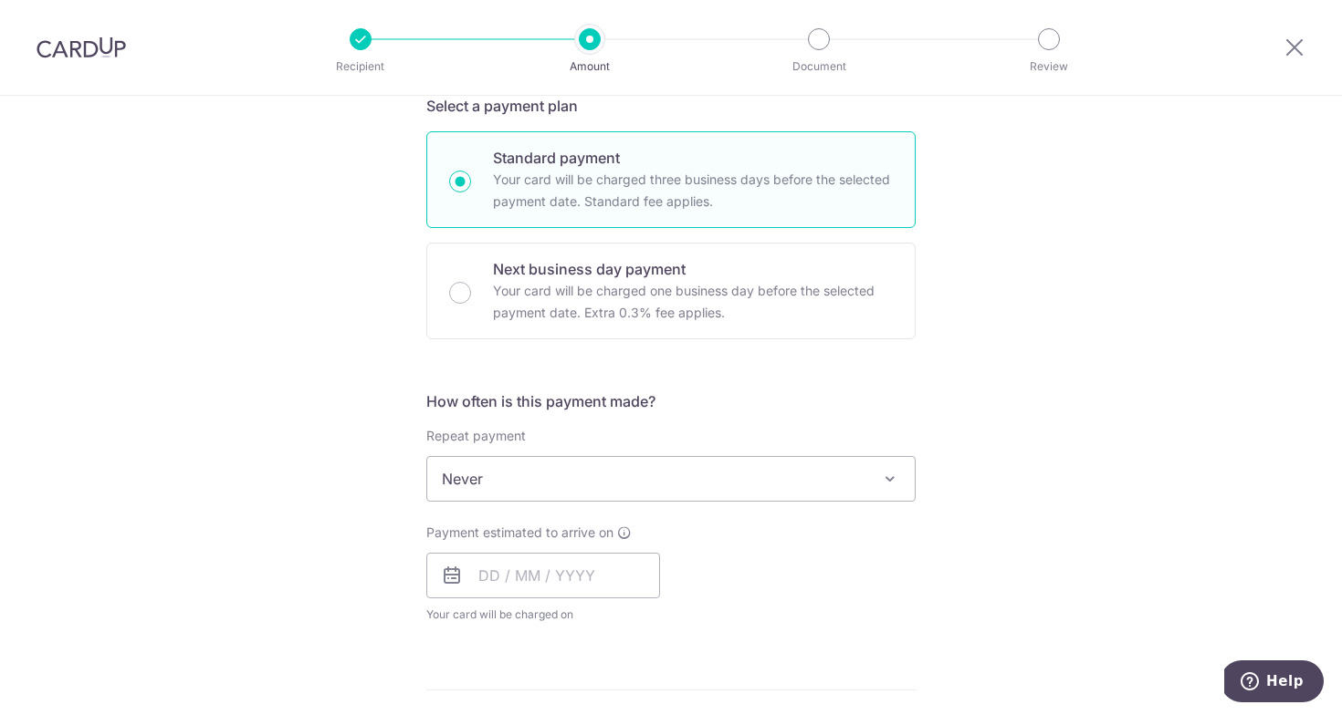
scroll to position [446, 0]
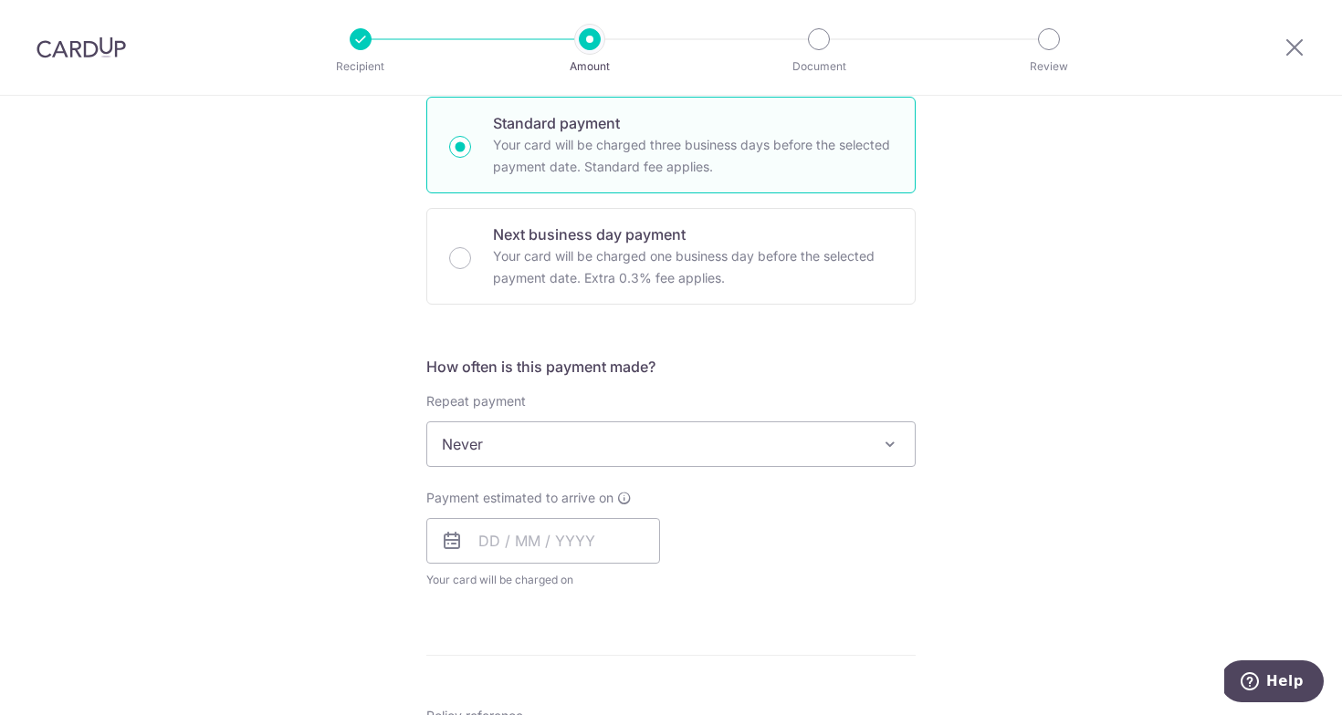
click at [620, 444] on span "Never" at bounding box center [670, 445] width 487 height 44
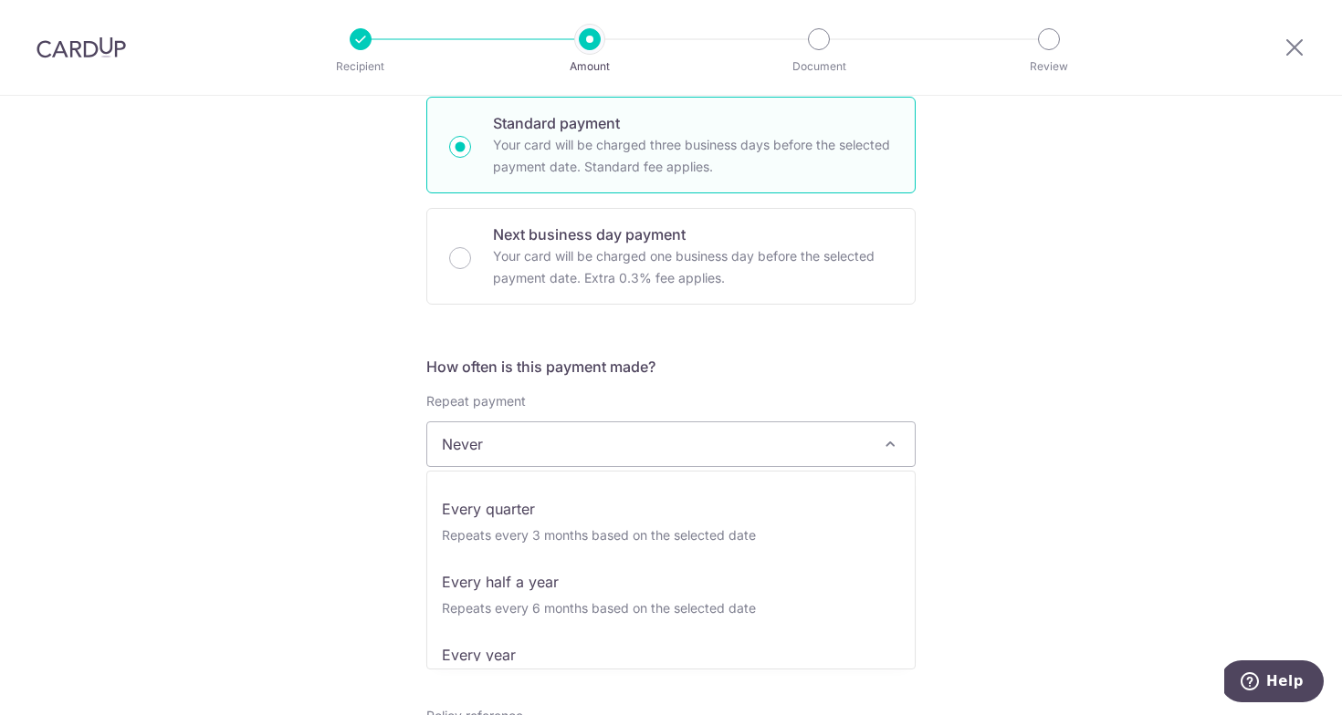
scroll to position [256, 0]
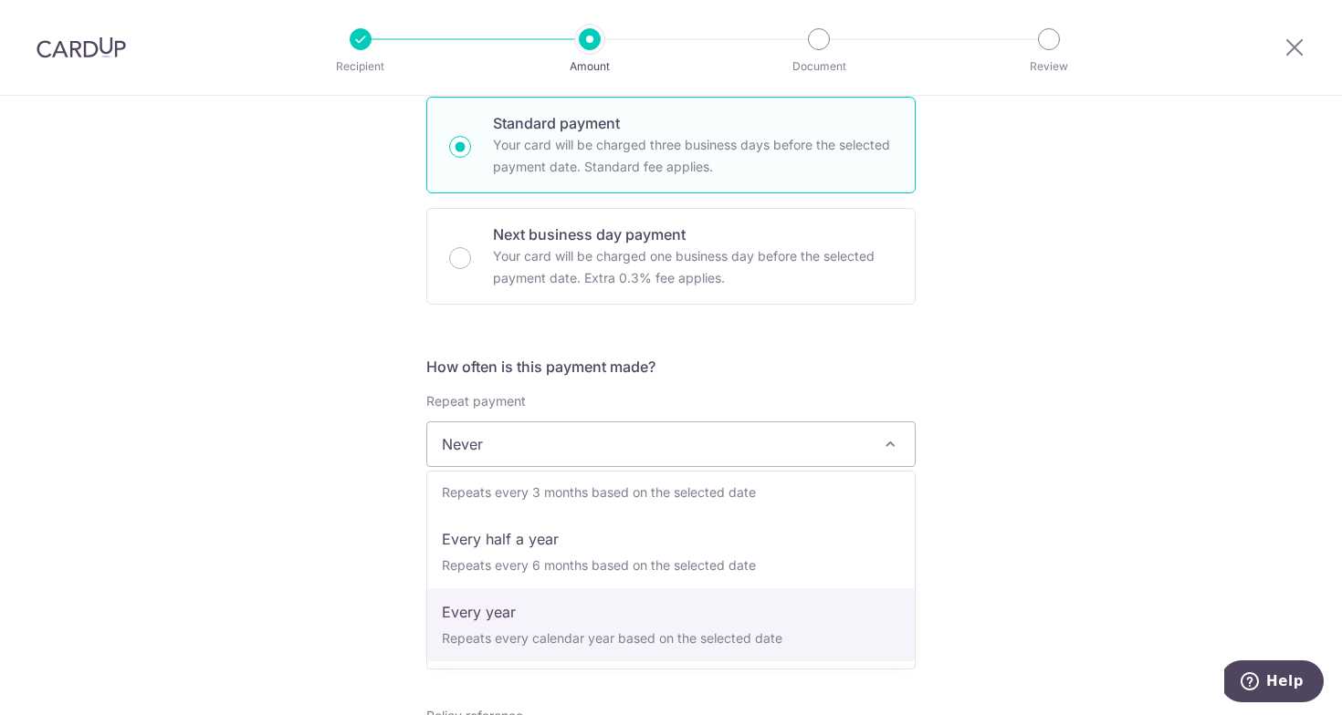
select select "6"
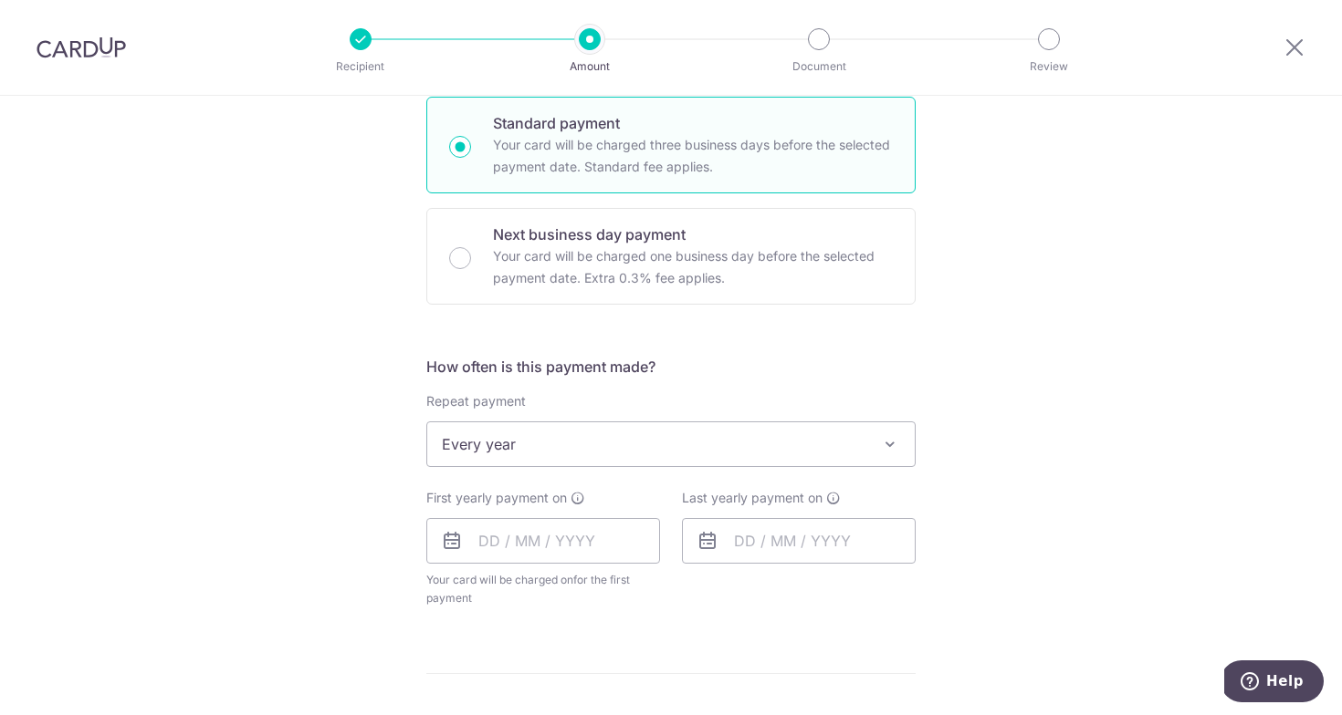
click at [511, 570] on div "First yearly payment on Your card will be charged on for the first payment * If…" at bounding box center [543, 548] width 234 height 119
click at [524, 549] on input "text" at bounding box center [543, 541] width 234 height 46
click at [680, 599] on link "Next" at bounding box center [685, 591] width 22 height 22
click at [639, 661] on link "3" at bounding box center [646, 670] width 29 height 29
type input "[DATE]"
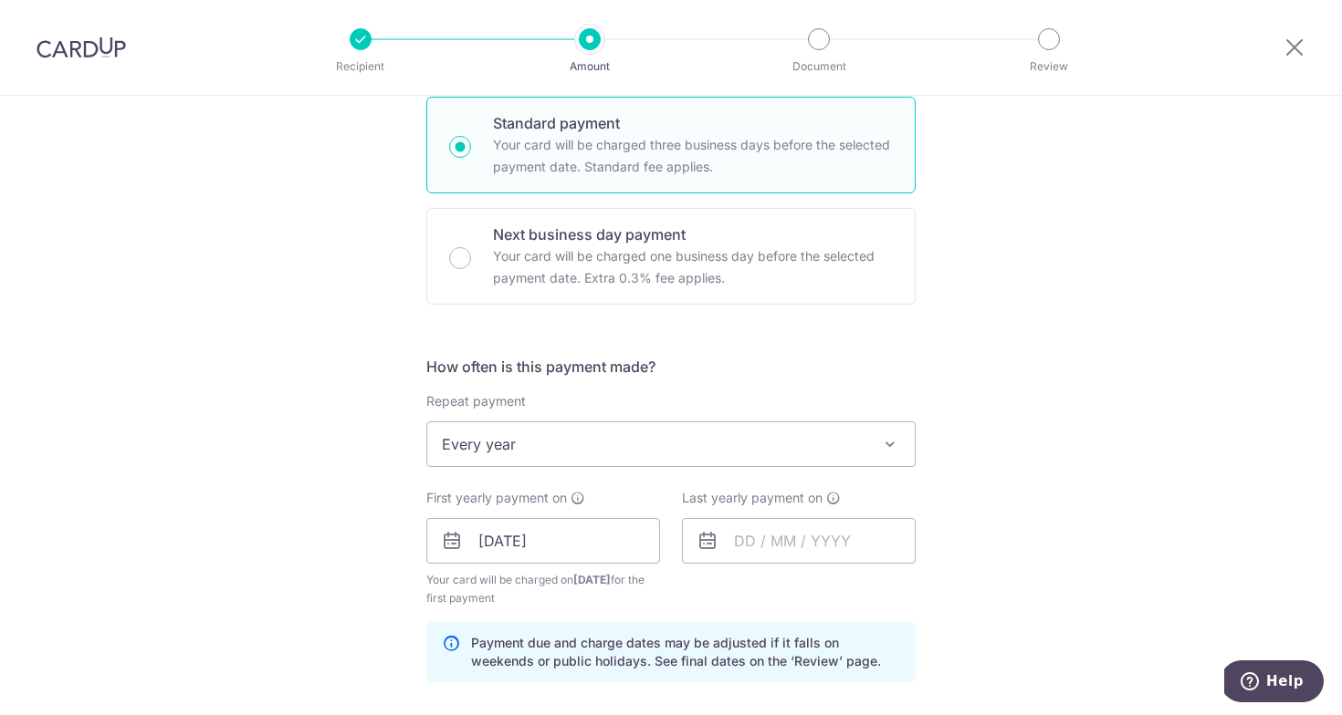
click at [812, 642] on p "Payment due and charge dates may be adjusted if it falls on weekends or public …" at bounding box center [685, 652] width 429 height 37
click at [820, 570] on div "Last yearly payment on" at bounding box center [799, 548] width 256 height 119
click at [820, 547] on input "text" at bounding box center [799, 541] width 234 height 46
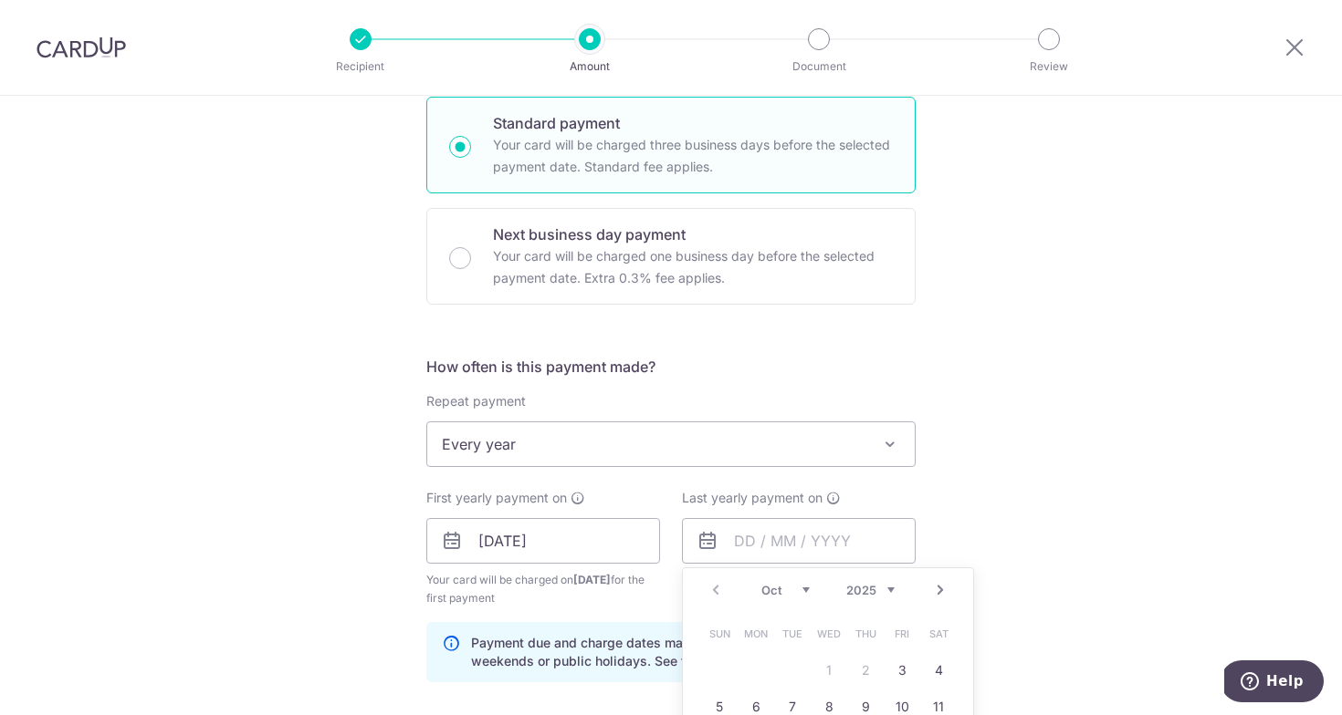
drag, startPoint x: 898, startPoint y: 664, endPoint x: 890, endPoint y: 626, distance: 39.2
click at [889, 598] on div "Oct Nov Dec 2025 2026 2027 2028 2029 2030 2031 2032 2033 2034 2035" at bounding box center [827, 591] width 133 height 16
click at [900, 668] on link "2" at bounding box center [901, 670] width 29 height 29
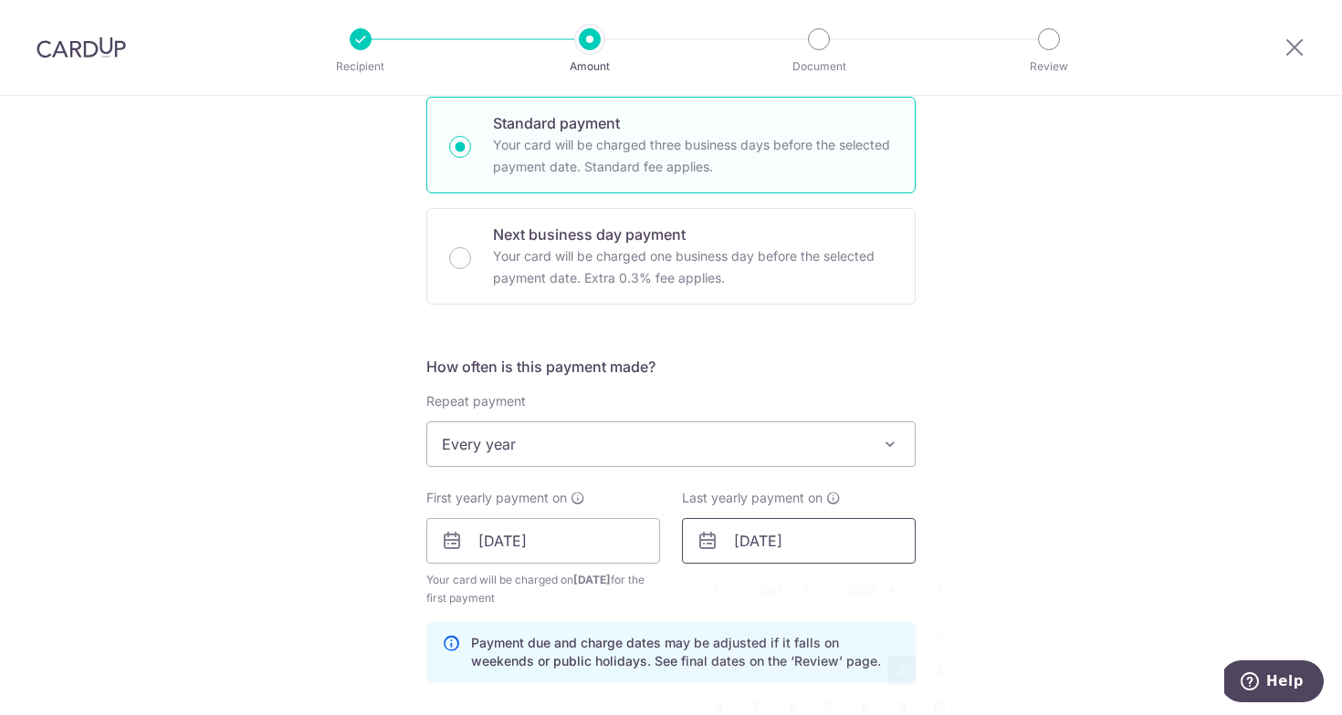
click at [871, 557] on input "02/10/2026" at bounding box center [799, 541] width 234 height 46
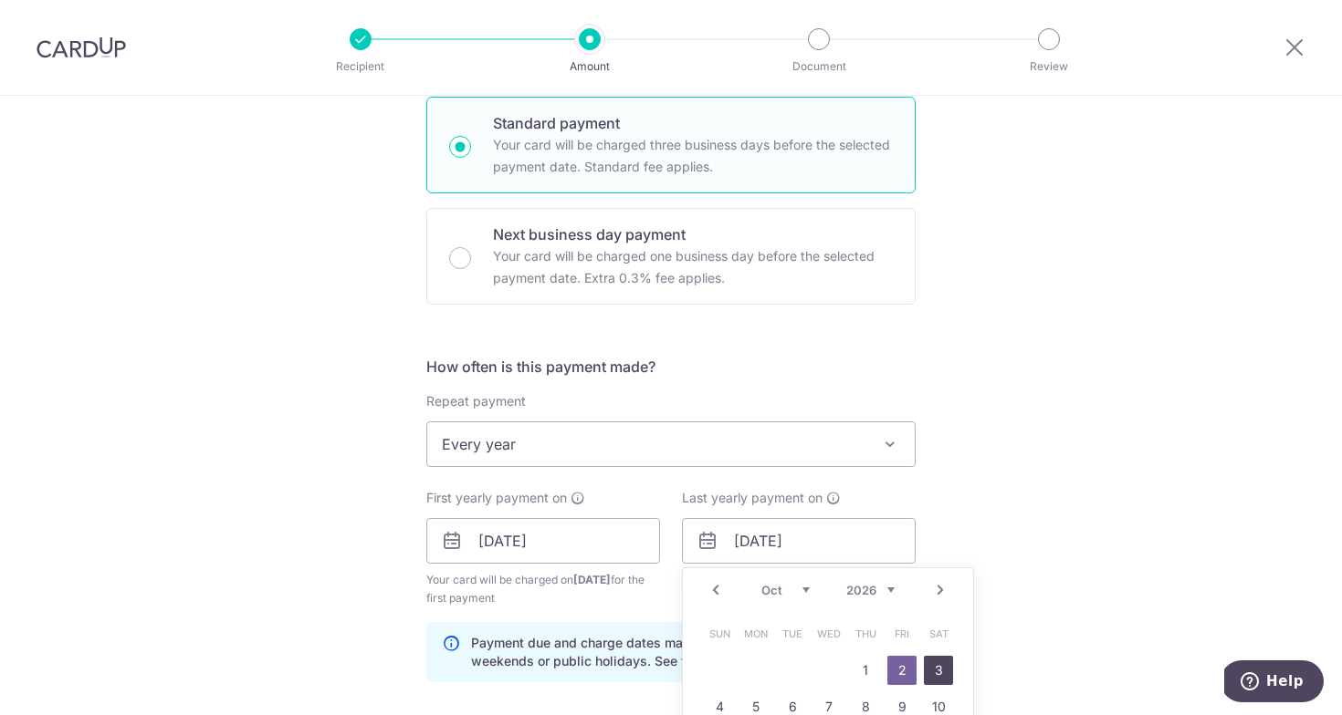
click at [928, 665] on link "3" at bounding box center [938, 670] width 29 height 29
type input "[DATE]"
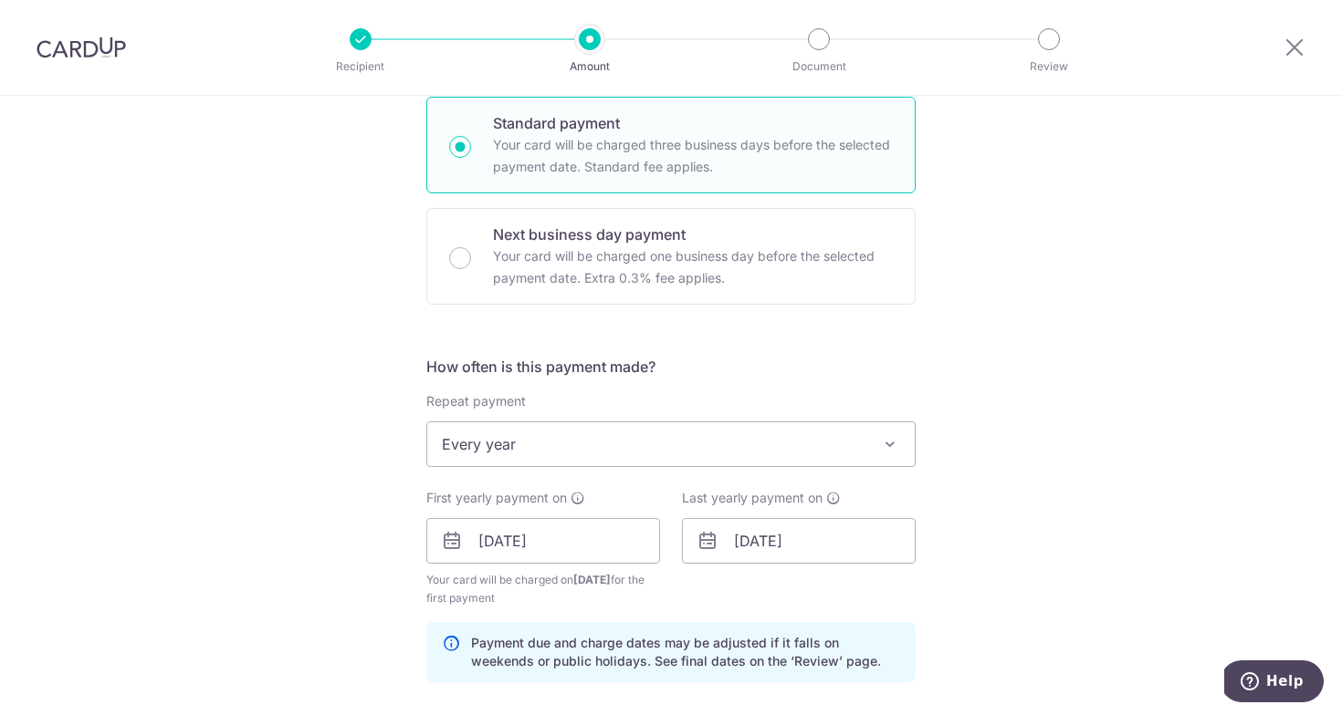
click at [998, 575] on div "Tell us more about your payment Enter payment amount SGD 1,240.68 1240.68 Selec…" at bounding box center [671, 522] width 1342 height 1744
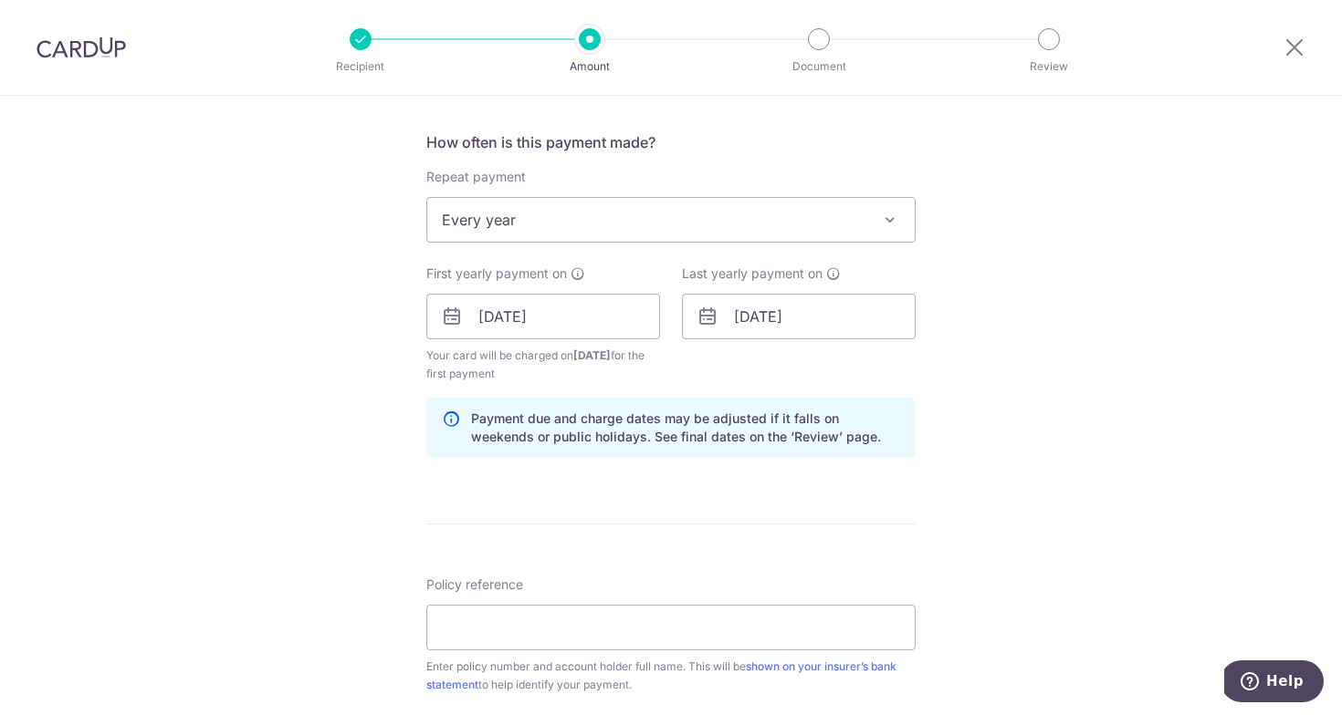
scroll to position [682, 0]
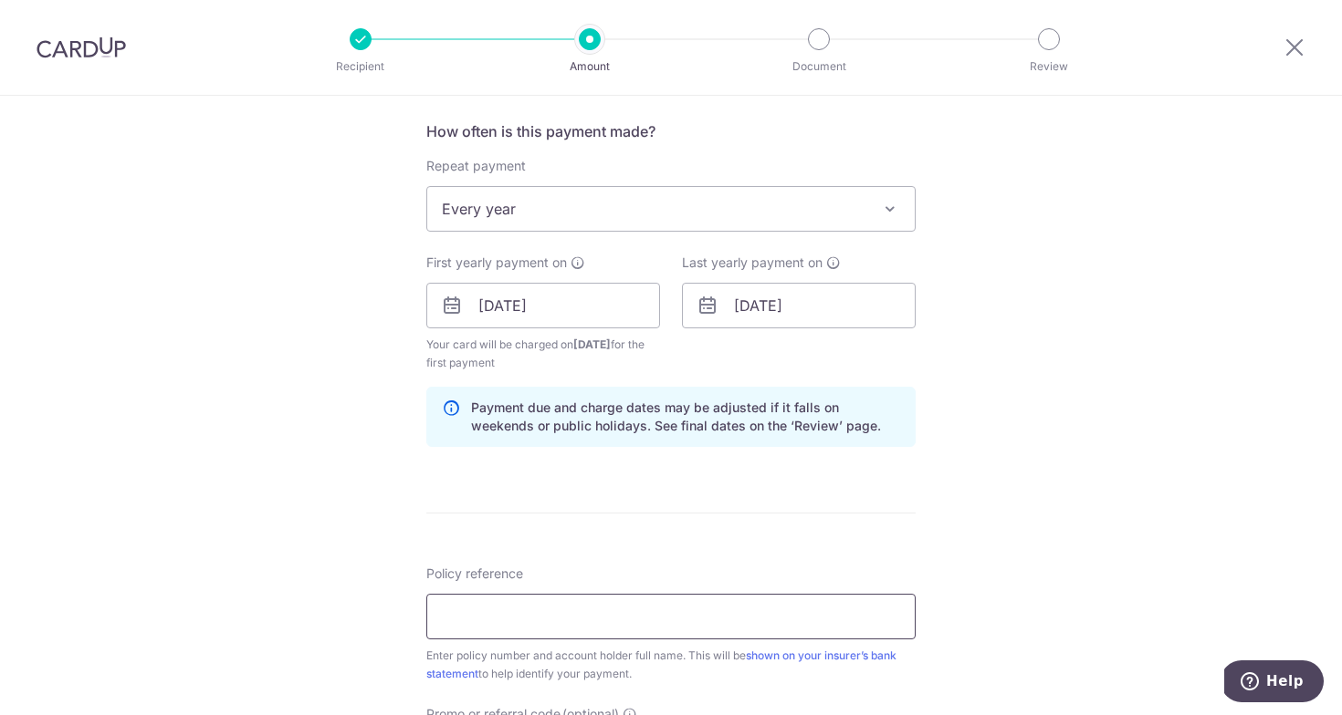
click at [767, 609] on input "Policy reference" at bounding box center [670, 617] width 489 height 46
type input "1451424448"
click at [412, 557] on div "Tell us more about your payment Enter payment amount SGD 1,240.68 1240.68 Selec…" at bounding box center [671, 286] width 1342 height 1744
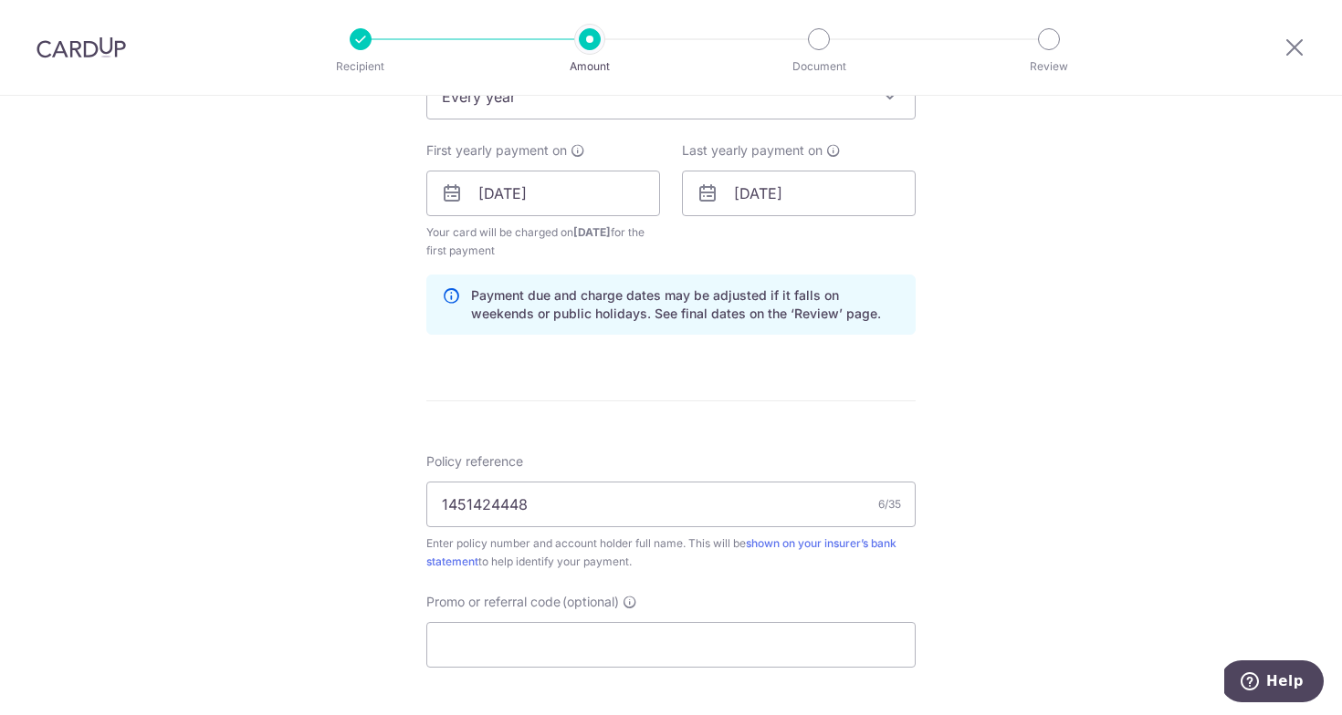
scroll to position [809, 0]
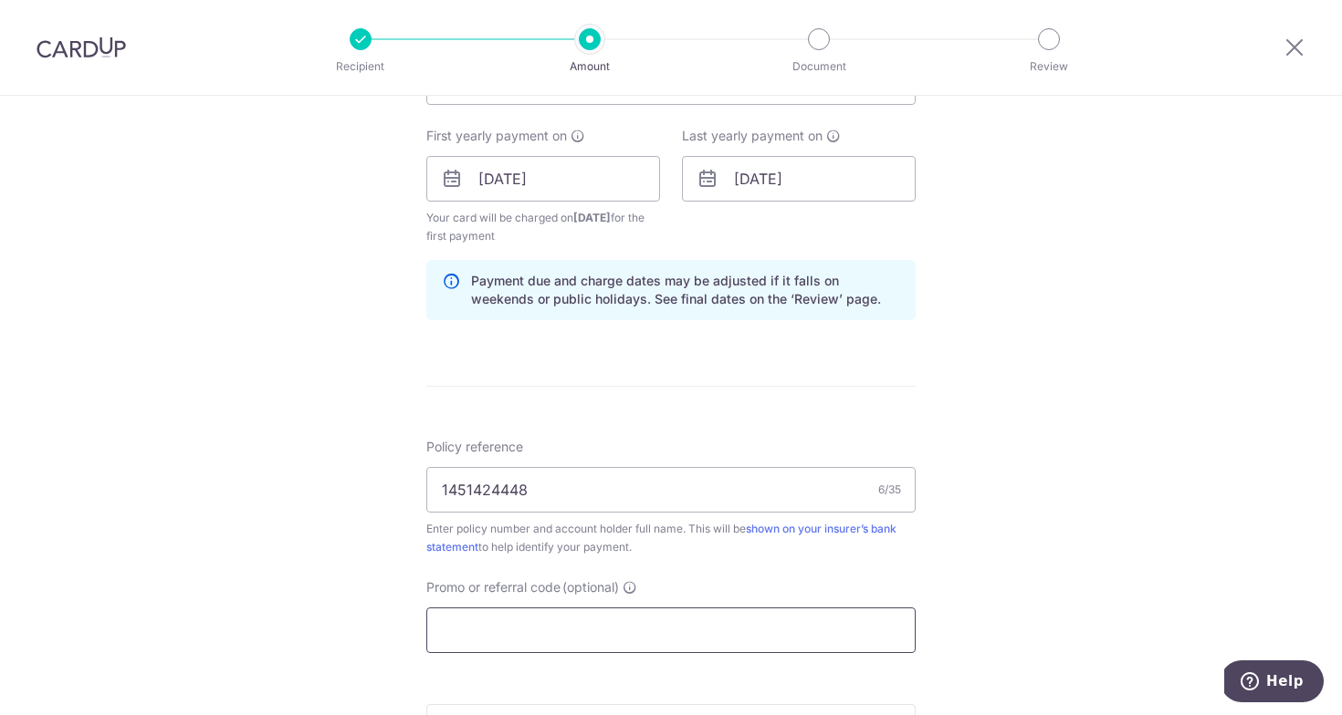
click at [554, 646] on input "Promo or referral code (optional)" at bounding box center [670, 631] width 489 height 46
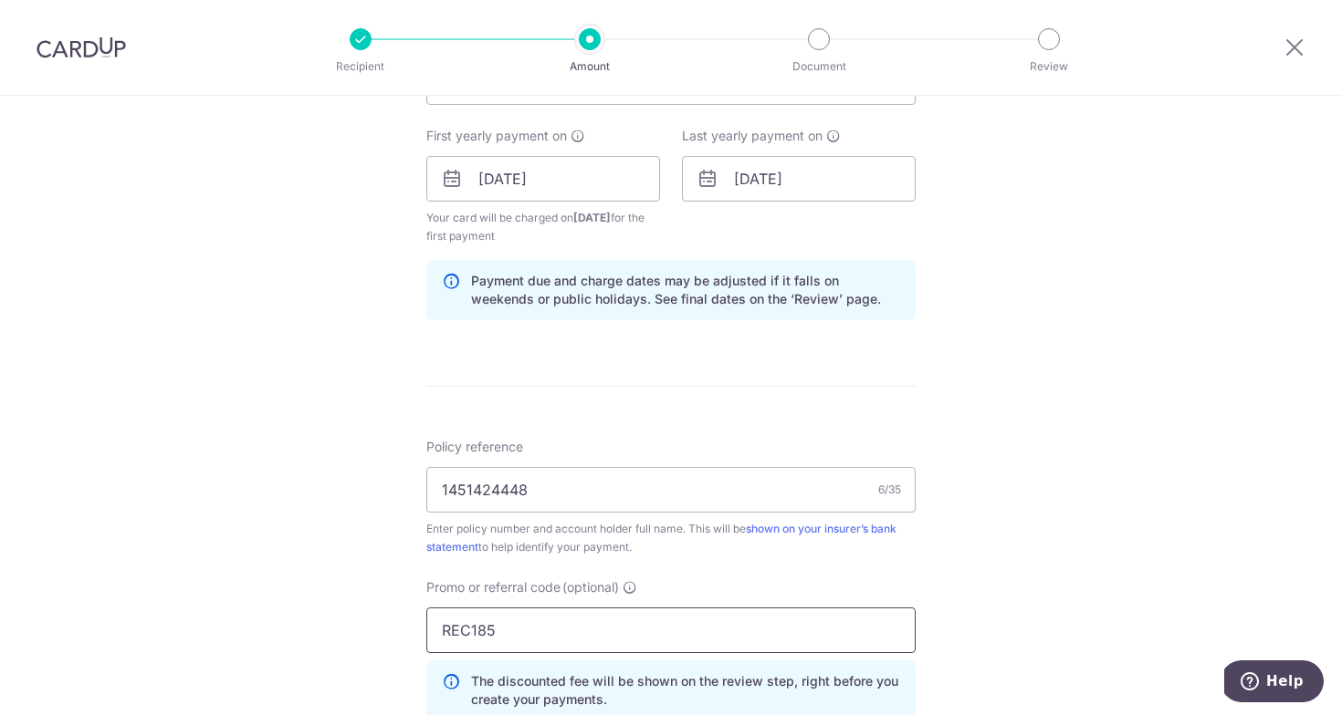
scroll to position [1139, 0]
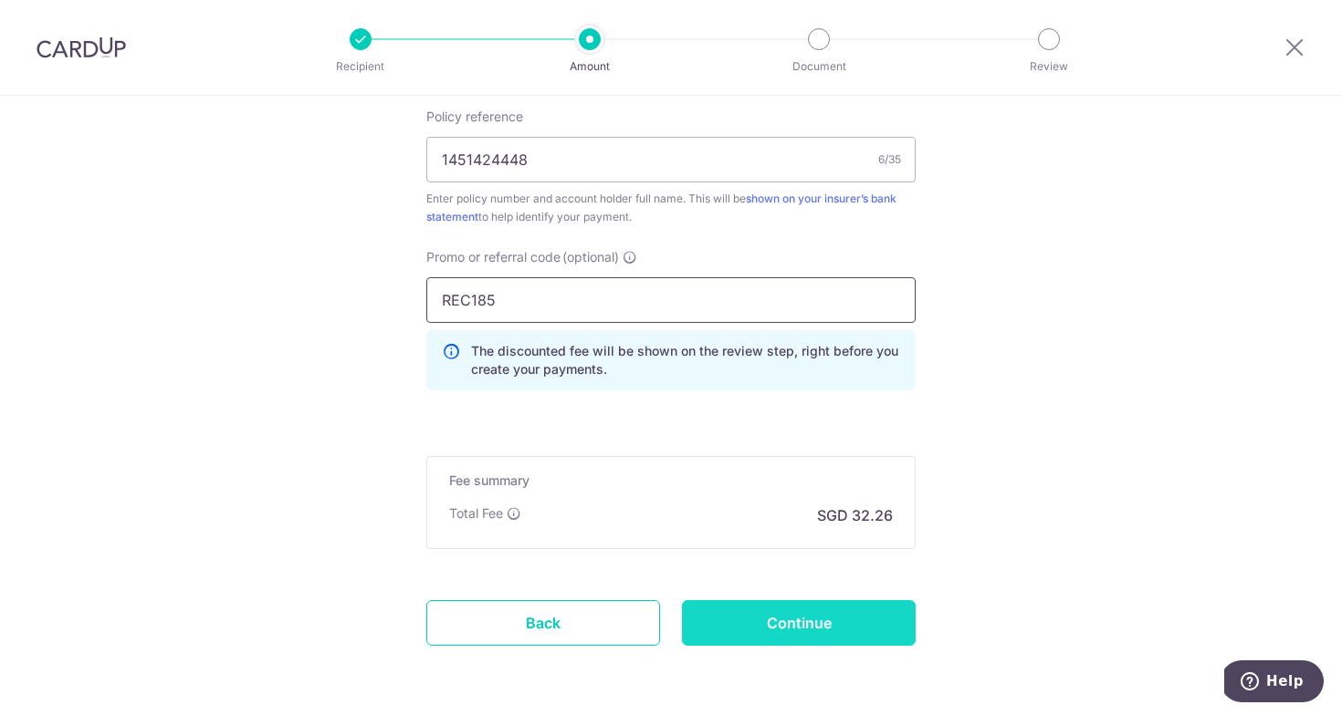
type input "REC185"
click at [771, 610] on input "Continue" at bounding box center [799, 624] width 234 height 46
type input "Create Schedule"
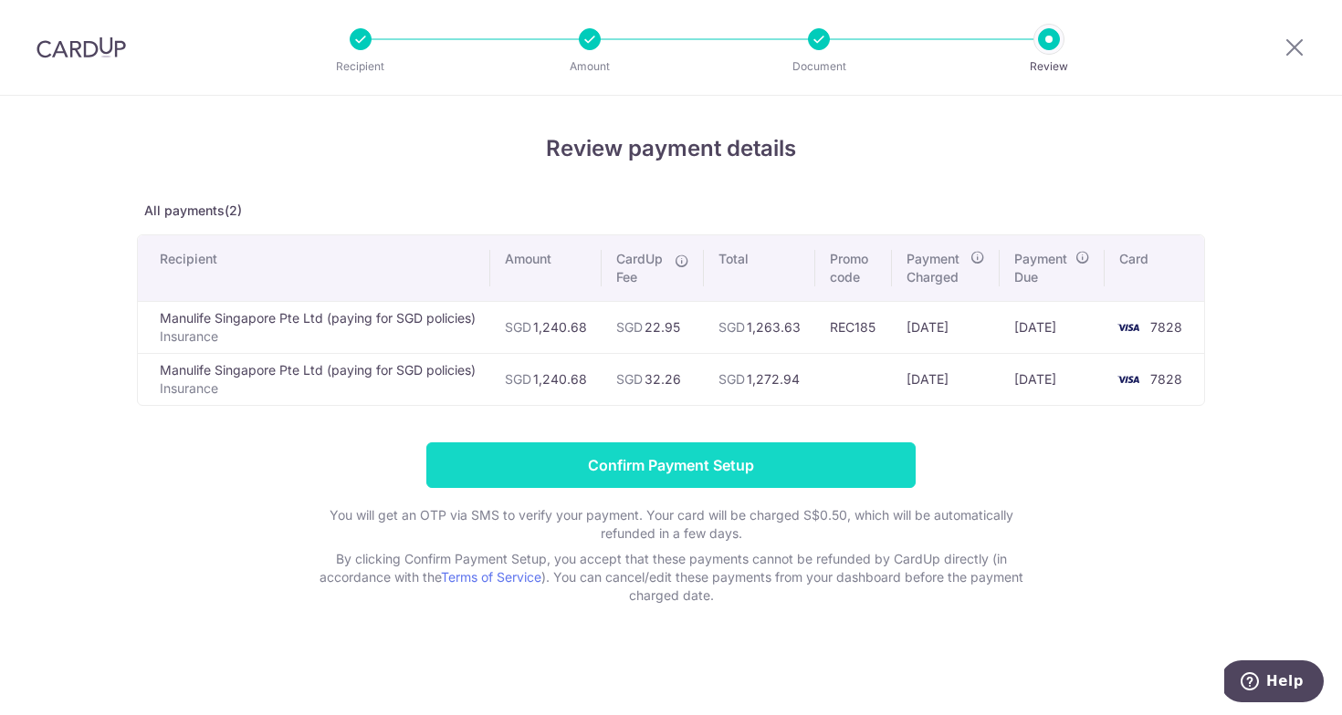
click at [721, 480] on input "Confirm Payment Setup" at bounding box center [670, 466] width 489 height 46
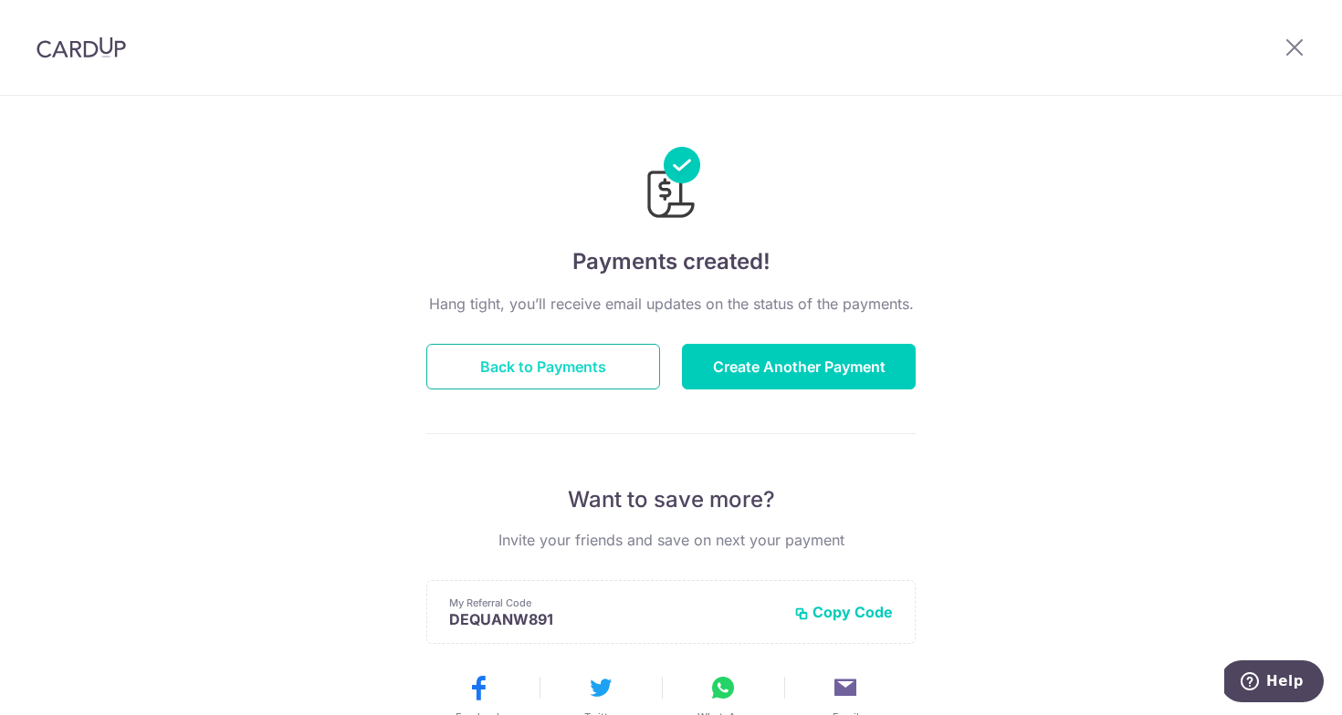
click at [573, 351] on button "Back to Payments" at bounding box center [543, 367] width 234 height 46
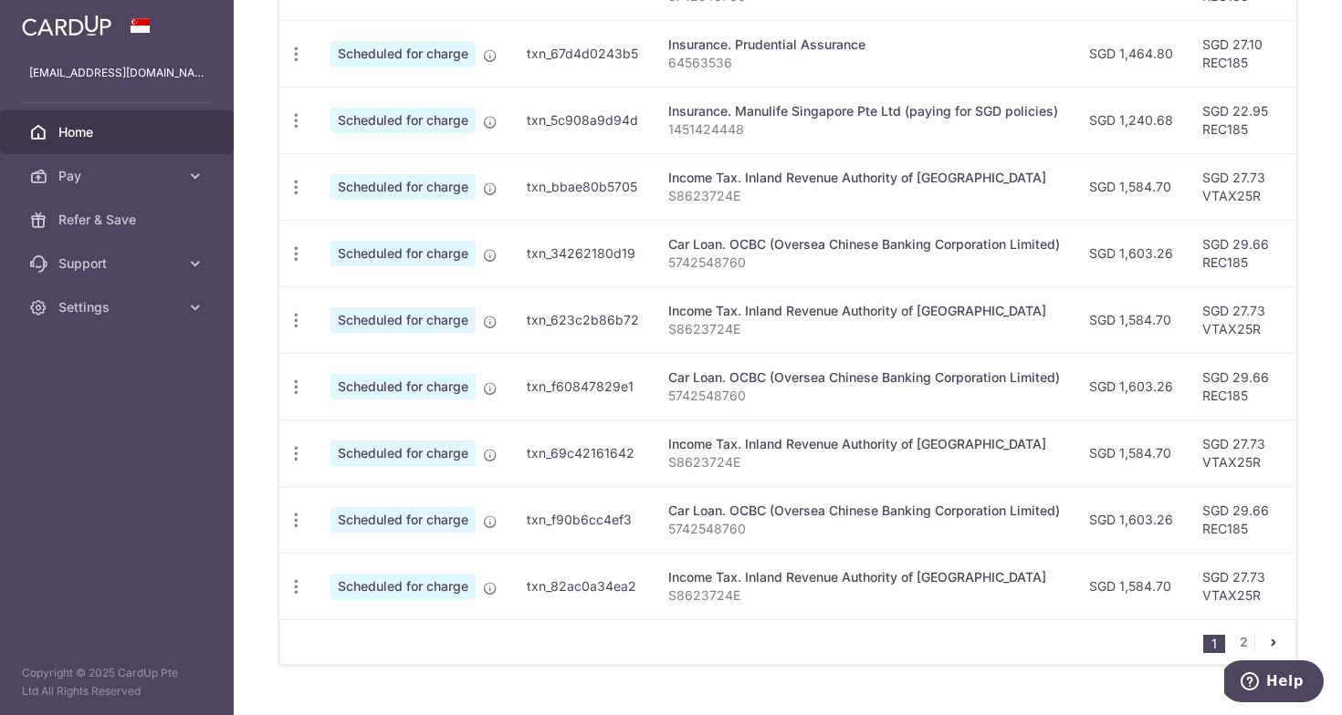
scroll to position [652, 0]
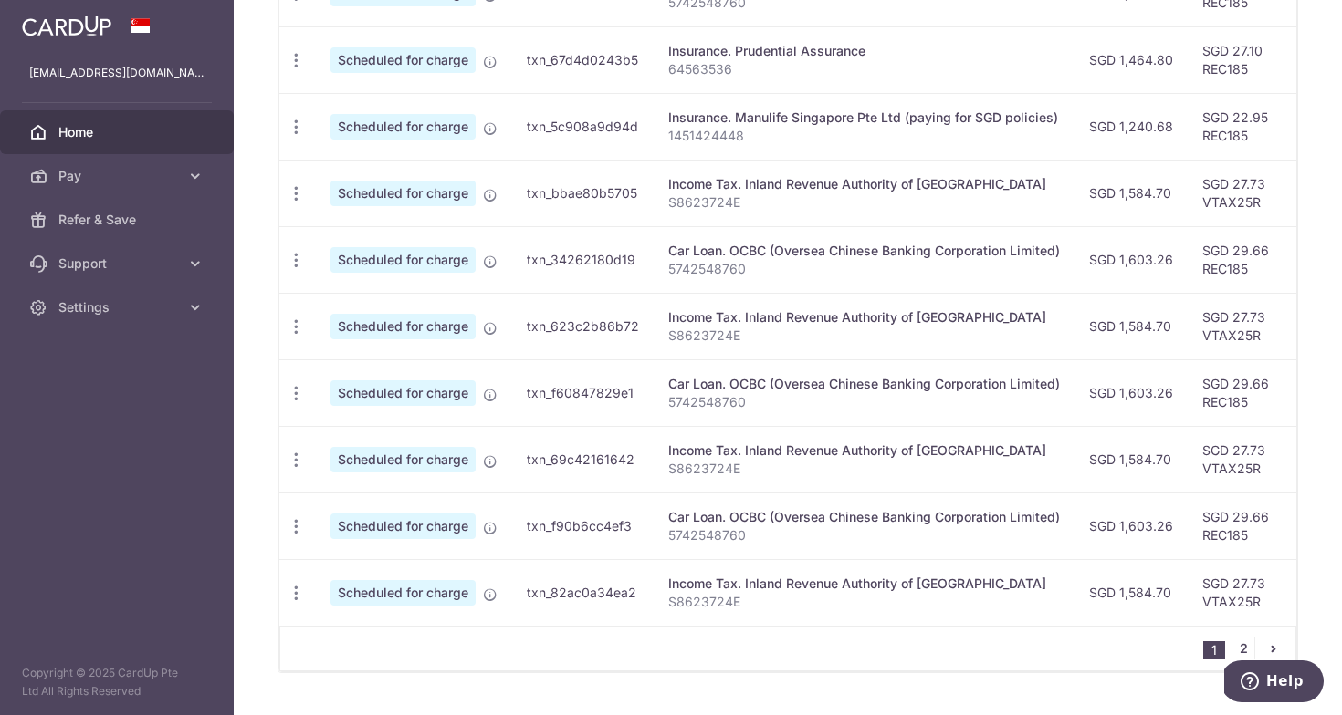
click at [1239, 640] on link "2" at bounding box center [1243, 649] width 22 height 22
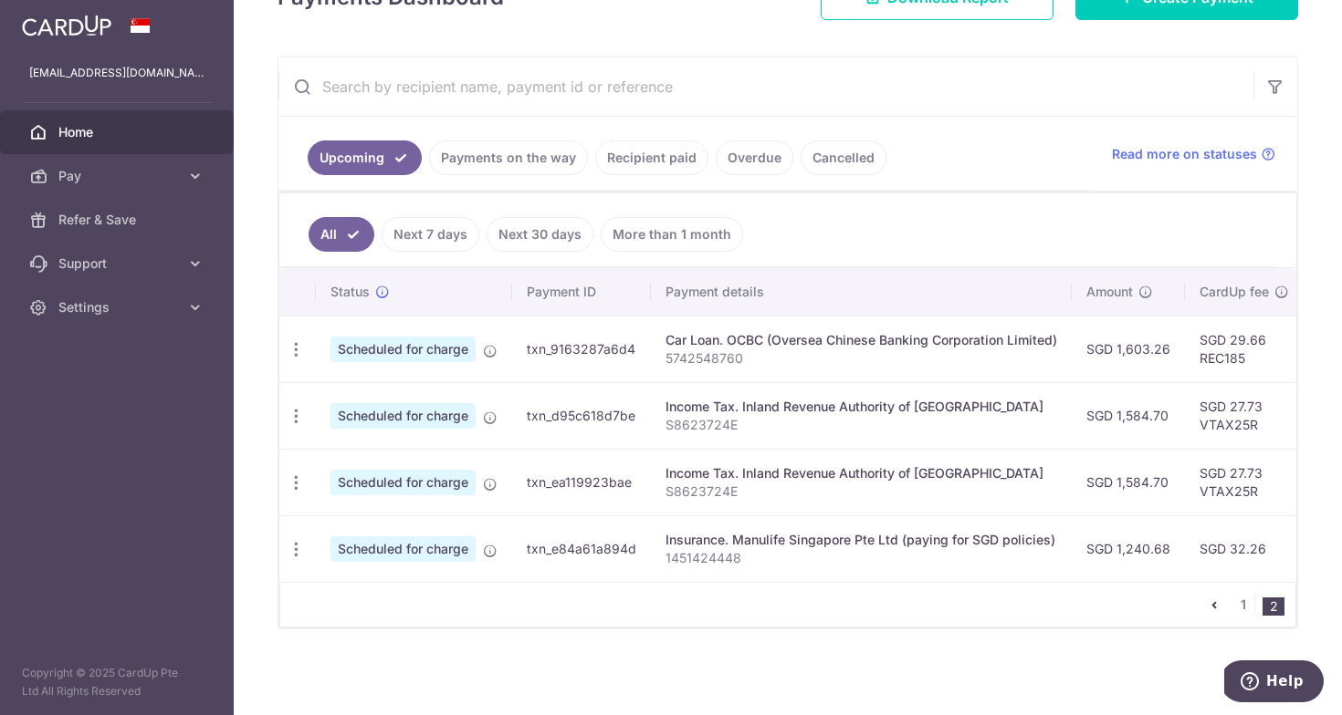
scroll to position [296, 0]
click at [301, 549] on icon "button" at bounding box center [296, 549] width 19 height 19
click at [347, 636] on span "Cancel payment" at bounding box center [393, 644] width 122 height 22
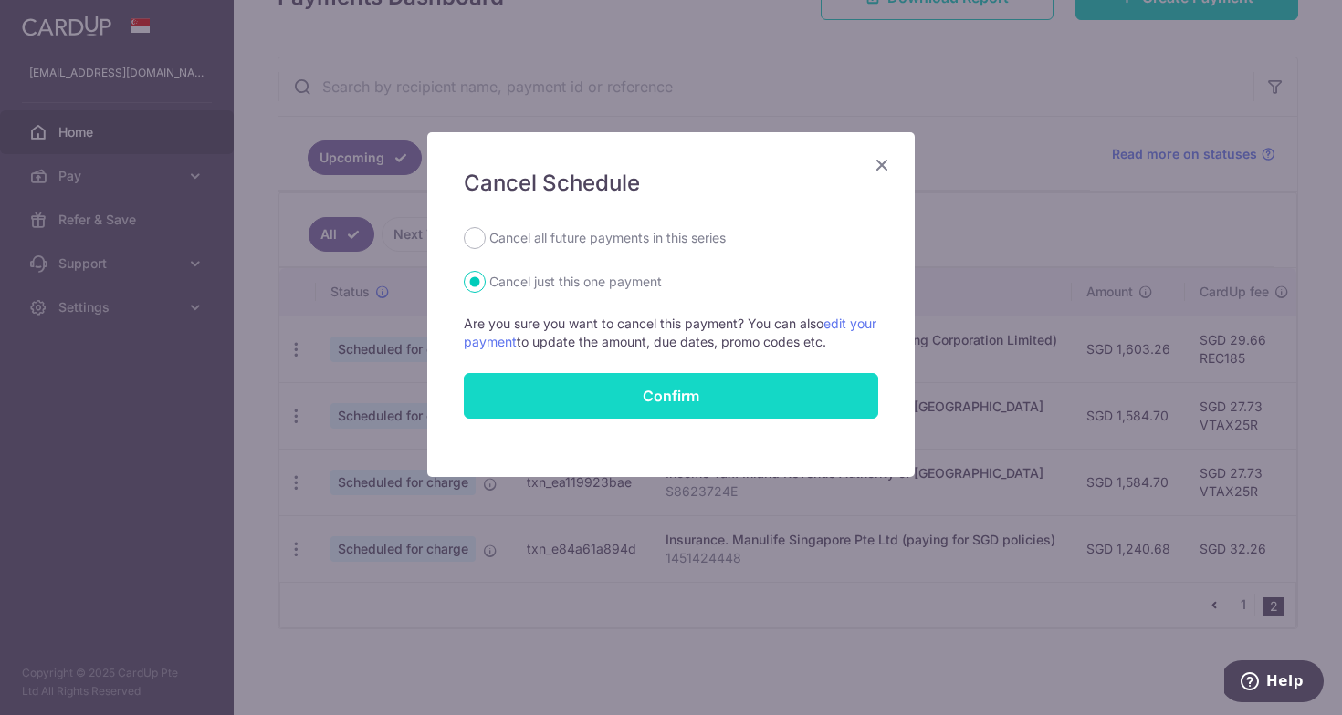
click at [662, 386] on button "Confirm" at bounding box center [671, 396] width 414 height 46
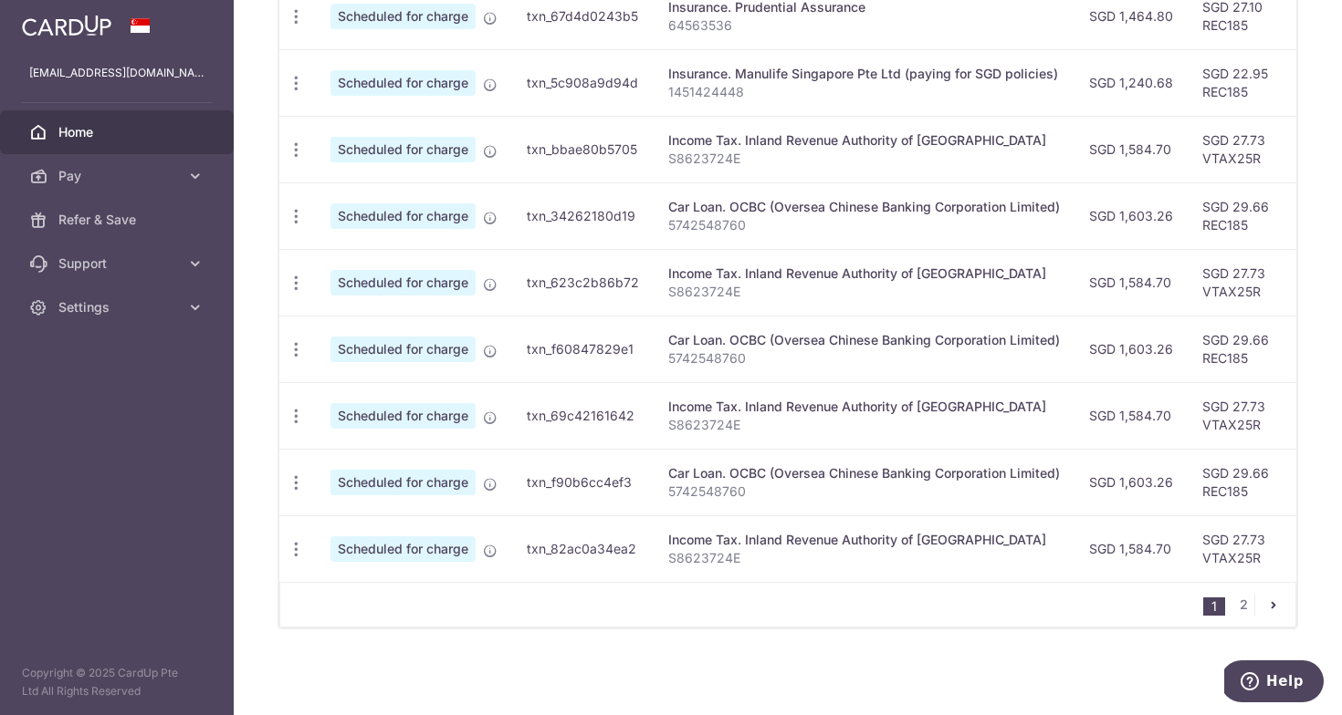
scroll to position [695, 0]
click at [1236, 602] on link "2" at bounding box center [1243, 605] width 22 height 22
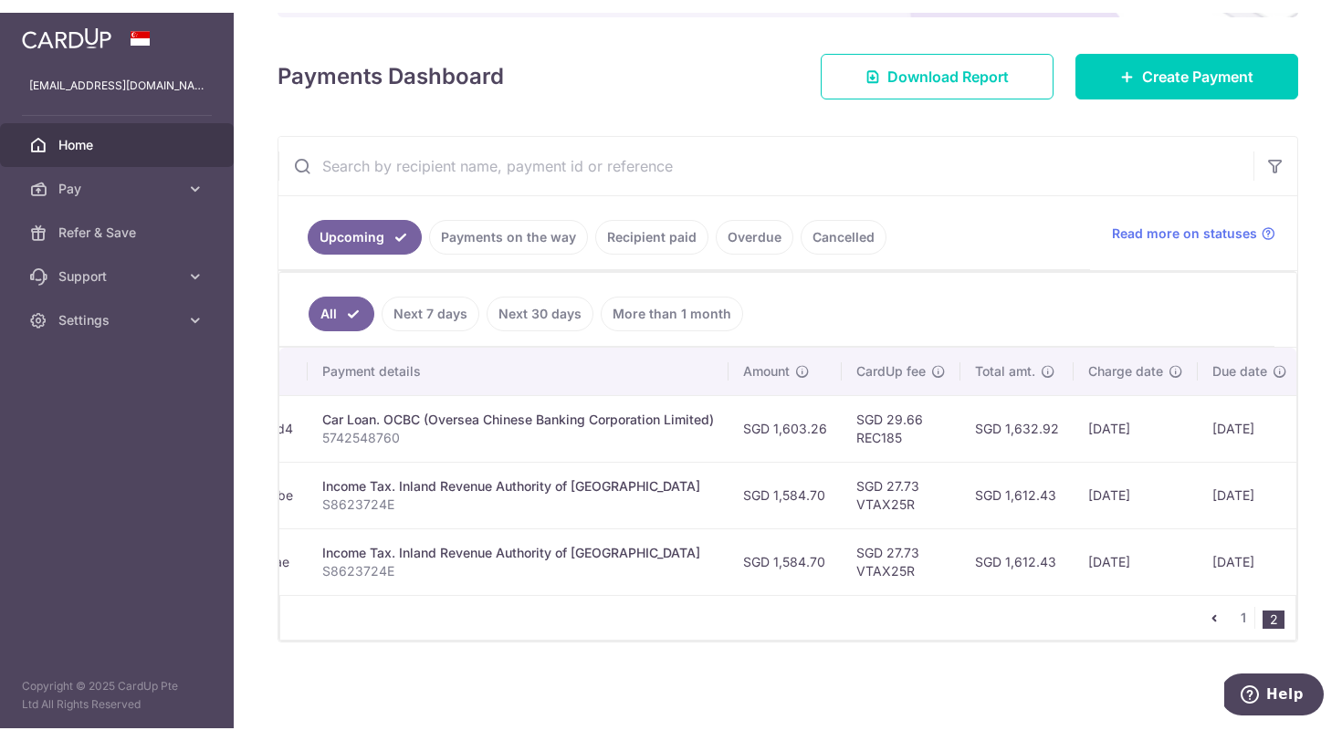
scroll to position [229, 0]
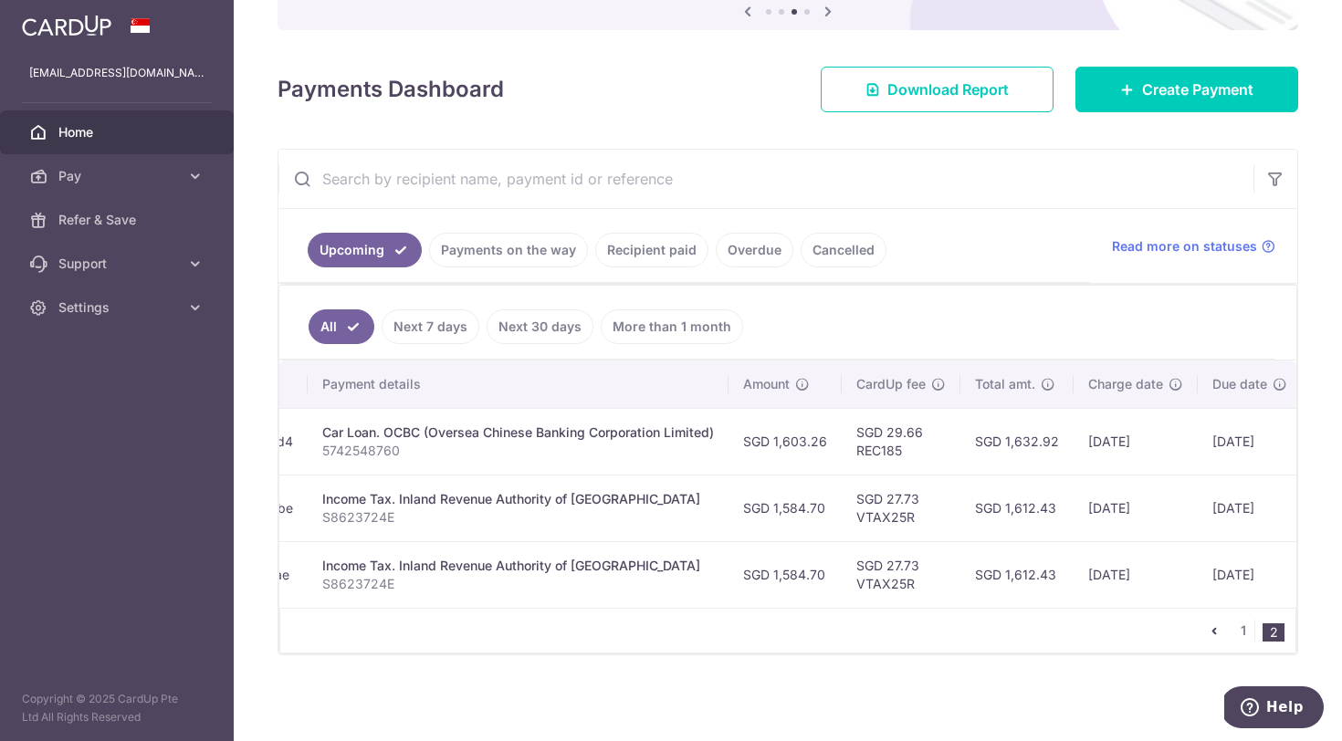
click at [579, 150] on input "text" at bounding box center [765, 179] width 975 height 58
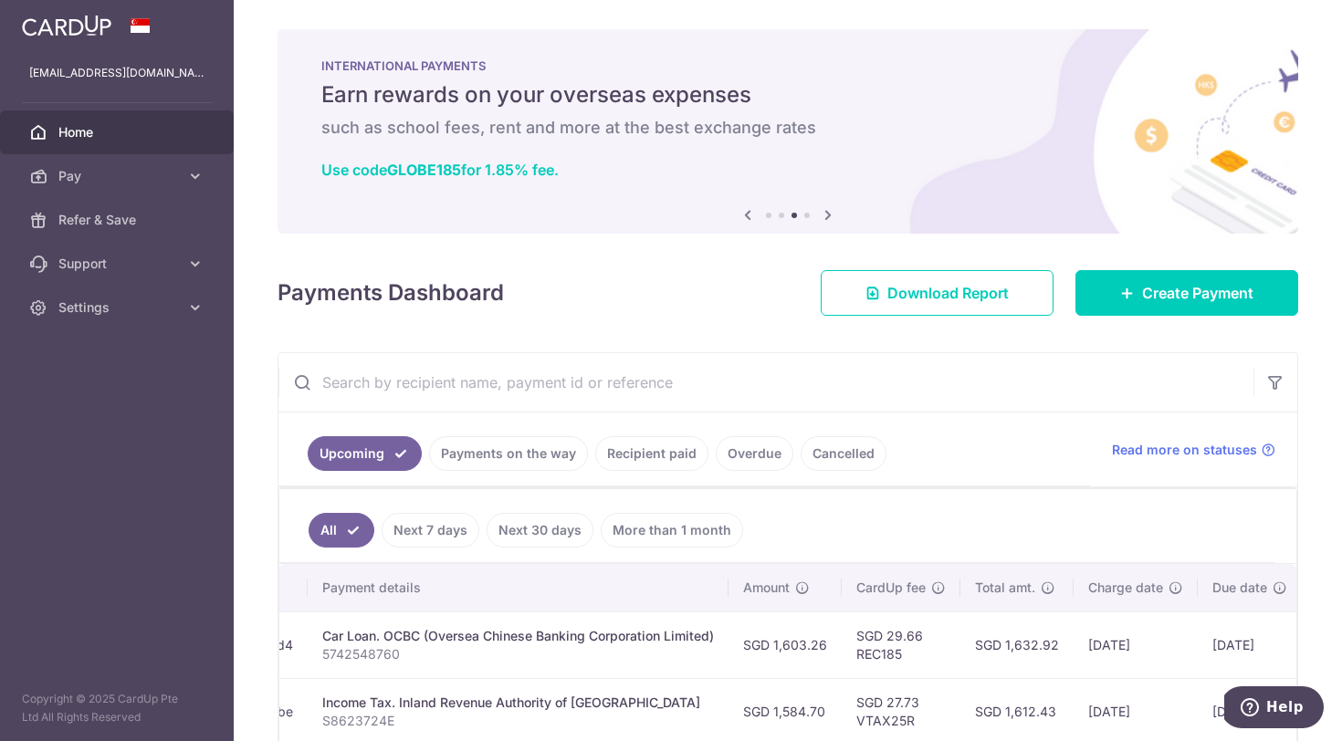
scroll to position [0, 0]
click at [155, 303] on span "Settings" at bounding box center [118, 307] width 120 height 18
click at [91, 407] on link "Logout" at bounding box center [117, 395] width 234 height 44
